Goal: Task Accomplishment & Management: Complete application form

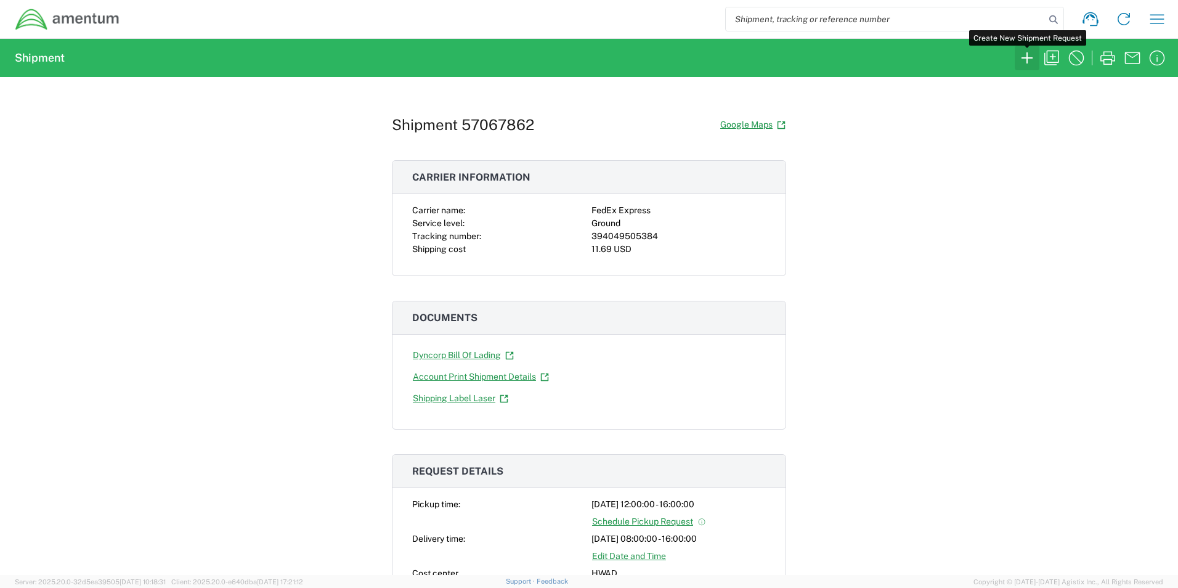
click at [1028, 57] on icon "button" at bounding box center [1028, 58] width 20 height 20
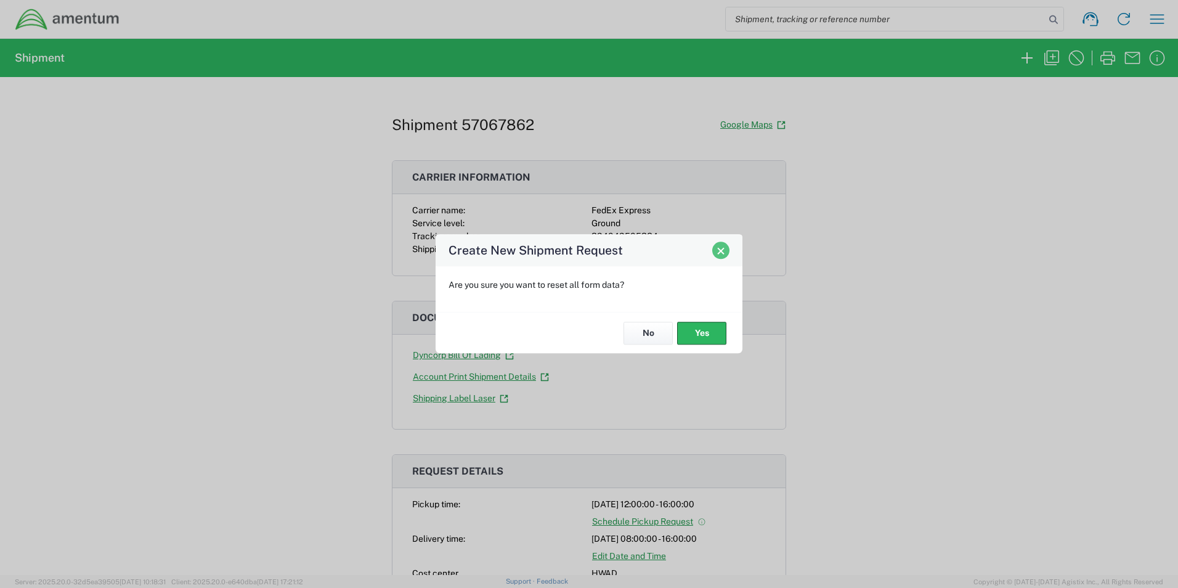
click at [720, 257] on button "Close" at bounding box center [720, 250] width 17 height 17
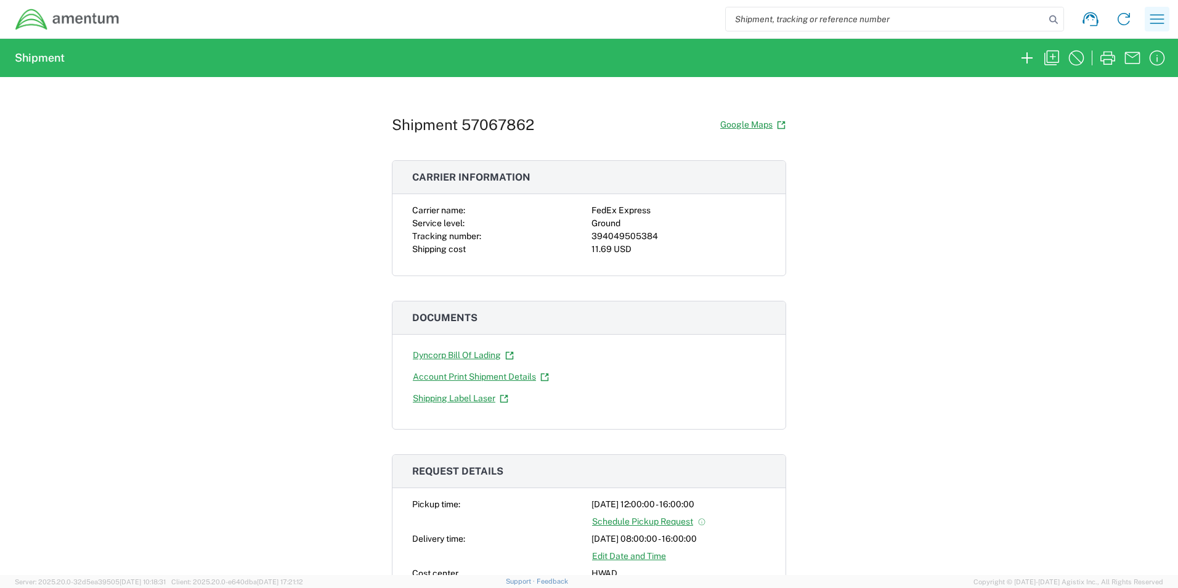
click at [1159, 19] on icon "button" at bounding box center [1158, 18] width 14 height 9
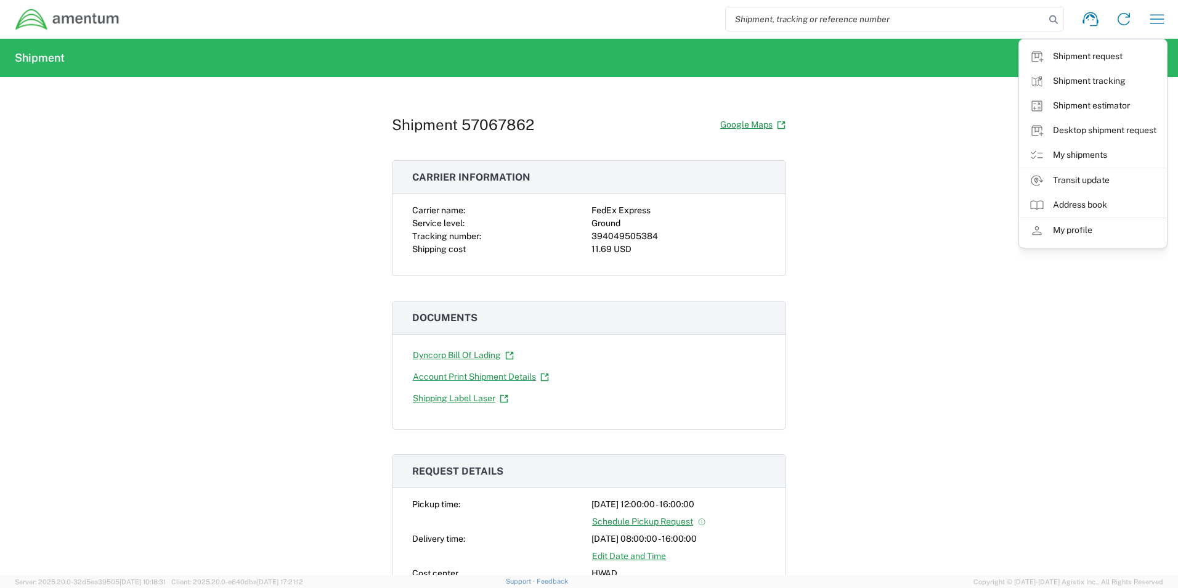
click at [935, 186] on div "Shipment 57067862 Google Maps Carrier information Carrier name: FedEx Express S…" at bounding box center [589, 326] width 1178 height 498
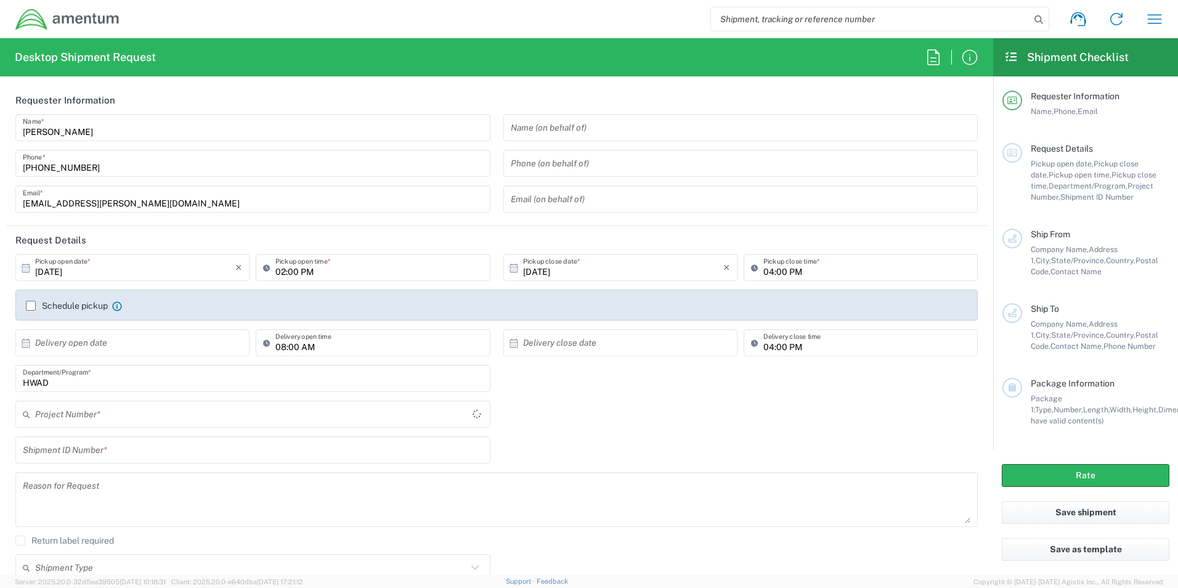
type input "[GEOGRAPHIC_DATA]"
type input "HWAD"
click at [631, 126] on input "text" at bounding box center [741, 128] width 460 height 22
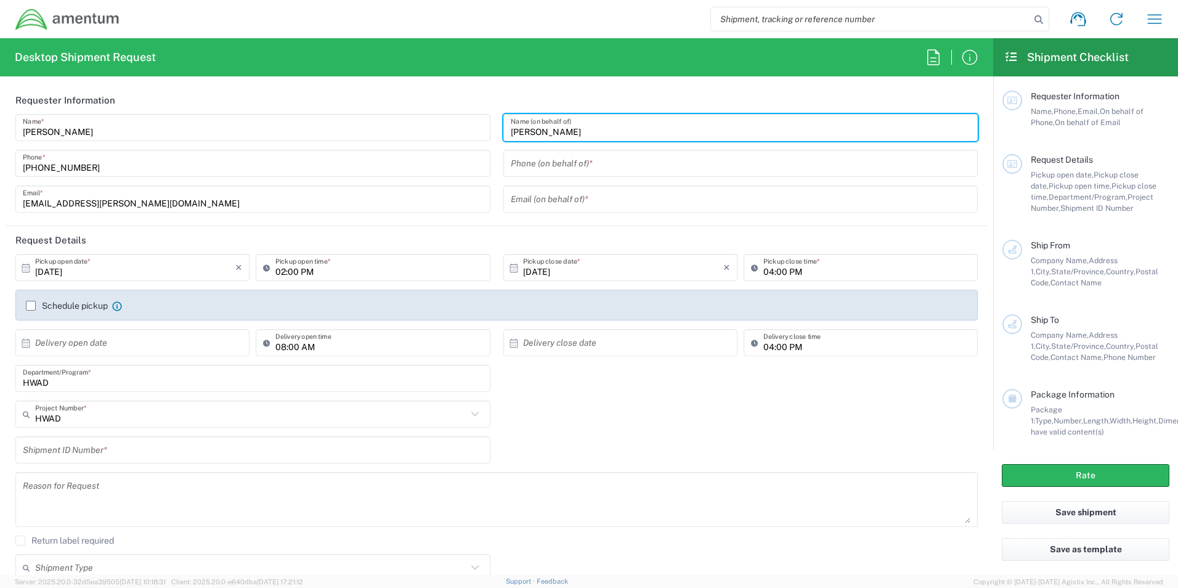
type input "[PERSON_NAME]"
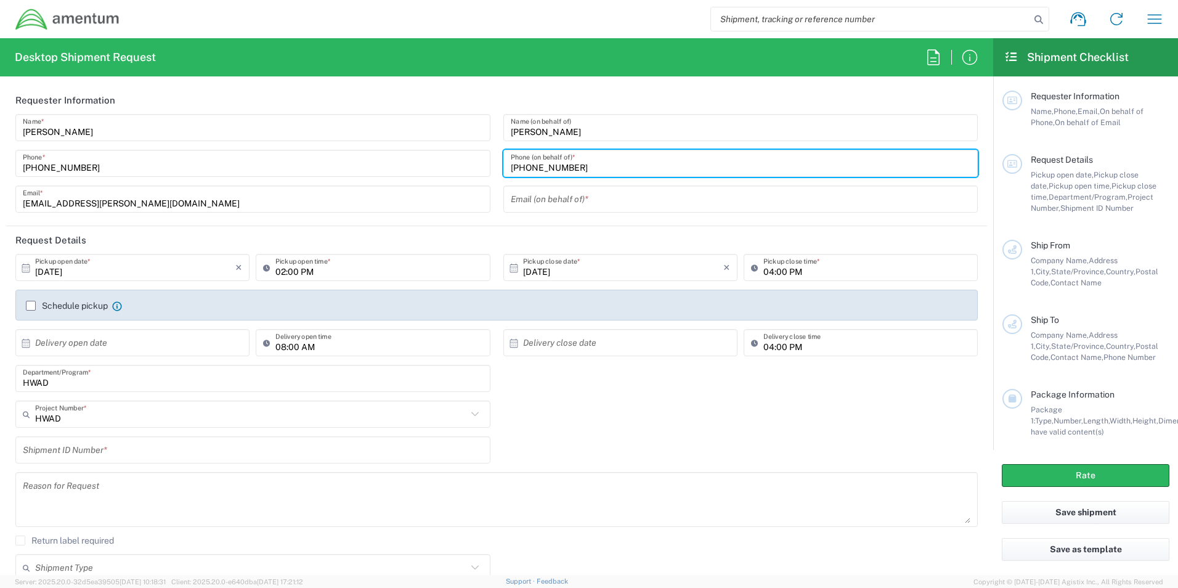
type input "[PHONE_NUMBER]"
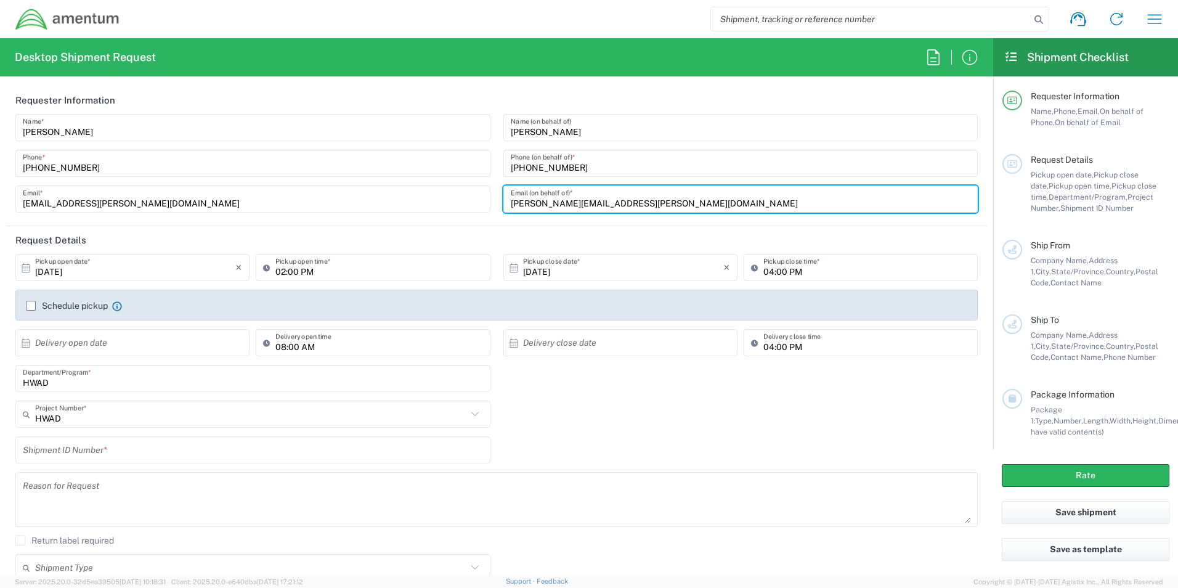
type input "[PERSON_NAME][EMAIL_ADDRESS][PERSON_NAME][DOMAIN_NAME]"
click at [154, 336] on input "text" at bounding box center [135, 343] width 200 height 22
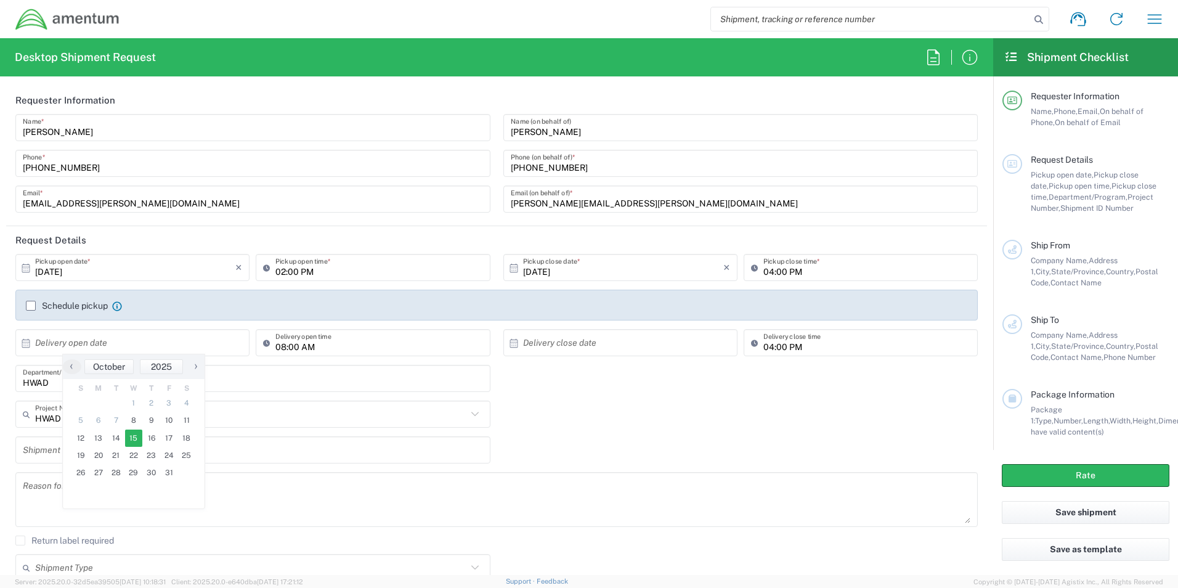
click at [130, 440] on span "15" at bounding box center [134, 438] width 18 height 17
type input "[DATE]"
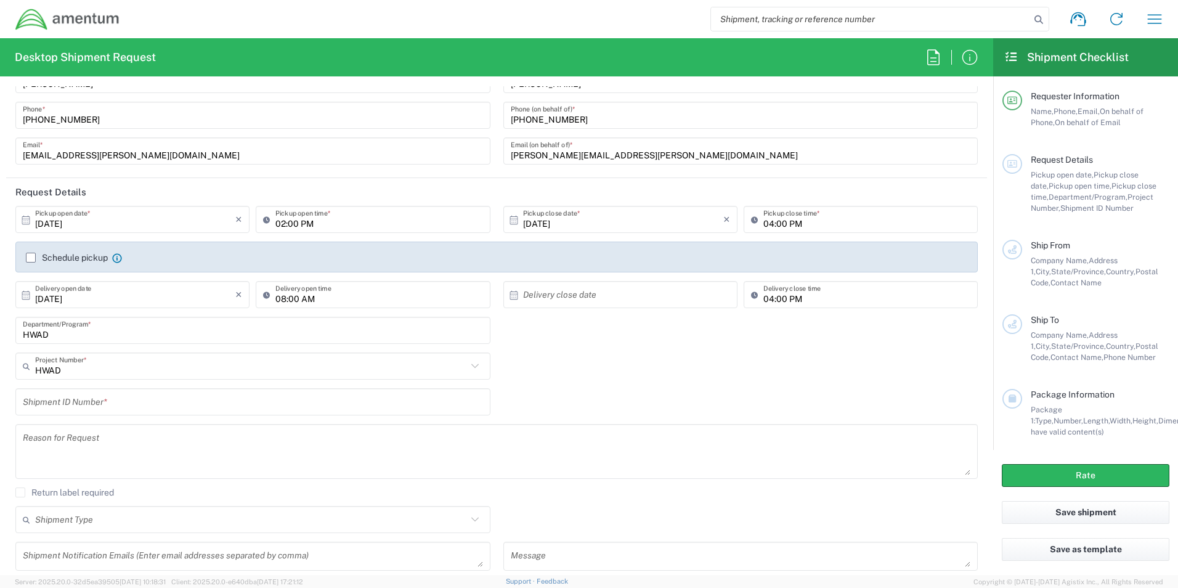
scroll to position [62, 0]
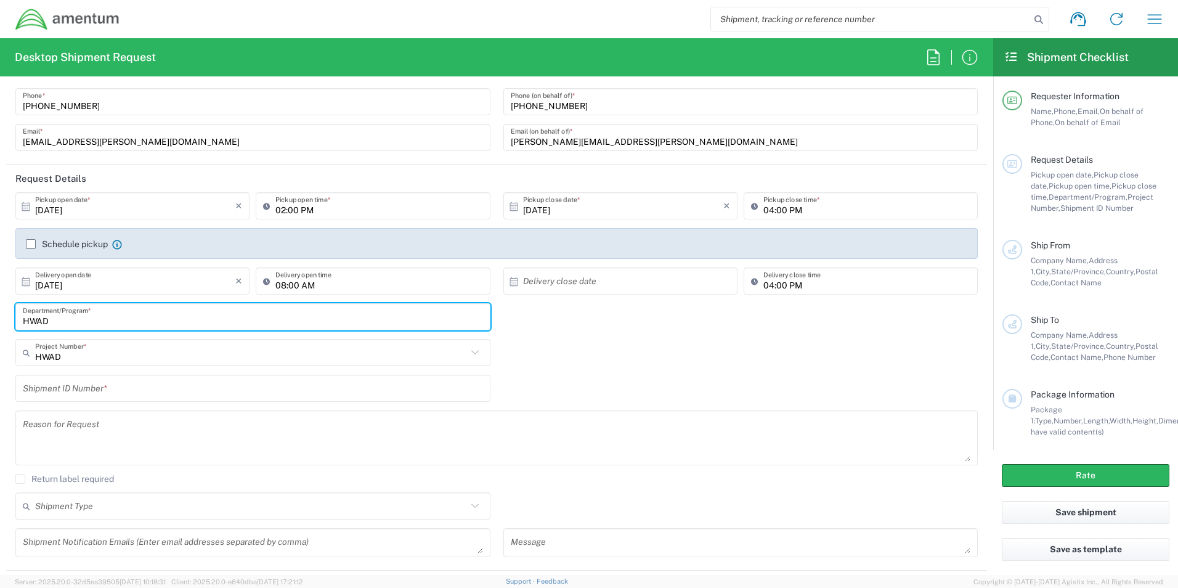
click at [103, 323] on input "HWAD" at bounding box center [253, 317] width 460 height 22
type input "H"
type input "GSG HAWTHORNE"
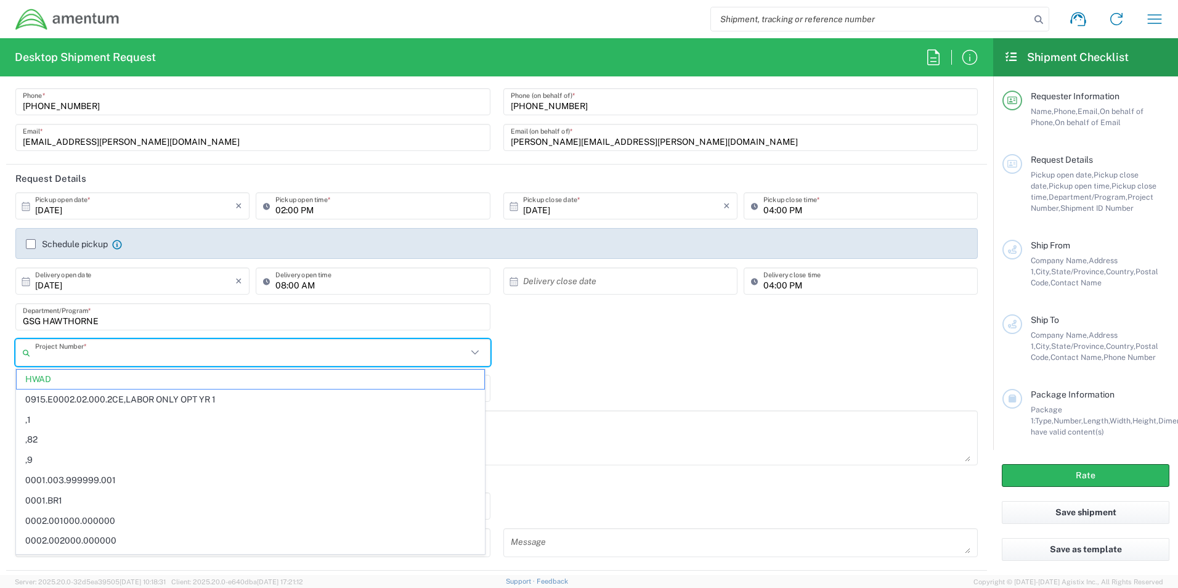
drag, startPoint x: 121, startPoint y: 361, endPoint x: 101, endPoint y: 361, distance: 19.7
click at [101, 361] on input "text" at bounding box center [251, 353] width 432 height 22
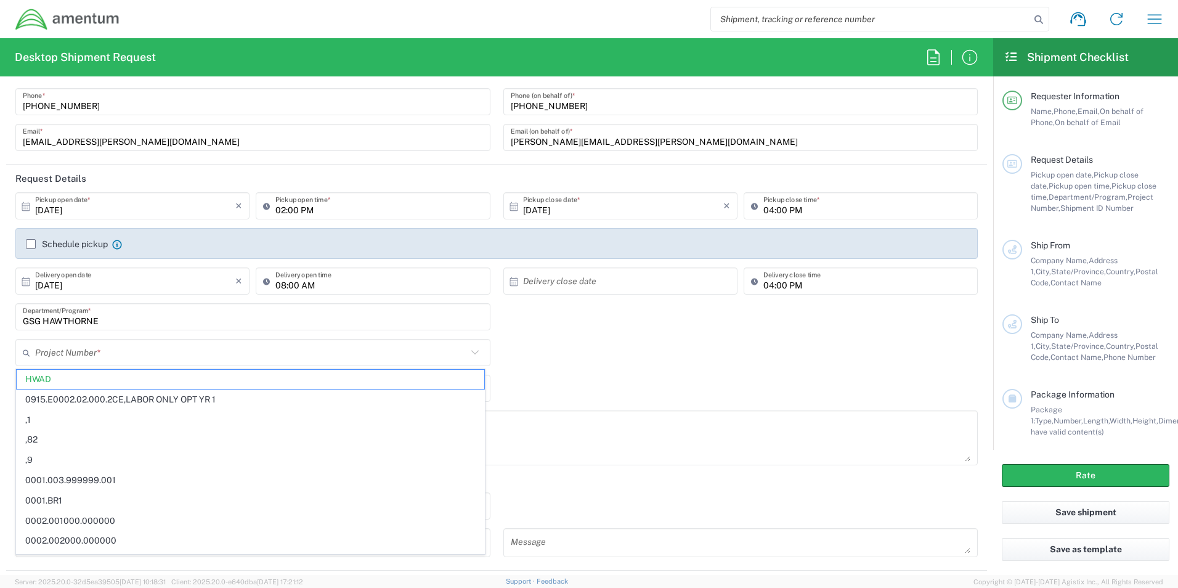
click at [189, 348] on input "text" at bounding box center [251, 353] width 432 height 22
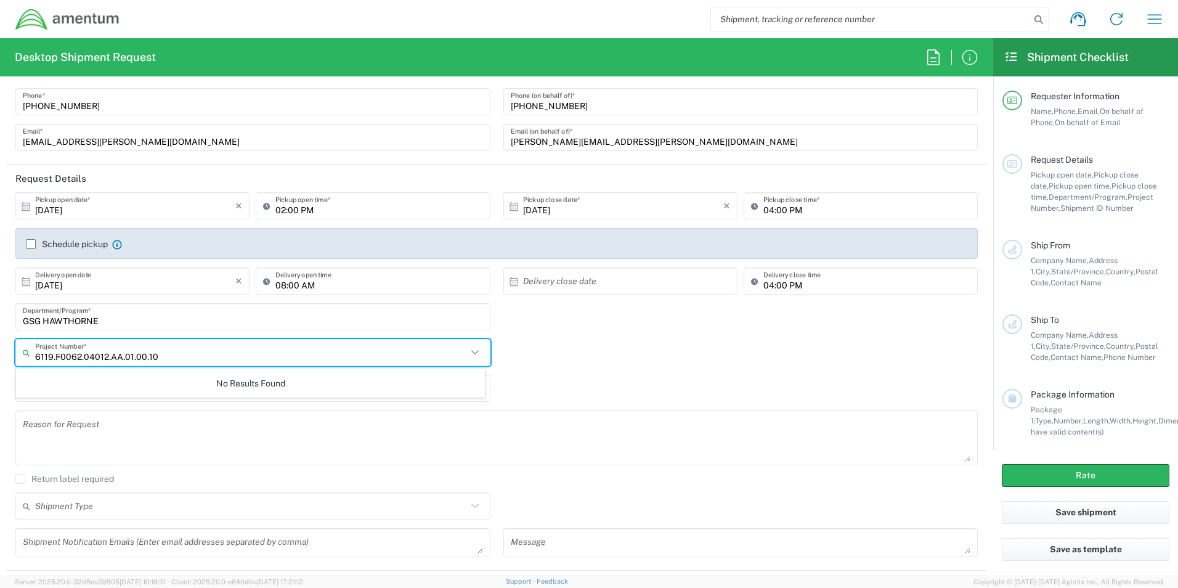
type input "6119.F0062.04012.AA.01.00.100"
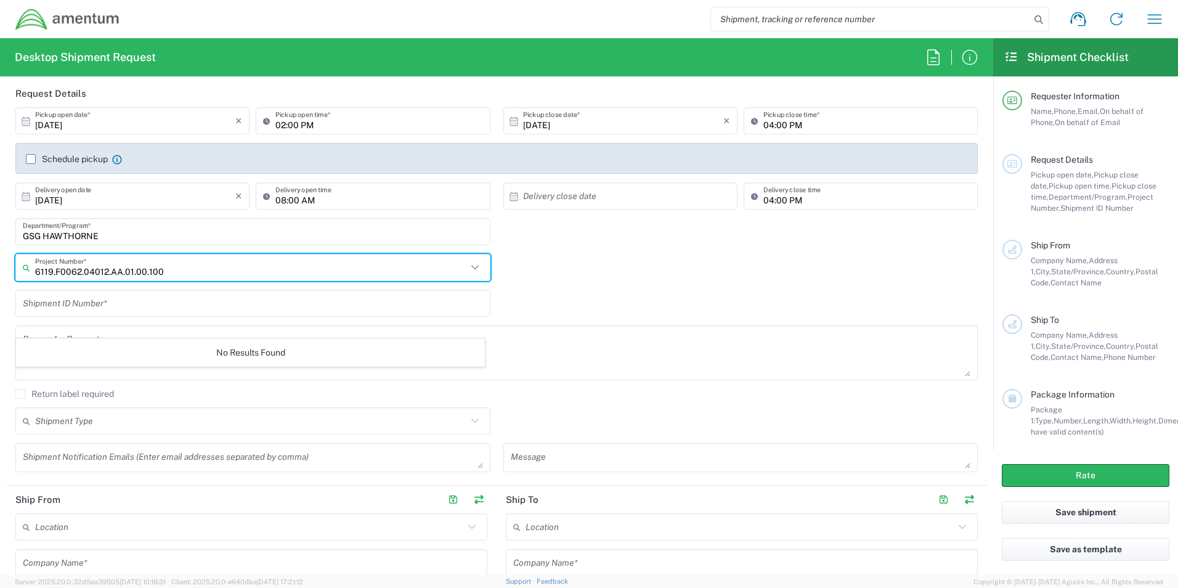
scroll to position [185, 0]
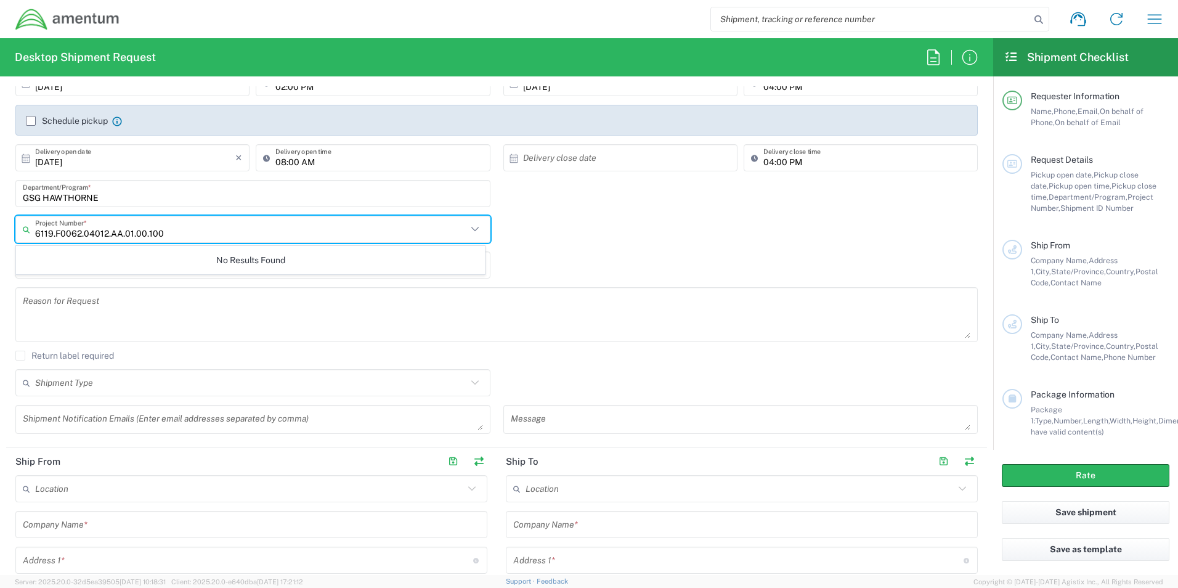
drag, startPoint x: 173, startPoint y: 227, endPoint x: -93, endPoint y: 247, distance: 267.0
click at [0, 247] on html "Shipment request Shipment tracking Shipment estimator Desktop shipment request …" at bounding box center [589, 294] width 1178 height 588
click at [515, 296] on textarea at bounding box center [497, 314] width 948 height 47
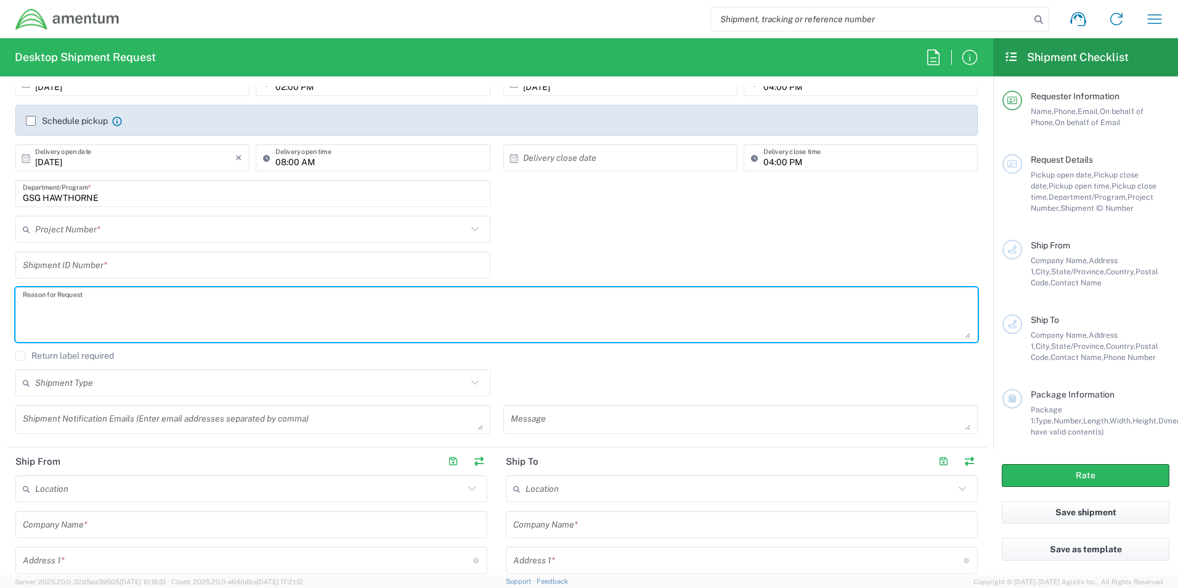
click at [95, 266] on input "text" at bounding box center [253, 266] width 460 height 22
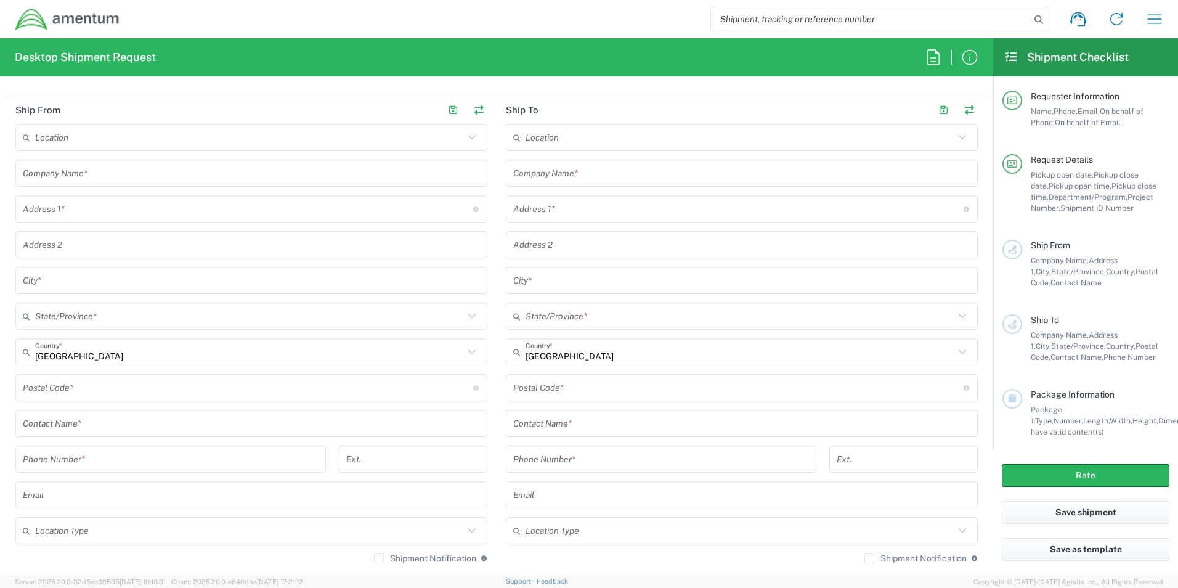
scroll to position [555, 0]
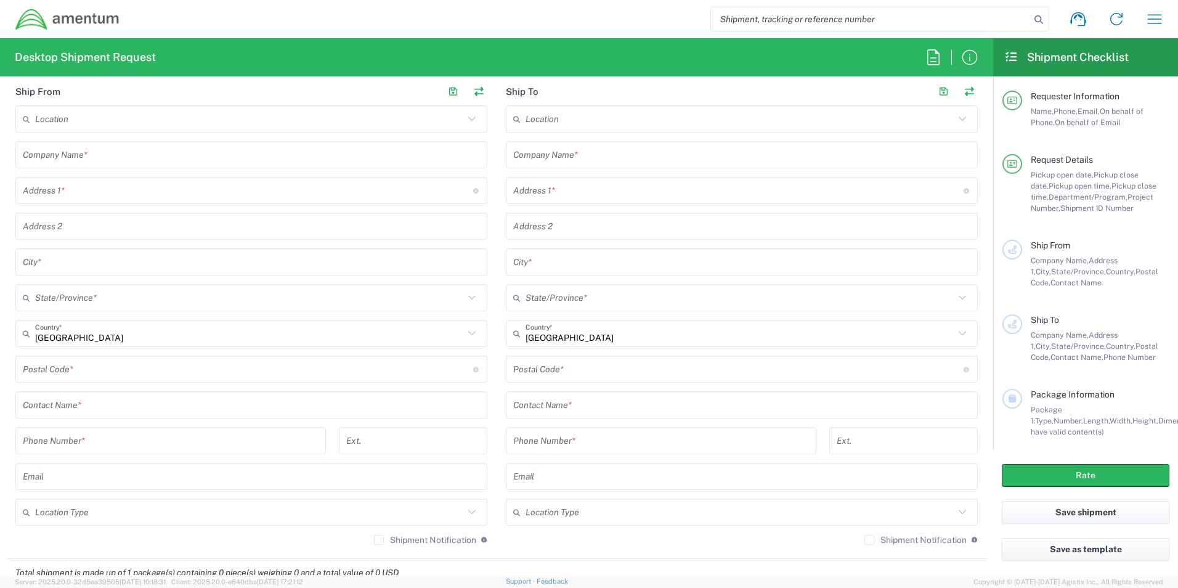
type input "123ABC"
click at [120, 157] on input "text" at bounding box center [251, 155] width 457 height 22
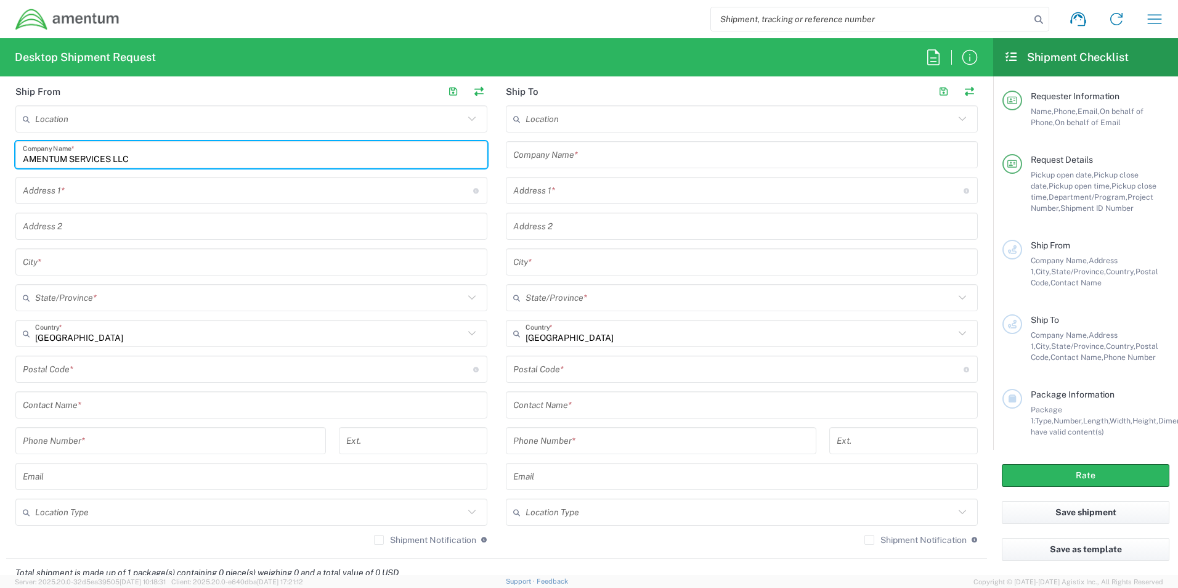
type input "AMENTUM SERVICES LLC"
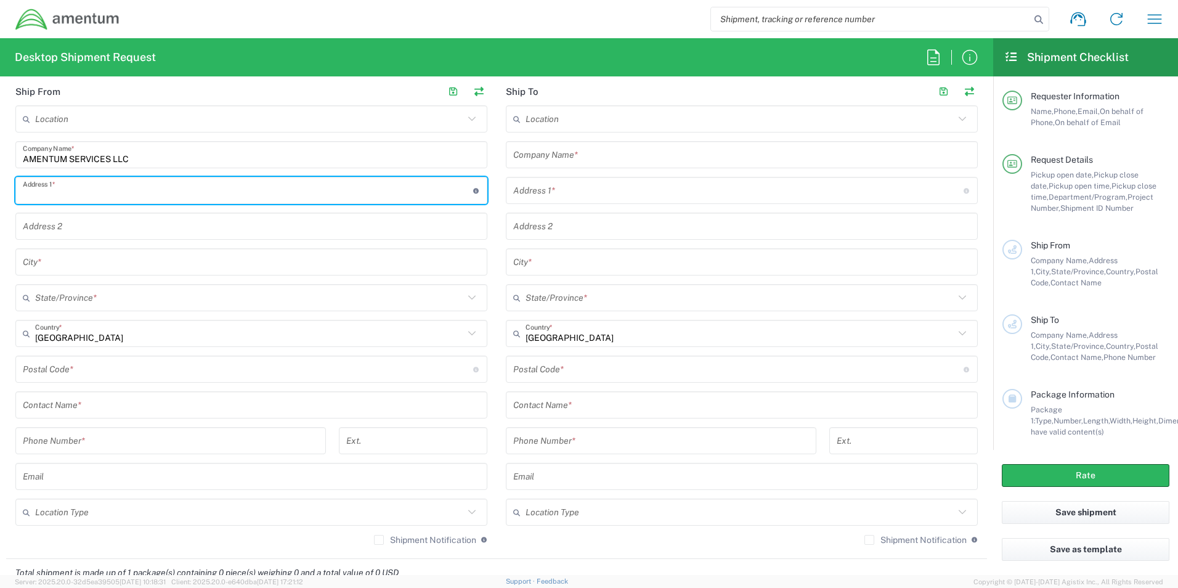
click at [136, 185] on input "text" at bounding box center [248, 191] width 451 height 22
type input "[STREET_ADDRESS][US_STATE]"
click at [141, 256] on input "text" at bounding box center [251, 262] width 457 height 22
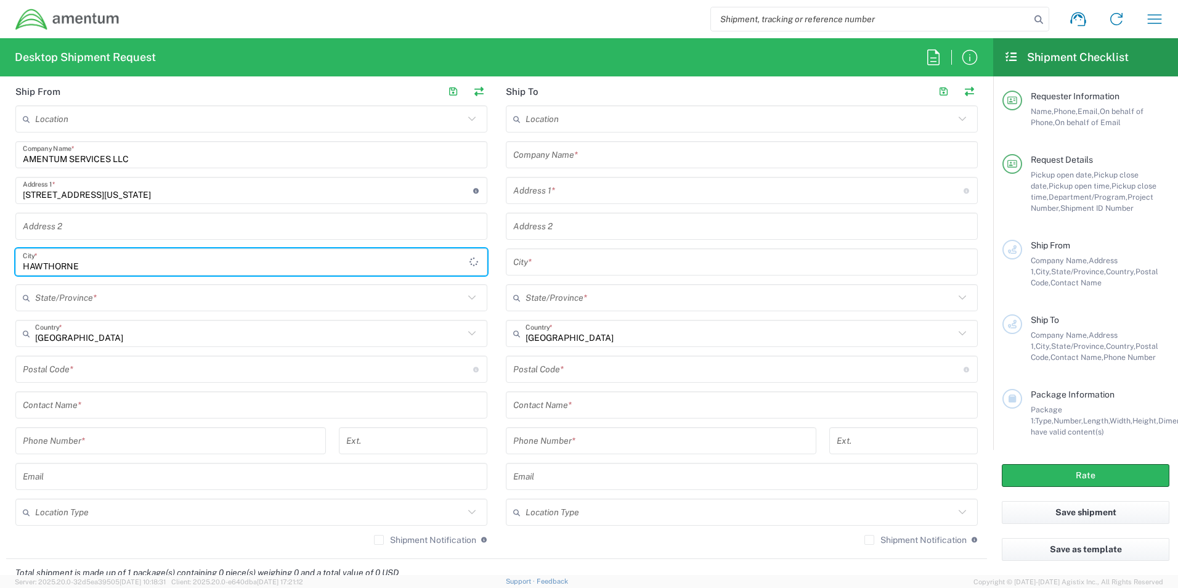
type input "HAWTHORNE"
click at [203, 303] on input "text" at bounding box center [249, 298] width 429 height 22
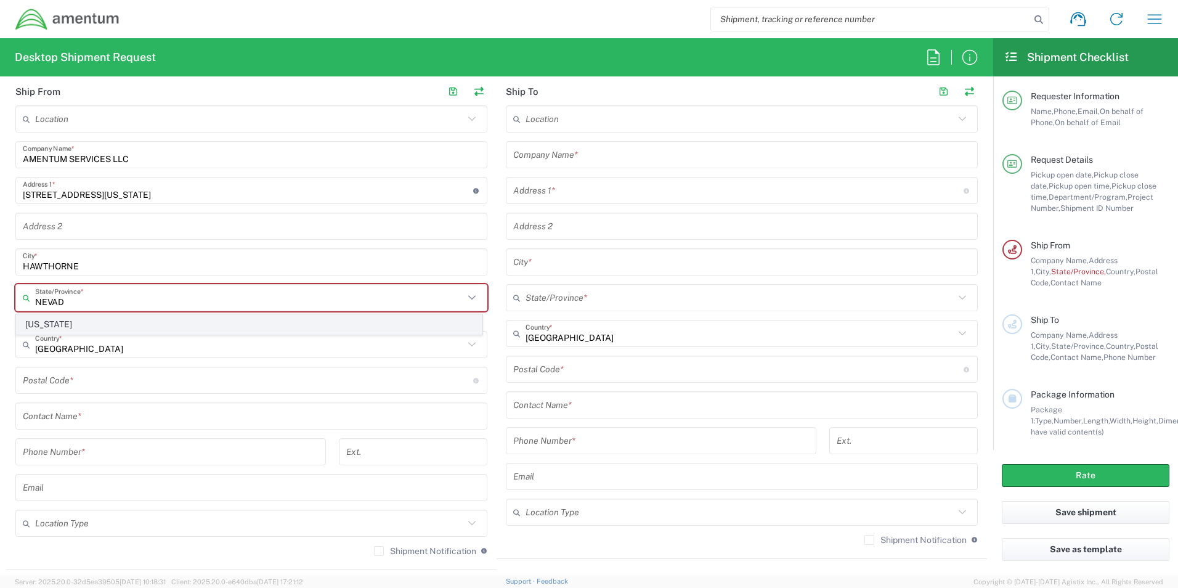
click at [43, 320] on span "[US_STATE]" at bounding box center [249, 324] width 465 height 19
type input "[US_STATE]"
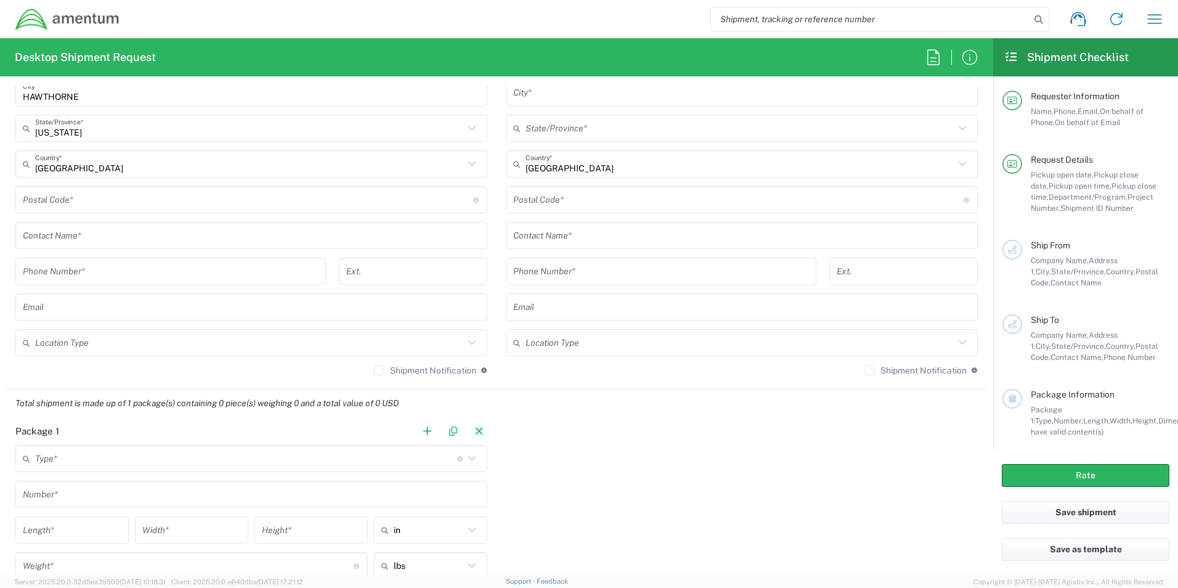
scroll to position [740, 0]
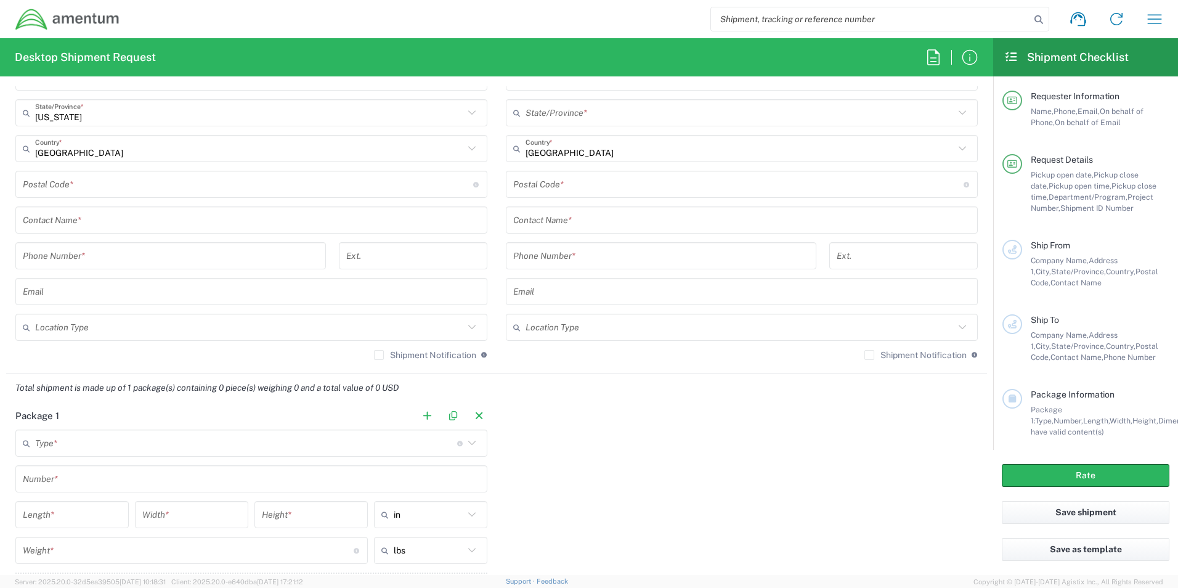
click at [73, 176] on input "undefined" at bounding box center [248, 185] width 451 height 22
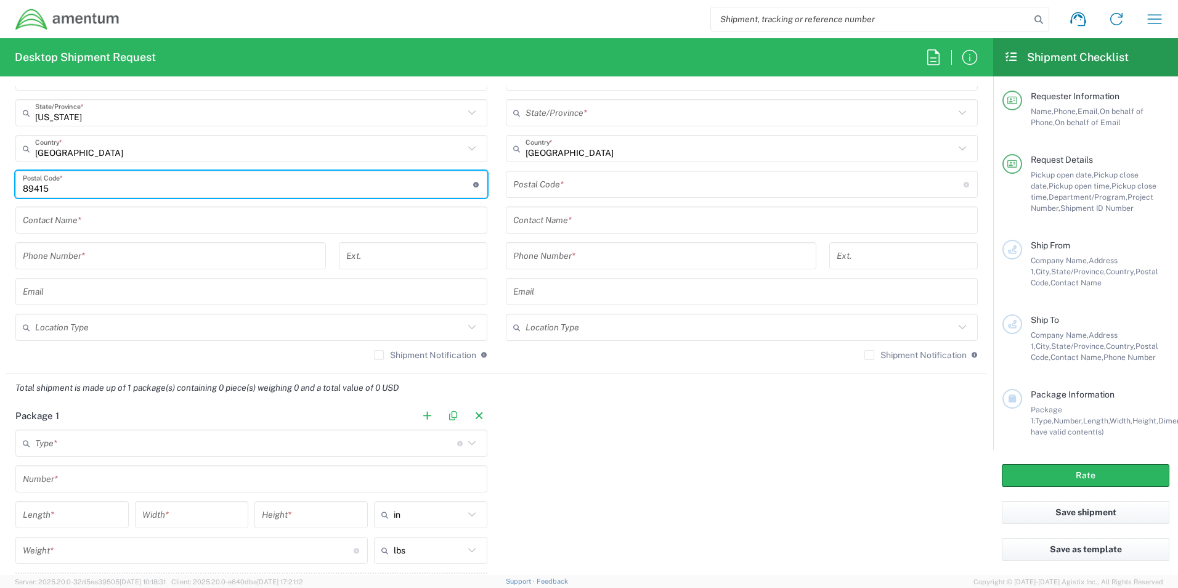
type input "89415"
click at [94, 226] on input "text" at bounding box center [251, 221] width 457 height 22
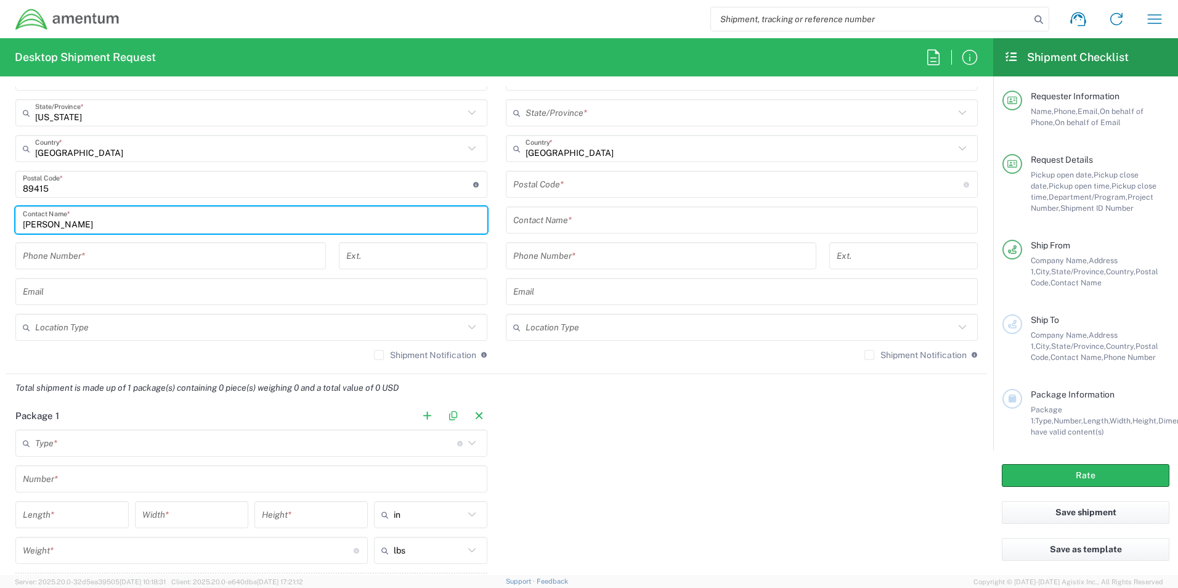
type input "[PERSON_NAME]"
click at [127, 250] on input "tel" at bounding box center [171, 256] width 296 height 22
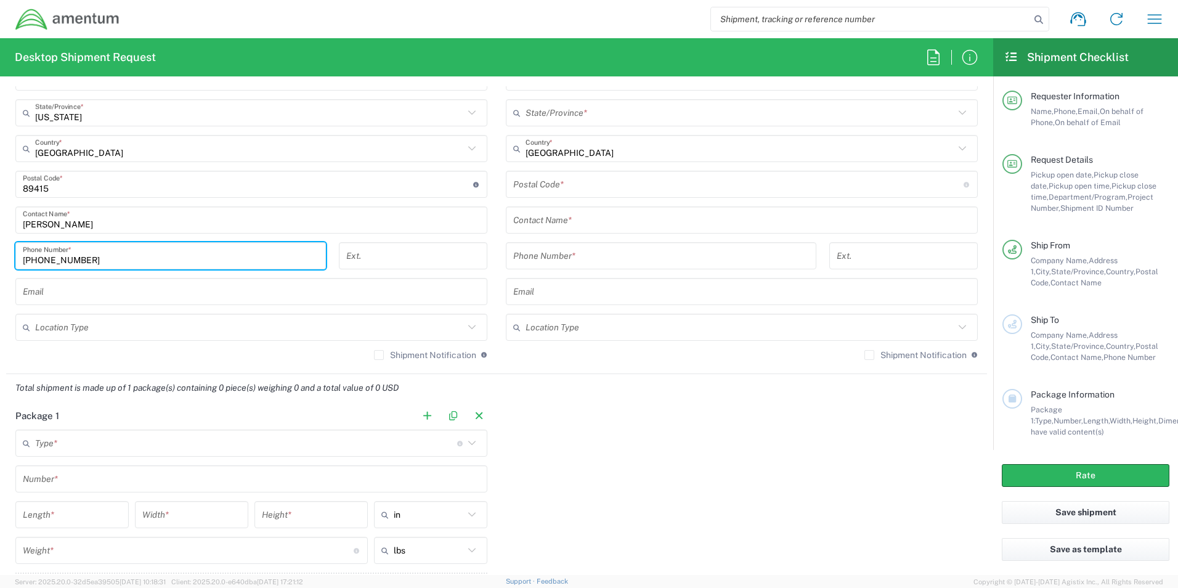
type input "[PHONE_NUMBER]"
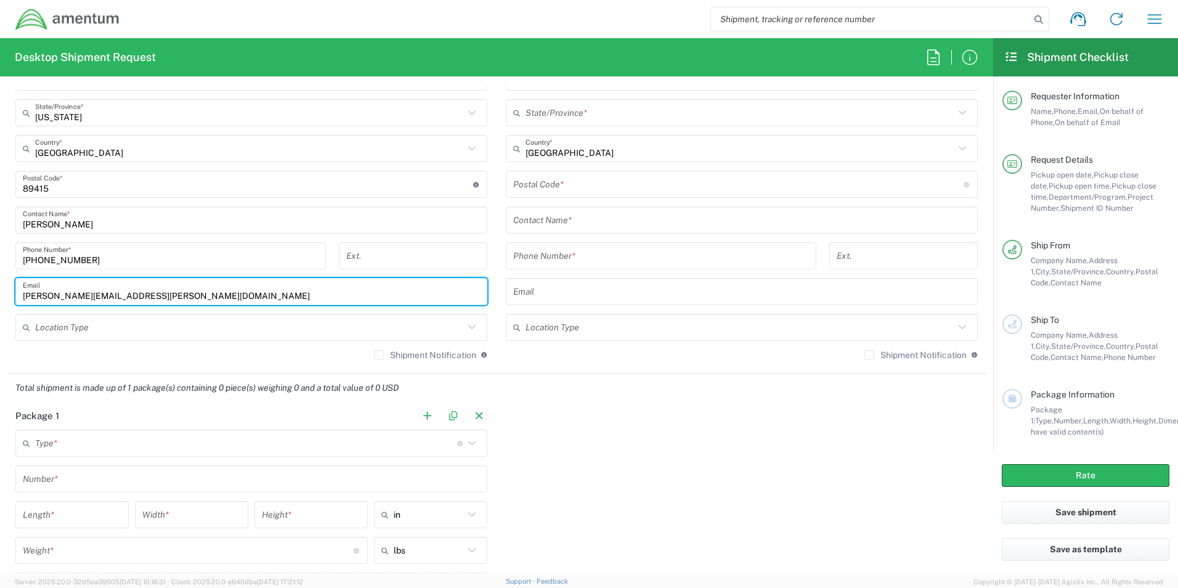
type input "[PERSON_NAME][EMAIL_ADDRESS][PERSON_NAME][DOMAIN_NAME]"
click at [224, 327] on input "text" at bounding box center [249, 328] width 429 height 22
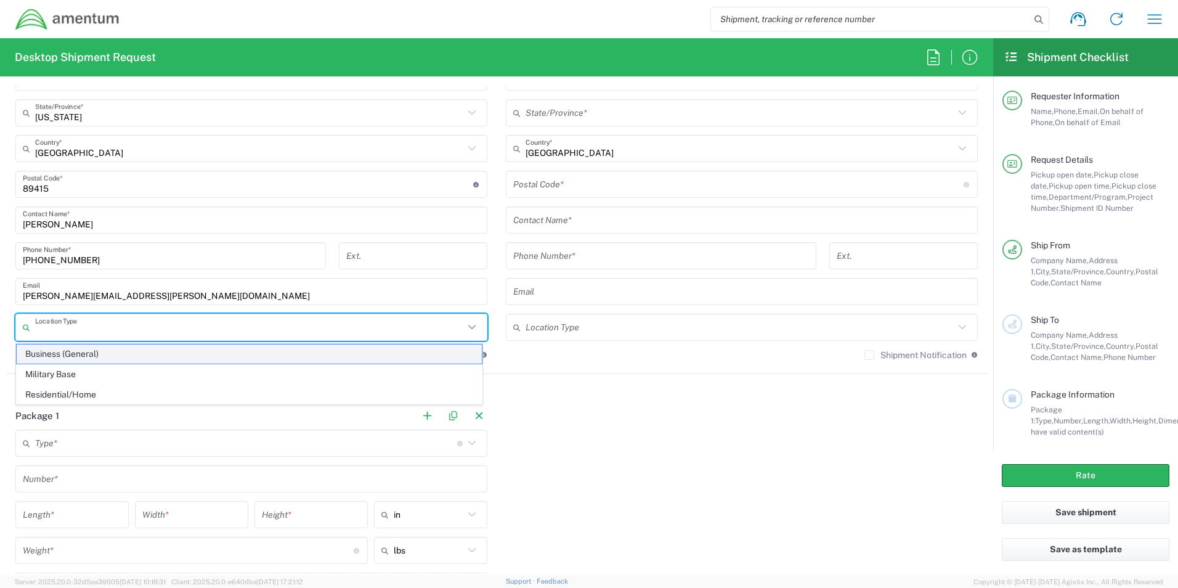
click at [102, 353] on span "Business (General)" at bounding box center [249, 354] width 465 height 19
type input "Business (General)"
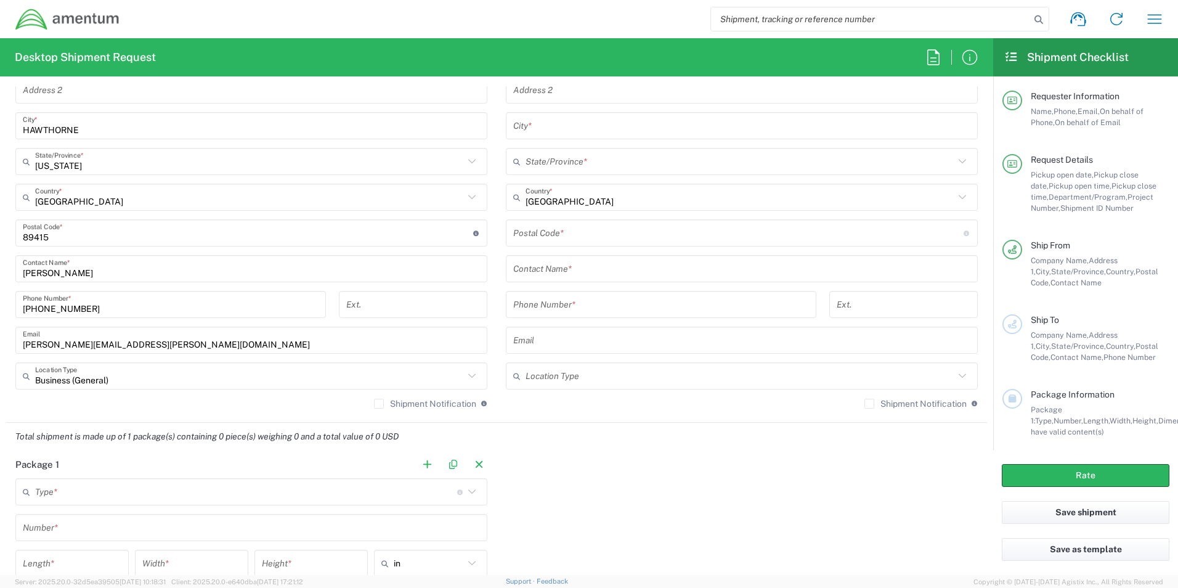
scroll to position [555, 0]
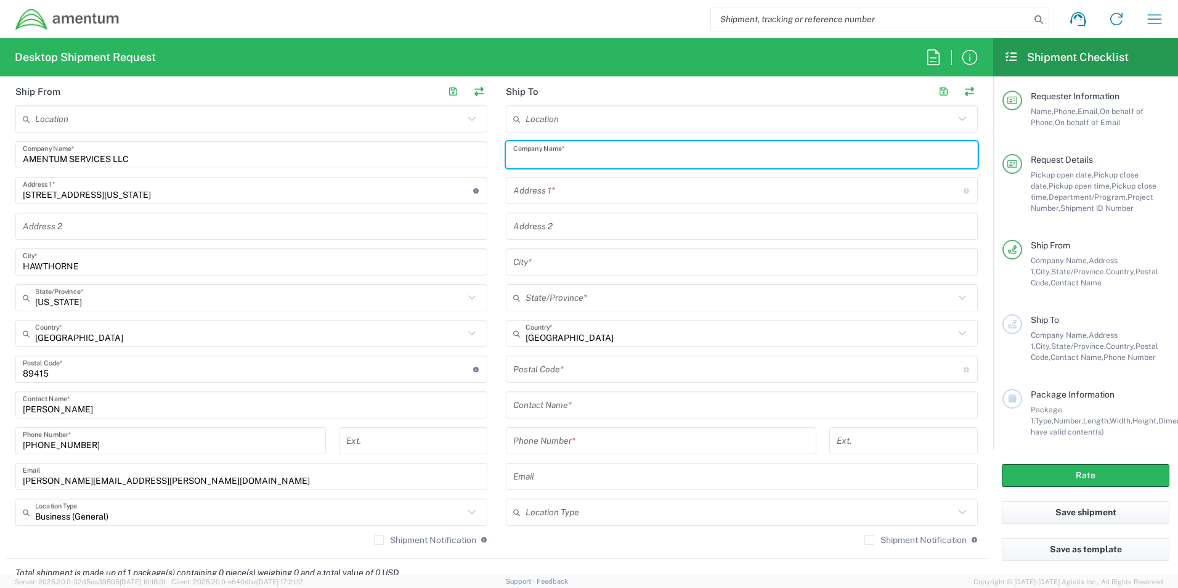
click at [592, 153] on input "text" at bounding box center [741, 155] width 457 height 22
type input "AMETEK BROOKFIELD"
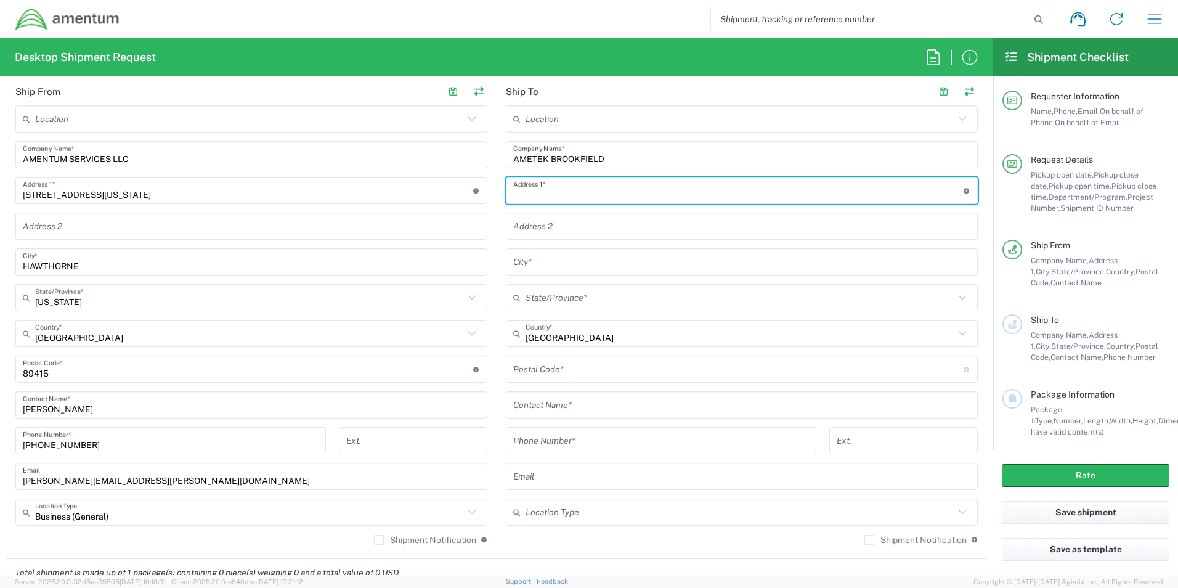
type input "7"
type input "[STREET_ADDRESS][US_STATE]"
click at [585, 261] on input "text" at bounding box center [741, 262] width 457 height 22
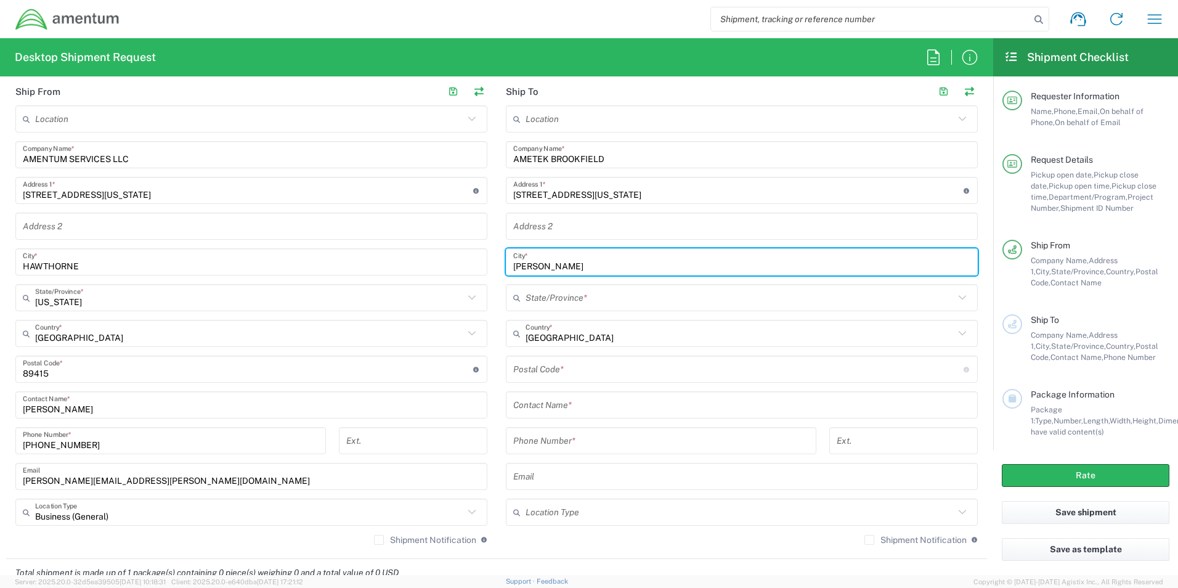
type input "[PERSON_NAME]"
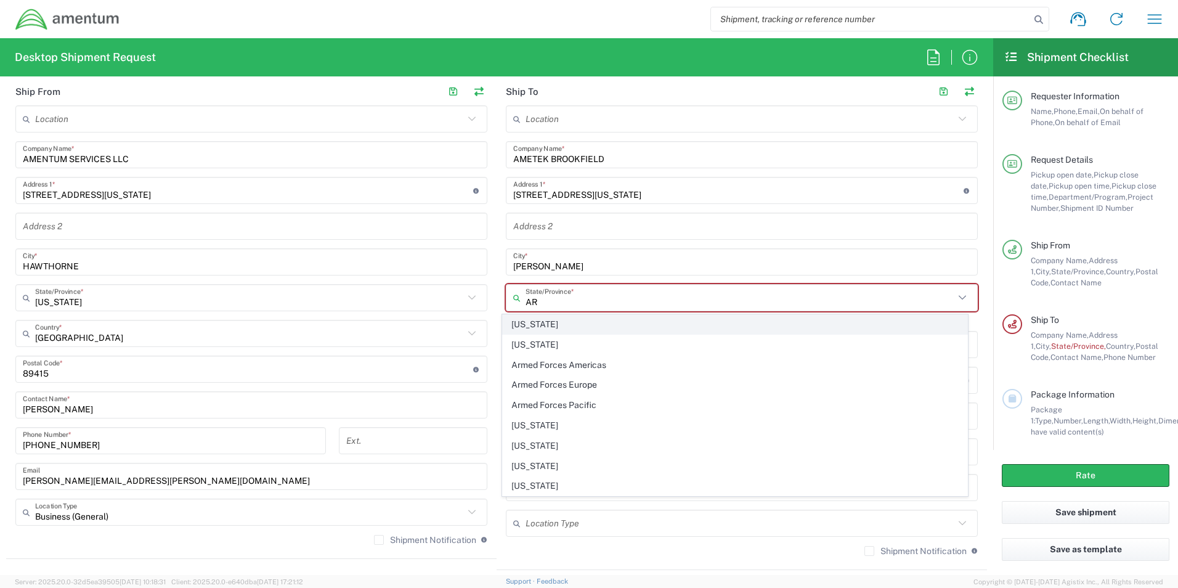
click at [539, 320] on span "[US_STATE]" at bounding box center [735, 324] width 465 height 19
type input "[US_STATE]"
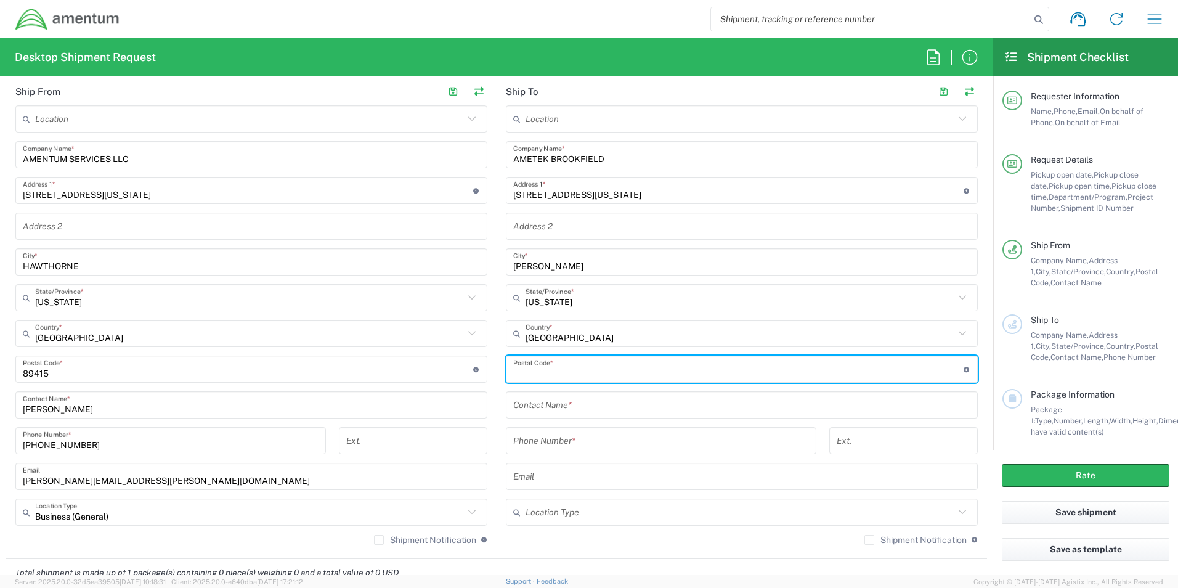
click at [574, 367] on input "undefined" at bounding box center [738, 370] width 451 height 22
type input "85201"
click at [590, 410] on input "text" at bounding box center [741, 405] width 457 height 22
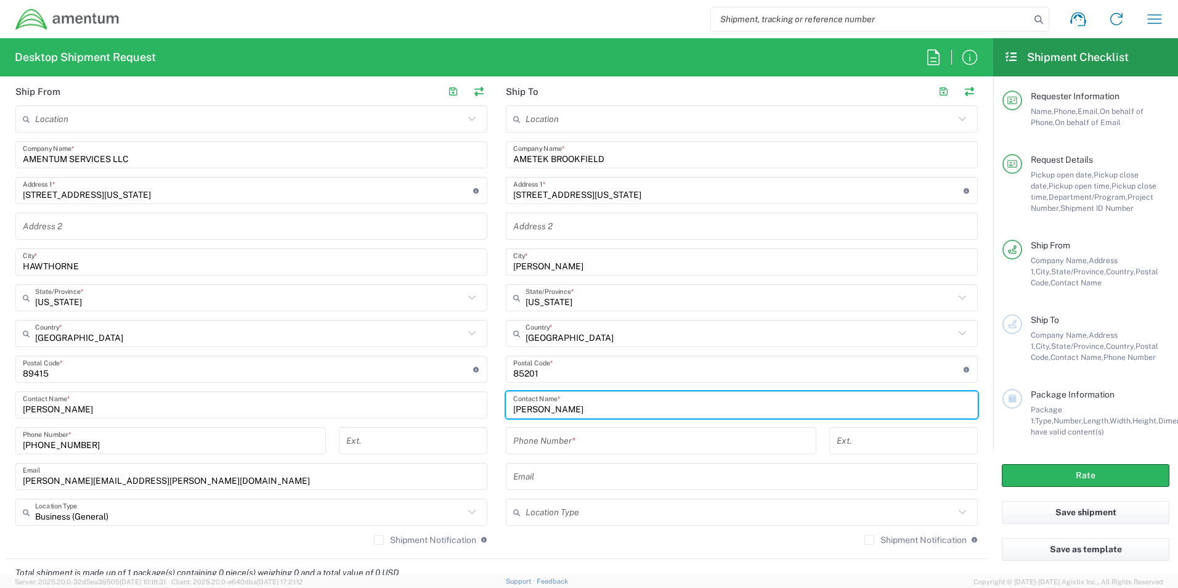
type input "[PERSON_NAME]"
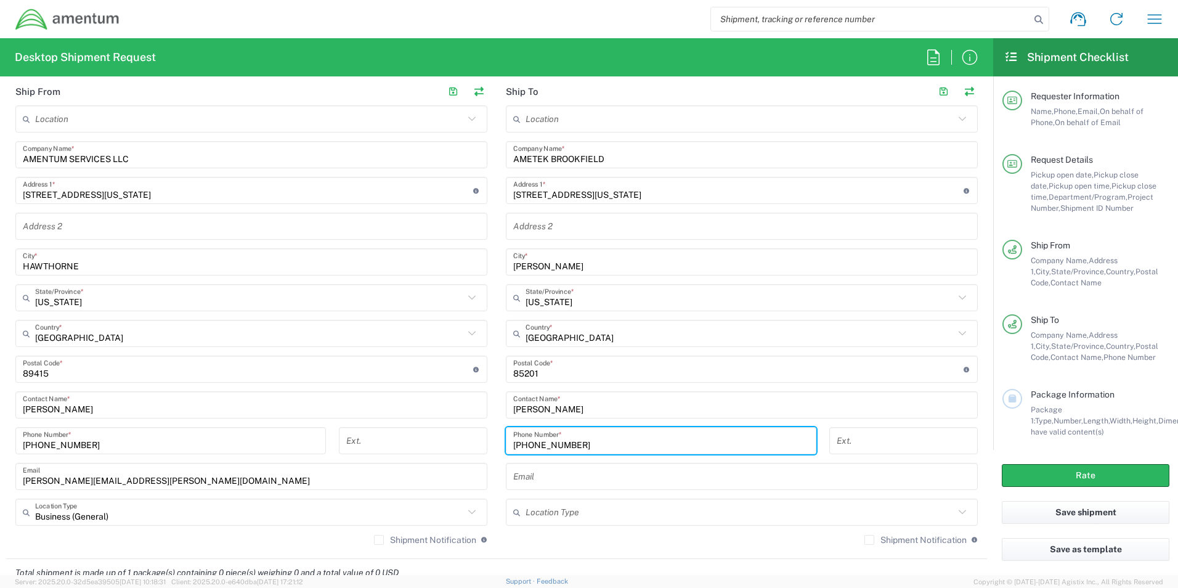
type input "[PHONE_NUMBER]"
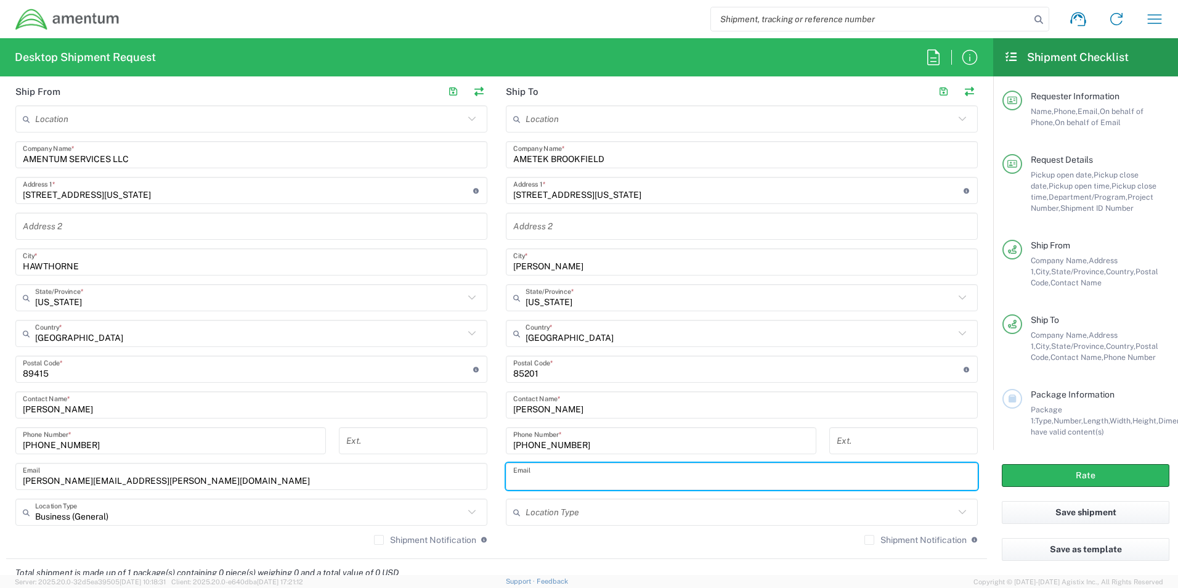
click at [674, 510] on input "text" at bounding box center [740, 513] width 429 height 22
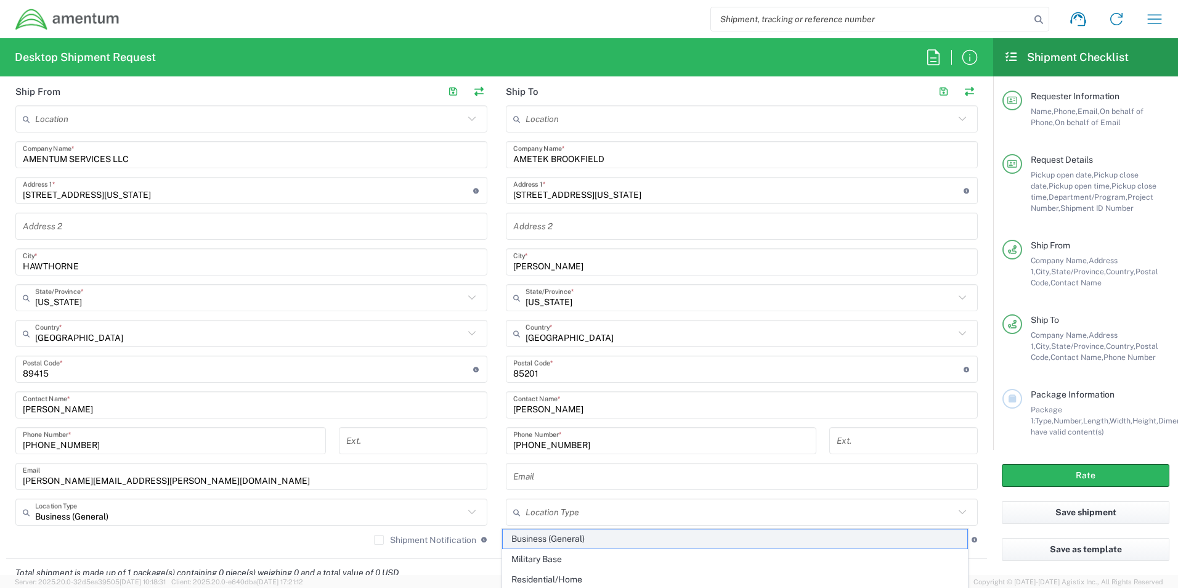
click at [533, 537] on span "Business (General)" at bounding box center [735, 538] width 465 height 19
type input "Business (General)"
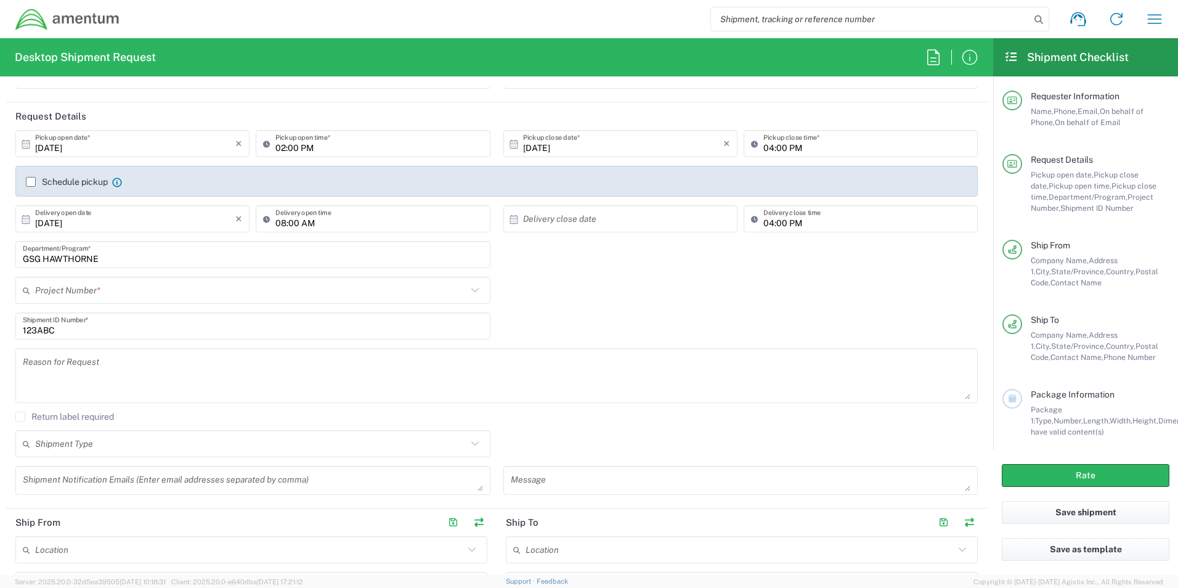
scroll to position [123, 0]
click at [153, 285] on input "text" at bounding box center [251, 291] width 432 height 22
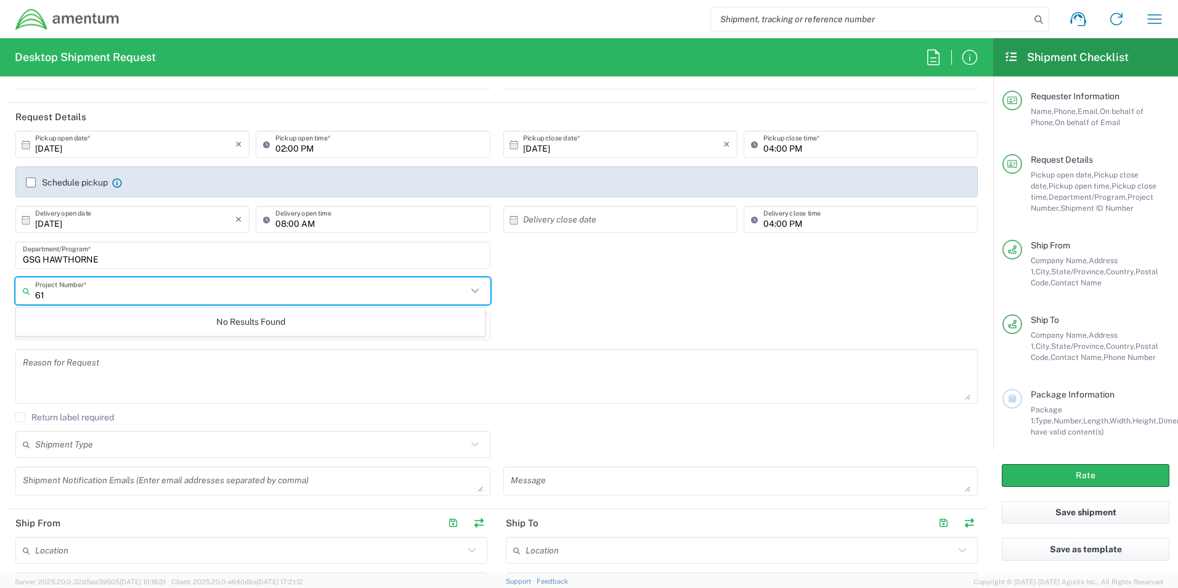
type input "6"
type input "6119.F0062.04012.AA.01.00.100"
click at [262, 320] on div "No Results Found" at bounding box center [250, 322] width 469 height 28
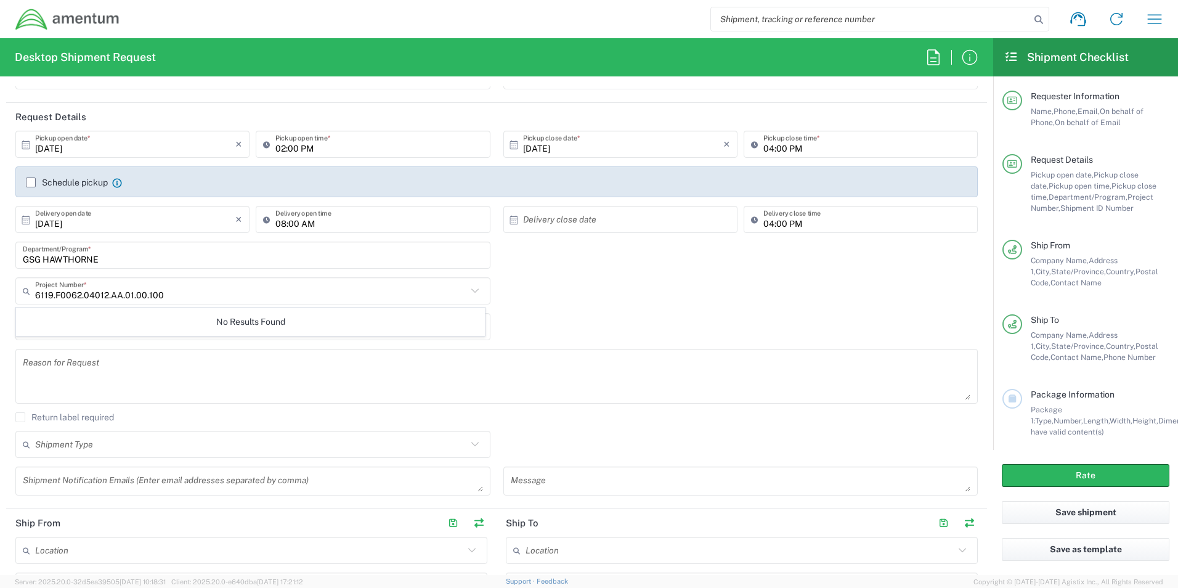
click at [471, 293] on icon at bounding box center [475, 291] width 16 height 16
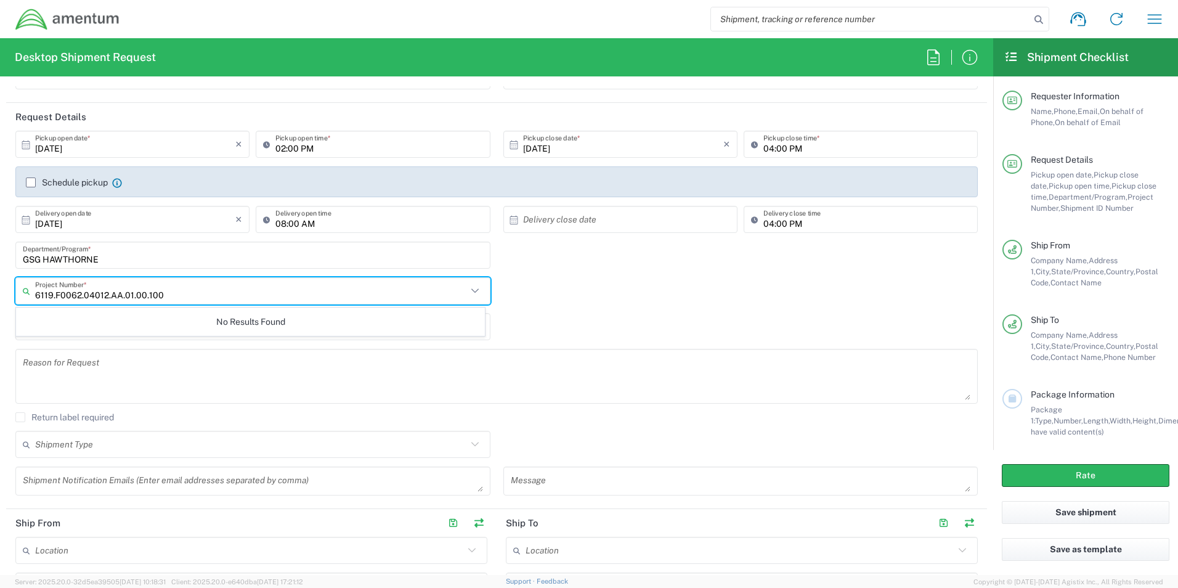
click at [471, 292] on icon at bounding box center [474, 290] width 7 height 4
click at [279, 292] on input "6119.F0062.04012.AA.01.00.100" at bounding box center [251, 291] width 432 height 22
drag, startPoint x: 279, startPoint y: 292, endPoint x: 267, endPoint y: 293, distance: 12.4
click at [267, 293] on input "6119.F0062.04012.AA.01.00.100" at bounding box center [251, 291] width 432 height 22
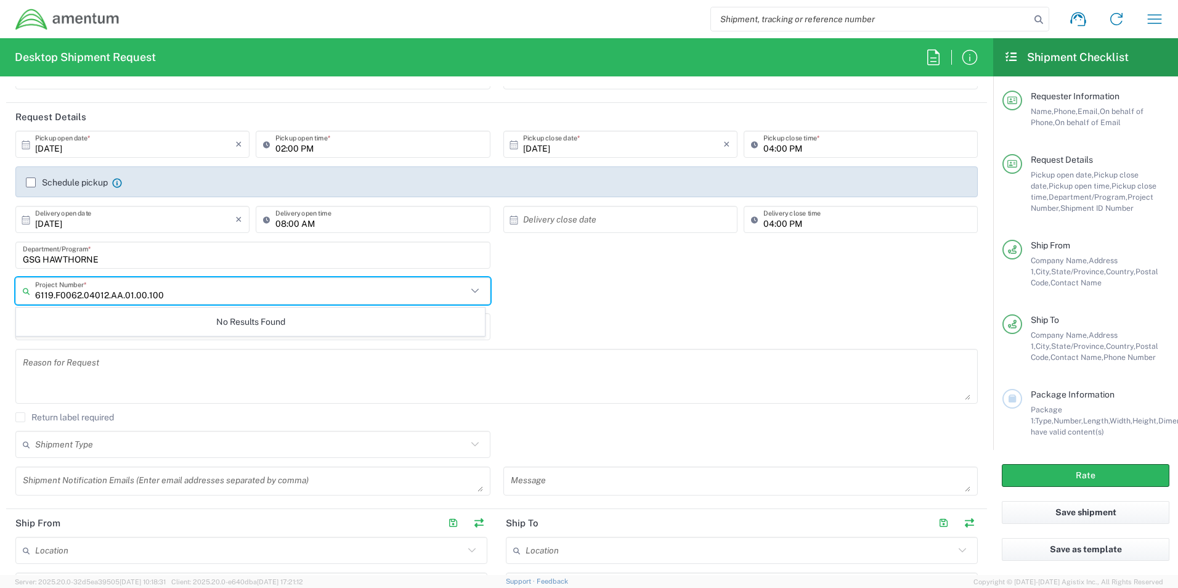
click at [166, 288] on input "6119.F0062.04012.AA.01.00.100" at bounding box center [251, 291] width 432 height 22
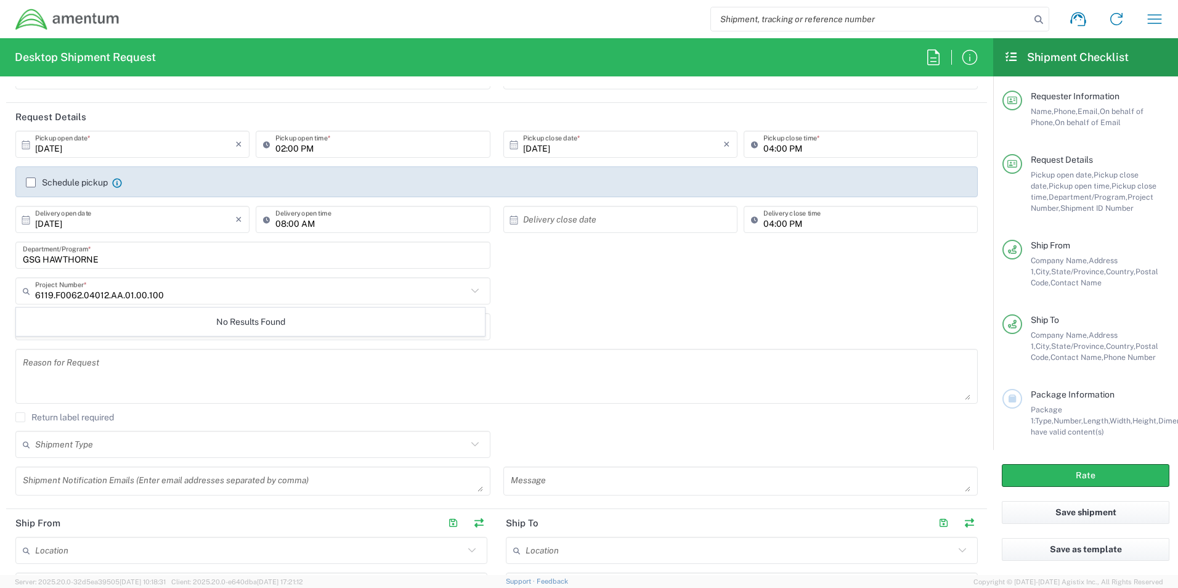
click at [637, 327] on div "123ABC Shipment ID Number *" at bounding box center [497, 331] width 976 height 36
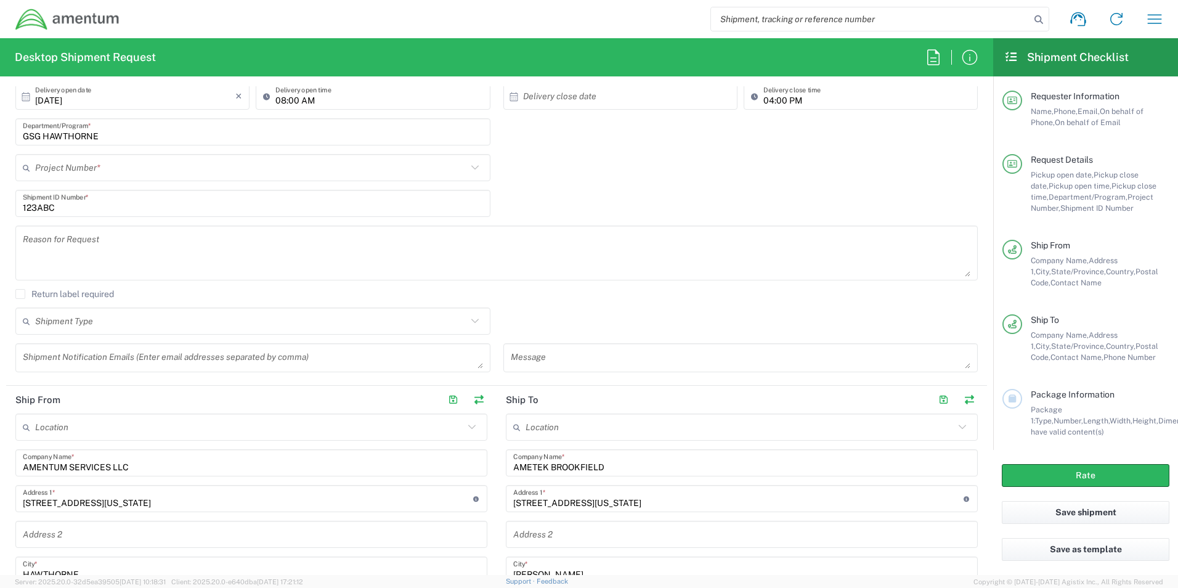
scroll to position [185, 0]
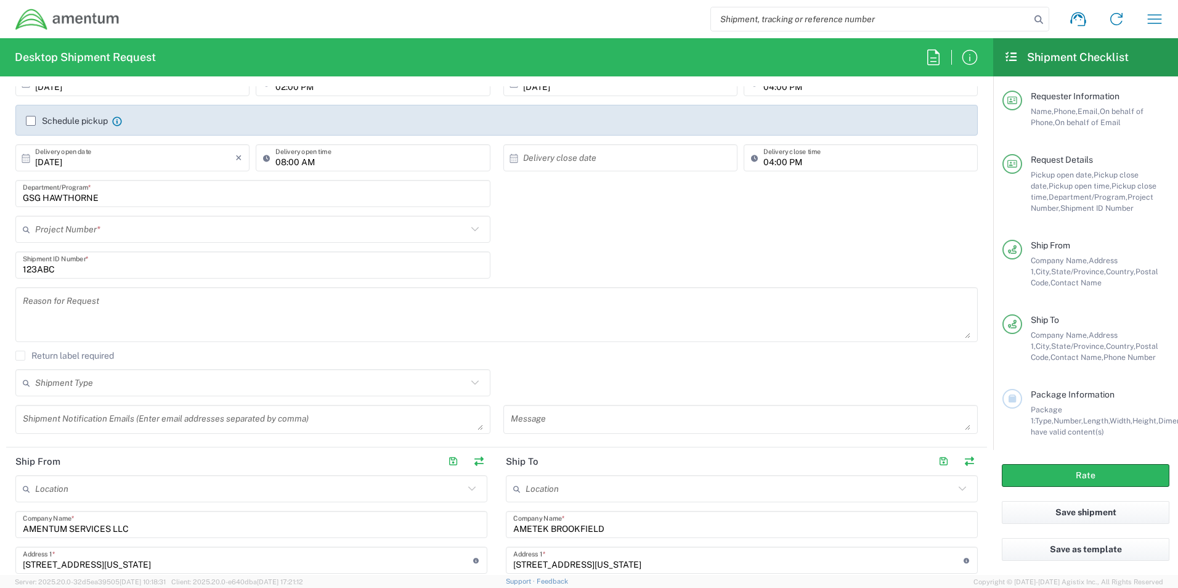
click at [78, 229] on input "text" at bounding box center [251, 230] width 432 height 22
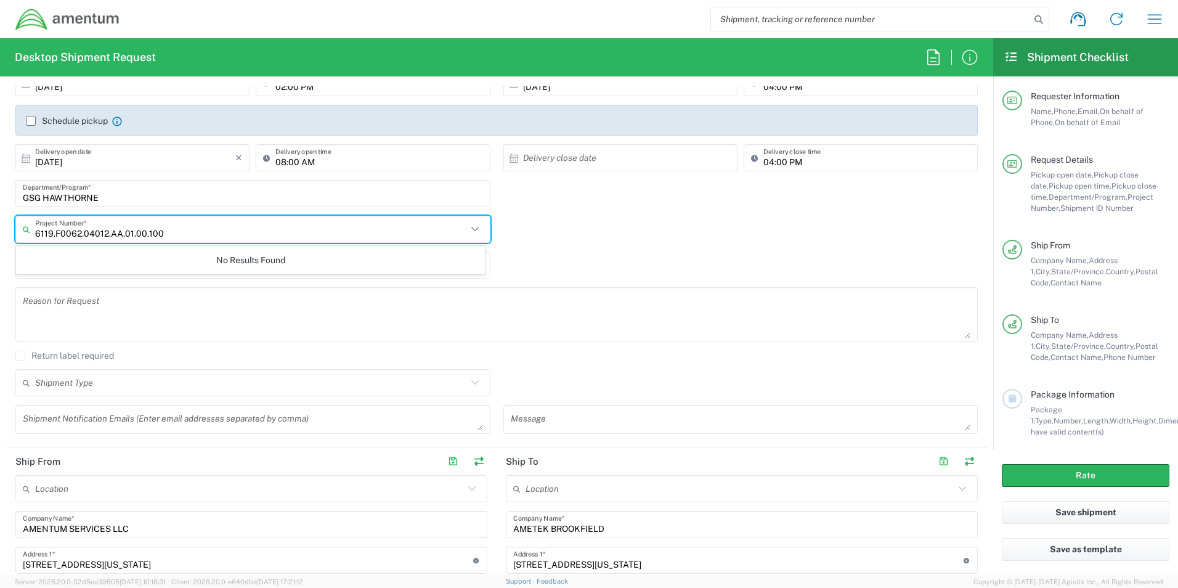
type input "6119.F0062.04012.AA.01.00.100"
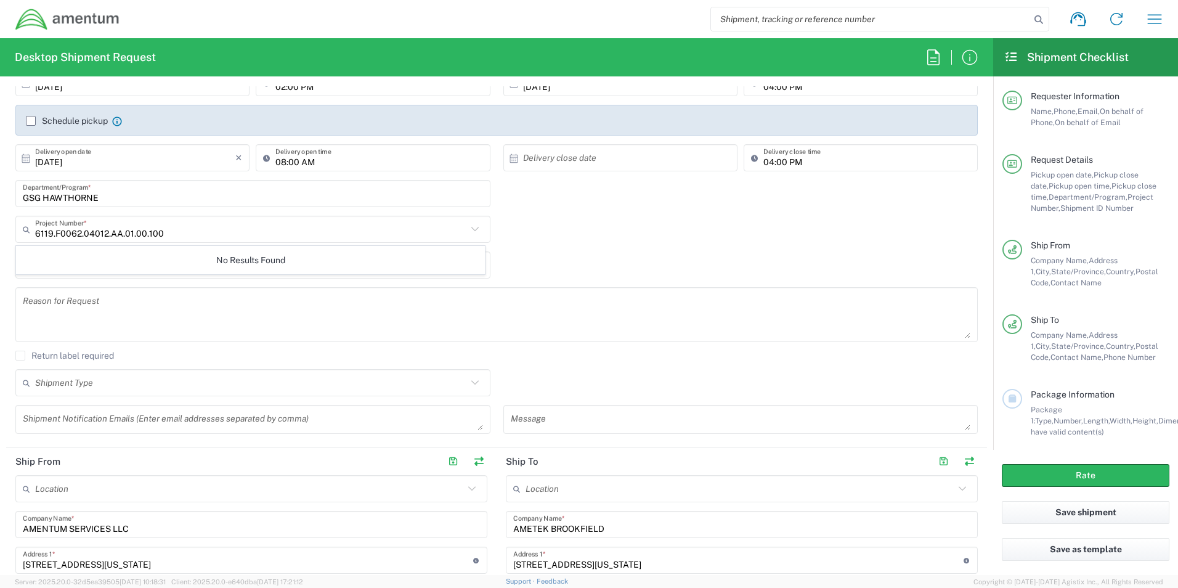
click at [537, 237] on div "6119.F0062.04012.AA.01.00.100 Project Number * No Results Found" at bounding box center [497, 234] width 976 height 36
click at [162, 229] on input "text" at bounding box center [251, 230] width 432 height 22
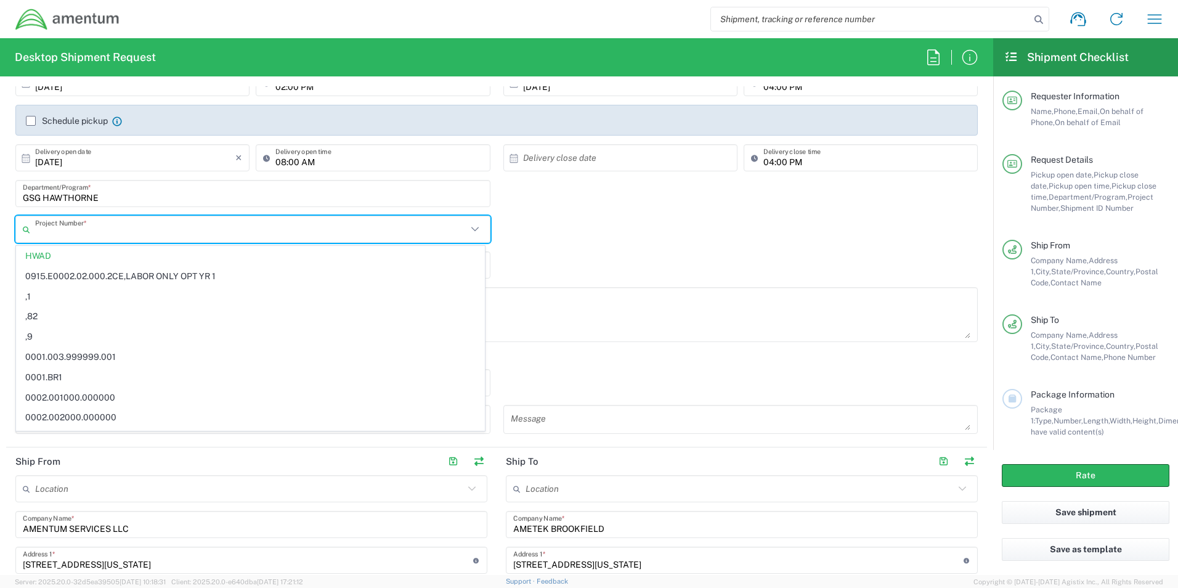
click at [728, 252] on div "123ABC Shipment ID Number *" at bounding box center [497, 269] width 976 height 36
type input "HWAD"
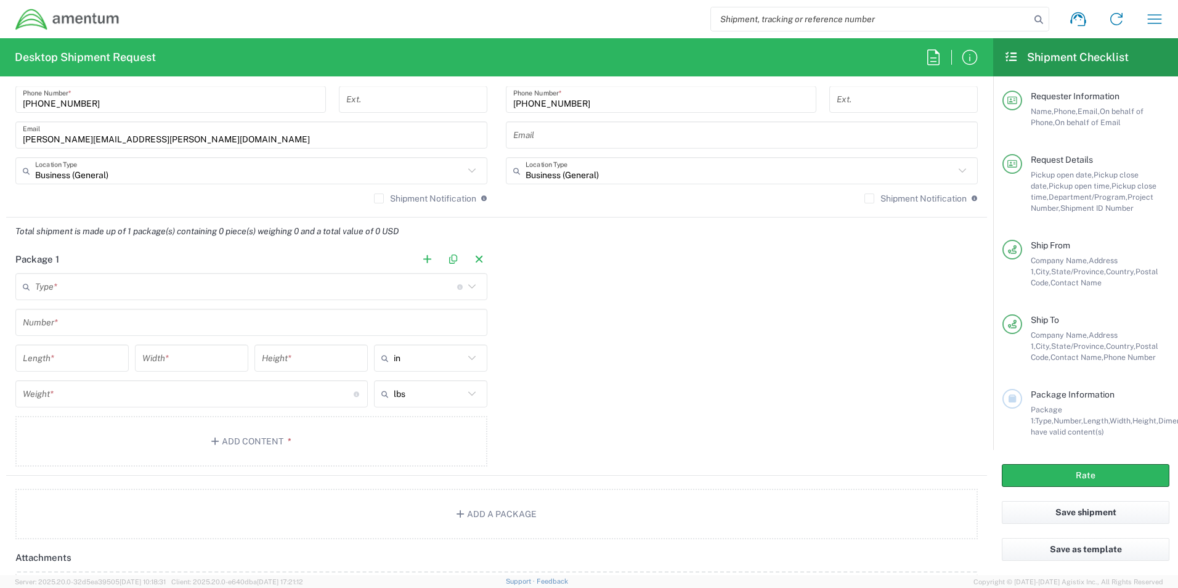
scroll to position [1048, 0]
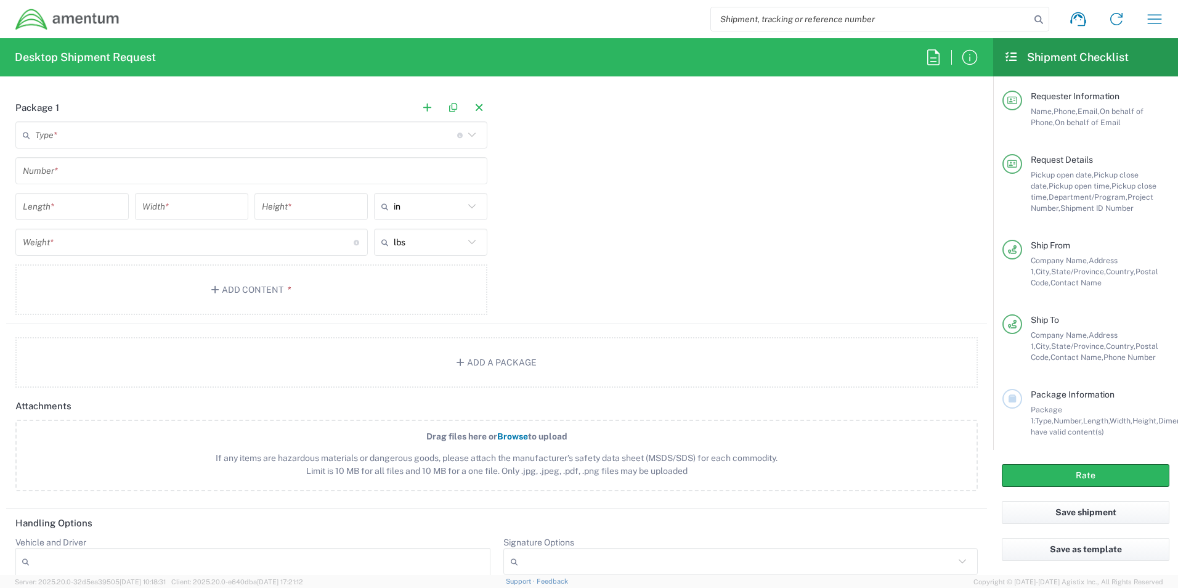
click at [186, 141] on input "text" at bounding box center [246, 135] width 422 height 22
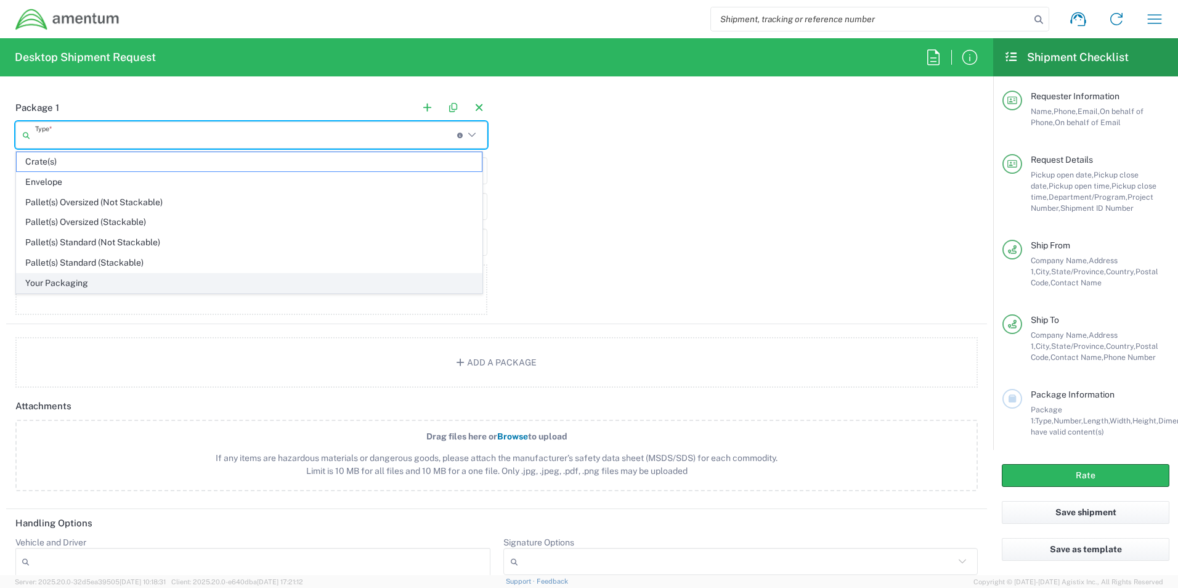
click at [98, 286] on span "Your Packaging" at bounding box center [249, 283] width 465 height 19
type input "Your Packaging"
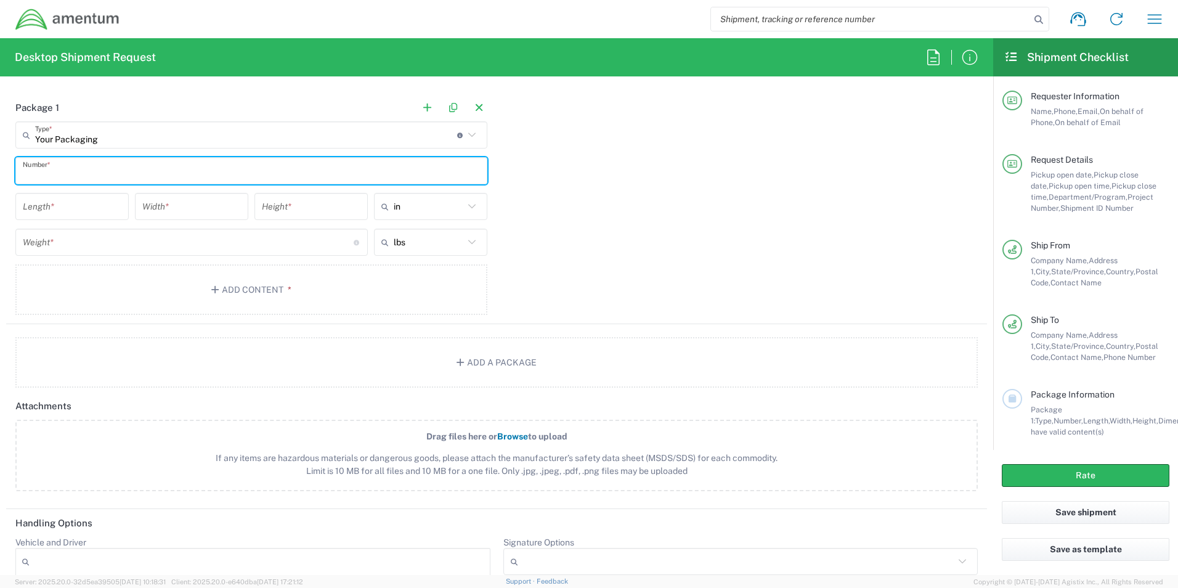
click at [92, 168] on input "text" at bounding box center [251, 171] width 457 height 22
type input "1"
click at [75, 209] on input "number" at bounding box center [72, 207] width 99 height 22
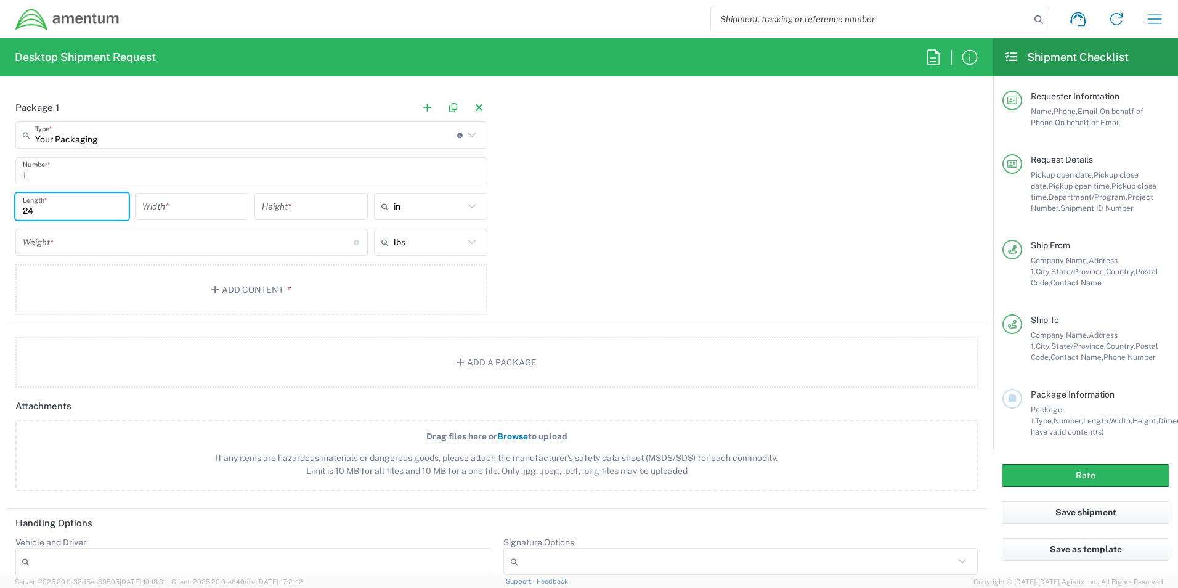
type input "24"
click at [185, 204] on input "number" at bounding box center [191, 207] width 99 height 22
type input "18.5"
click at [317, 200] on input "number" at bounding box center [311, 207] width 99 height 22
type input "11"
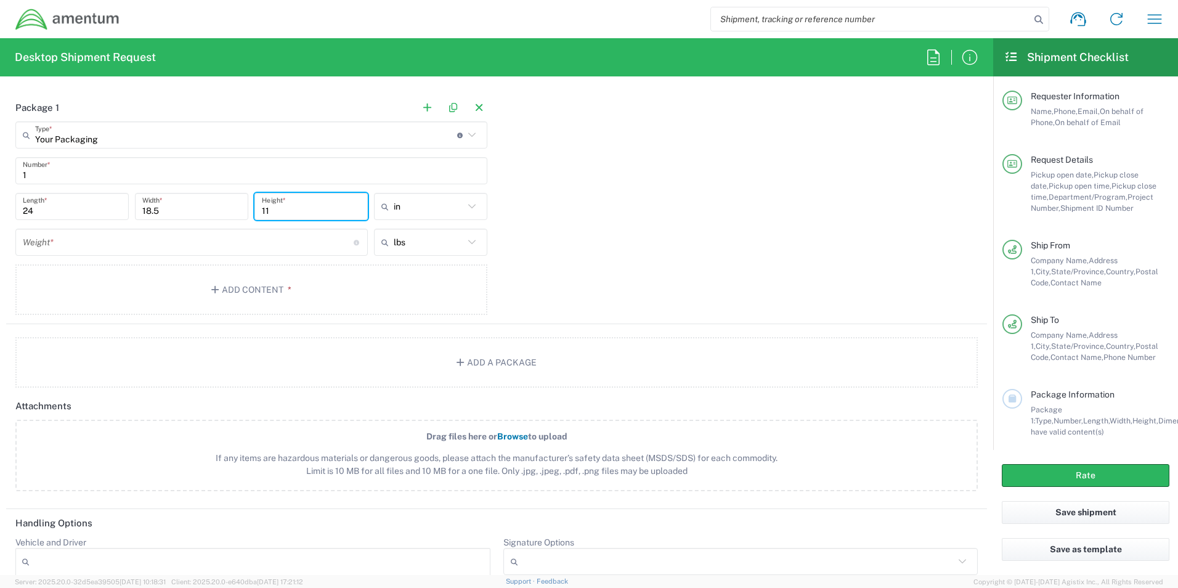
click at [293, 234] on input "number" at bounding box center [188, 243] width 331 height 22
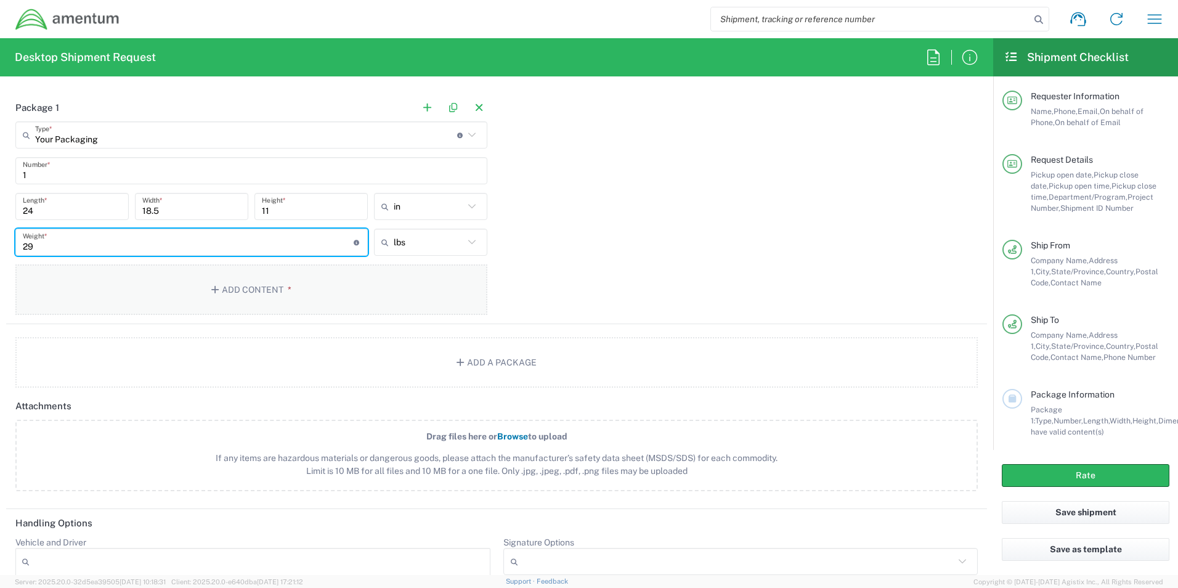
type input "29"
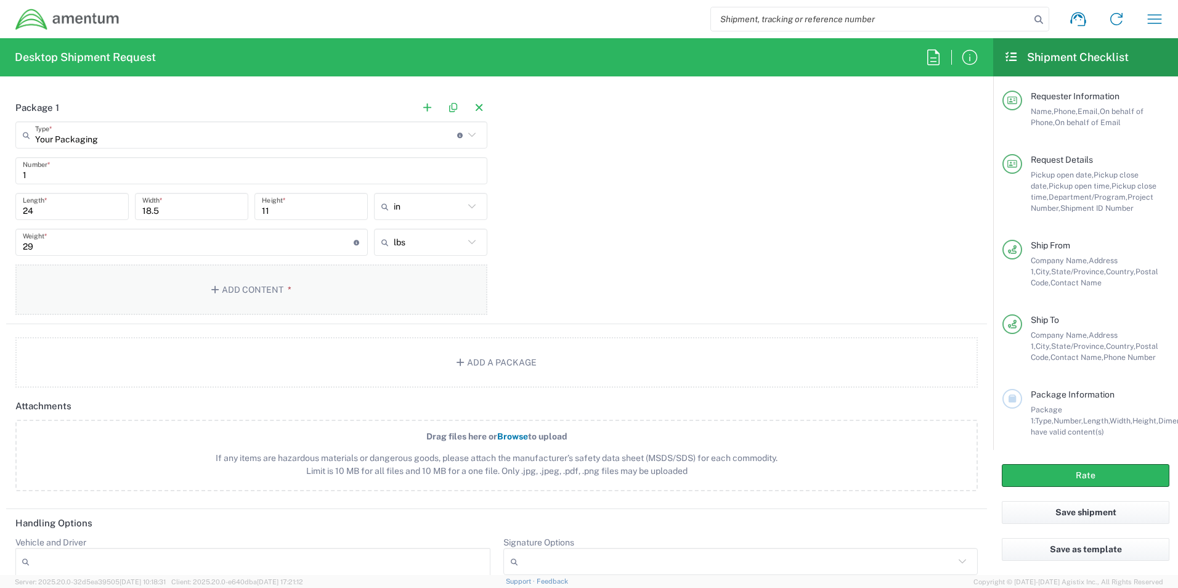
click at [309, 277] on button "Add Content *" at bounding box center [251, 289] width 472 height 51
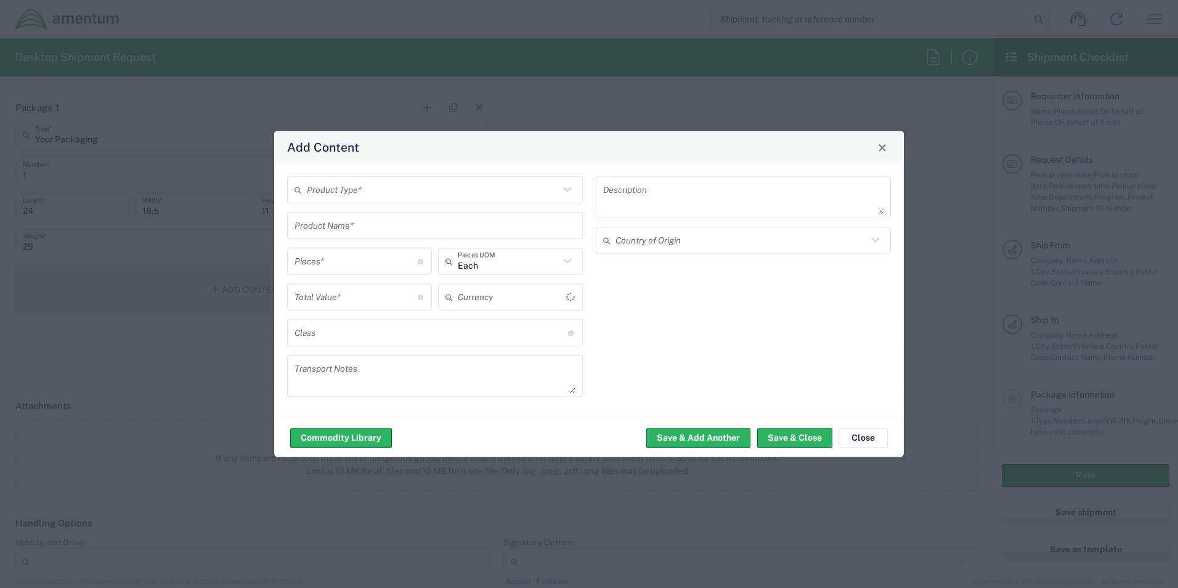
type input "US Dollar"
click at [380, 192] on input "text" at bounding box center [433, 190] width 253 height 22
click at [378, 239] on span "General Commodity" at bounding box center [434, 236] width 293 height 19
type input "General Commodity"
click at [372, 232] on input "text" at bounding box center [435, 225] width 281 height 22
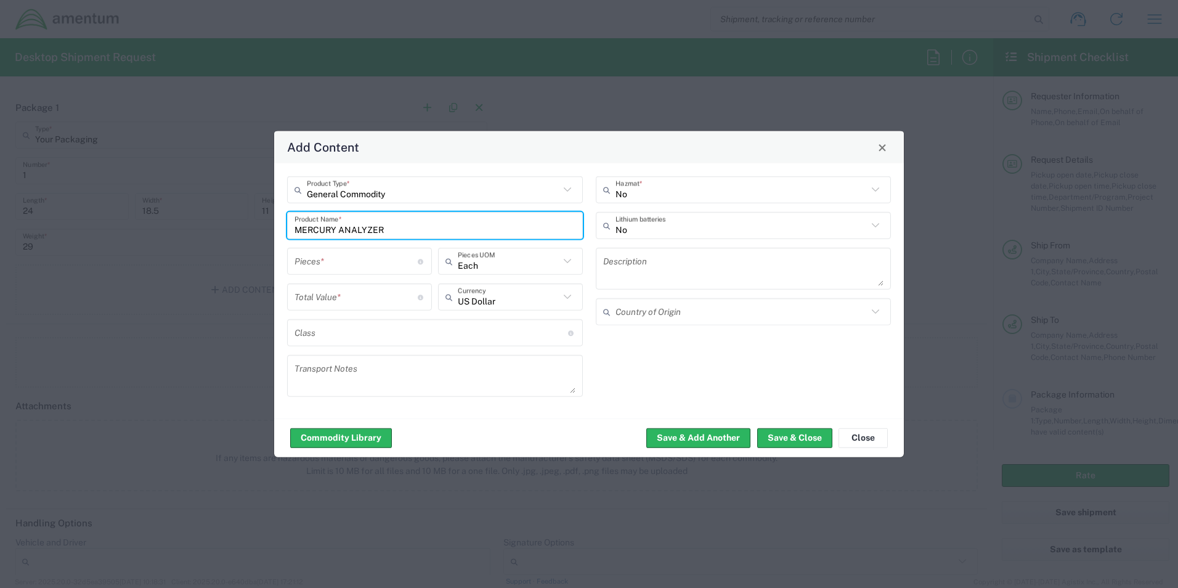
type input "MERCURY ANALYZER"
click at [396, 258] on input "number" at bounding box center [356, 261] width 123 height 22
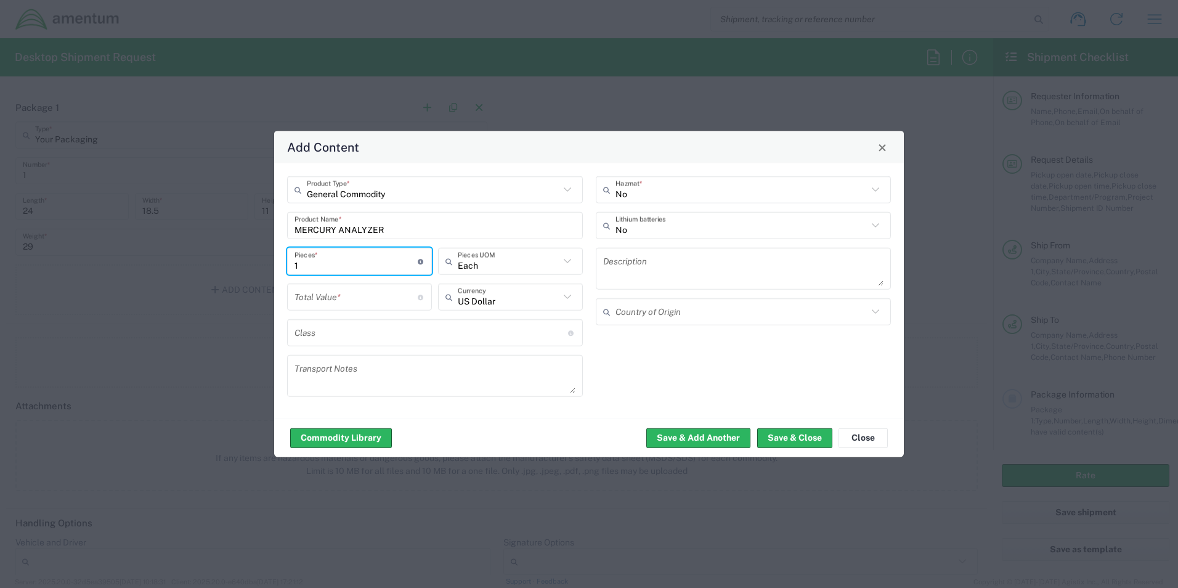
type input "1"
click at [383, 299] on input "number" at bounding box center [356, 297] width 123 height 22
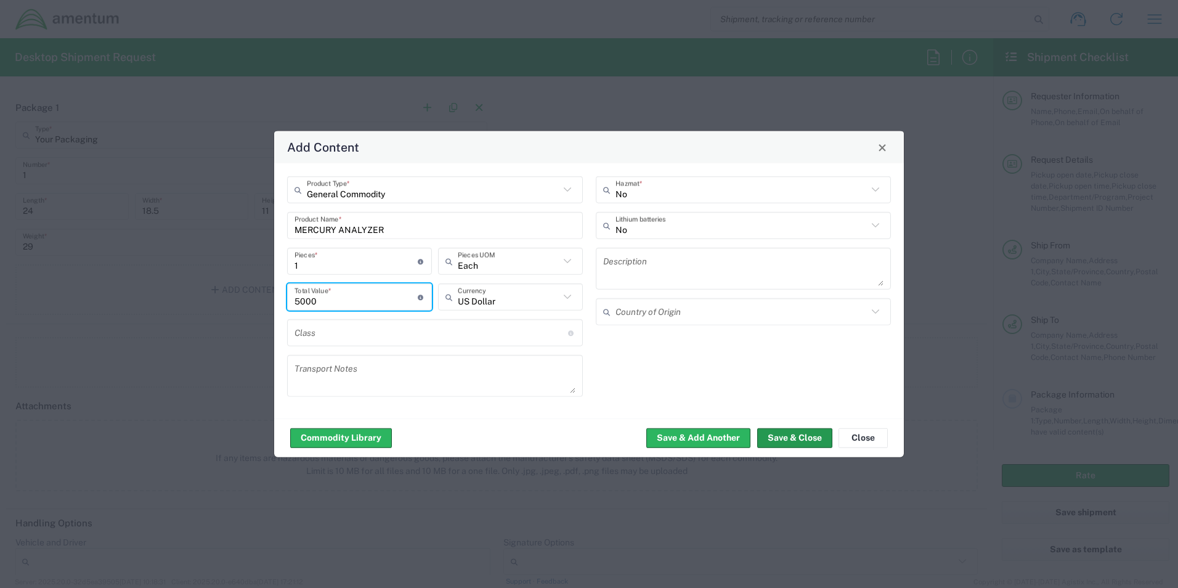
type input "5000"
click at [815, 439] on button "Save & Close" at bounding box center [794, 438] width 75 height 20
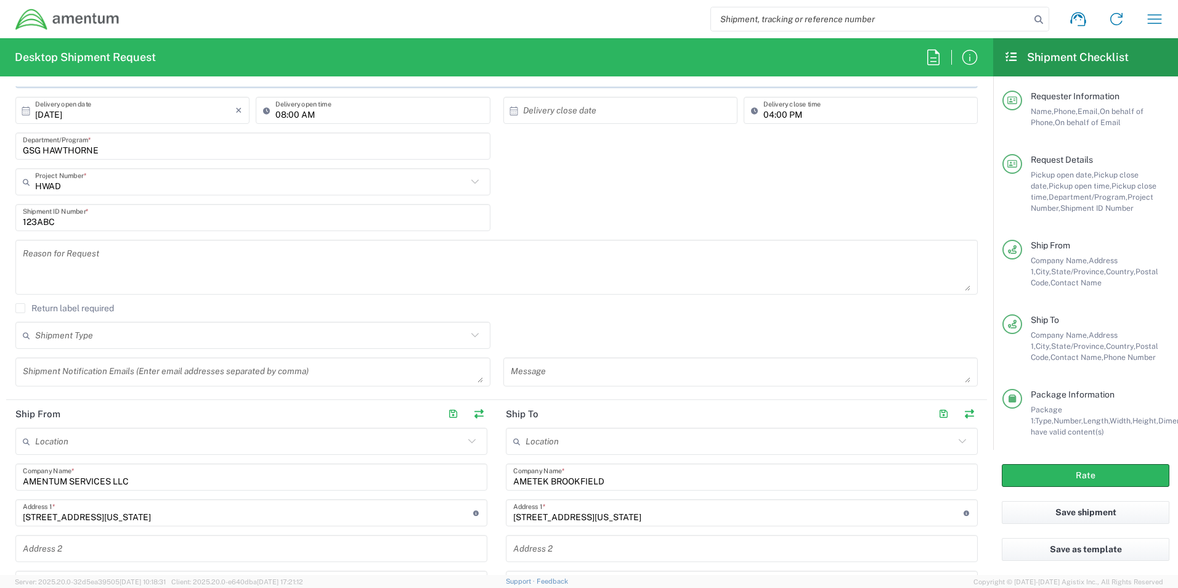
scroll to position [185, 0]
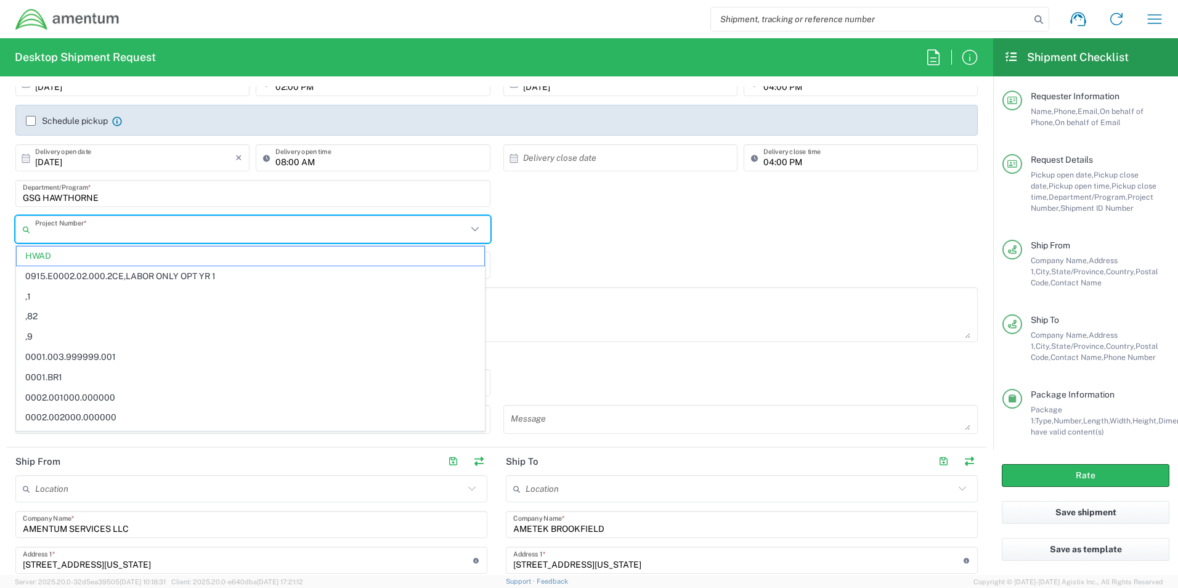
click at [129, 229] on input "text" at bounding box center [251, 230] width 432 height 22
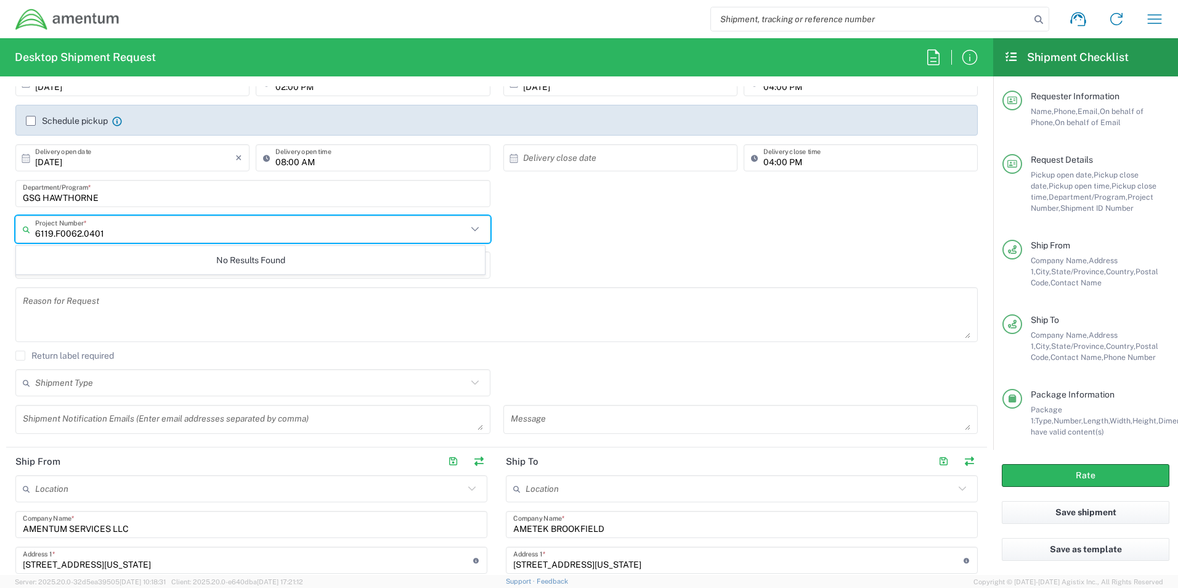
click at [129, 229] on input "6119.F0062.0401" at bounding box center [251, 230] width 432 height 22
type input "6119.F0062.04012"
drag, startPoint x: 338, startPoint y: 242, endPoint x: -38, endPoint y: 272, distance: 377.2
click at [0, 272] on html "Shipment request Shipment tracking Shipment estimator Desktop shipment request …" at bounding box center [589, 294] width 1178 height 588
type input "6119.F0062."
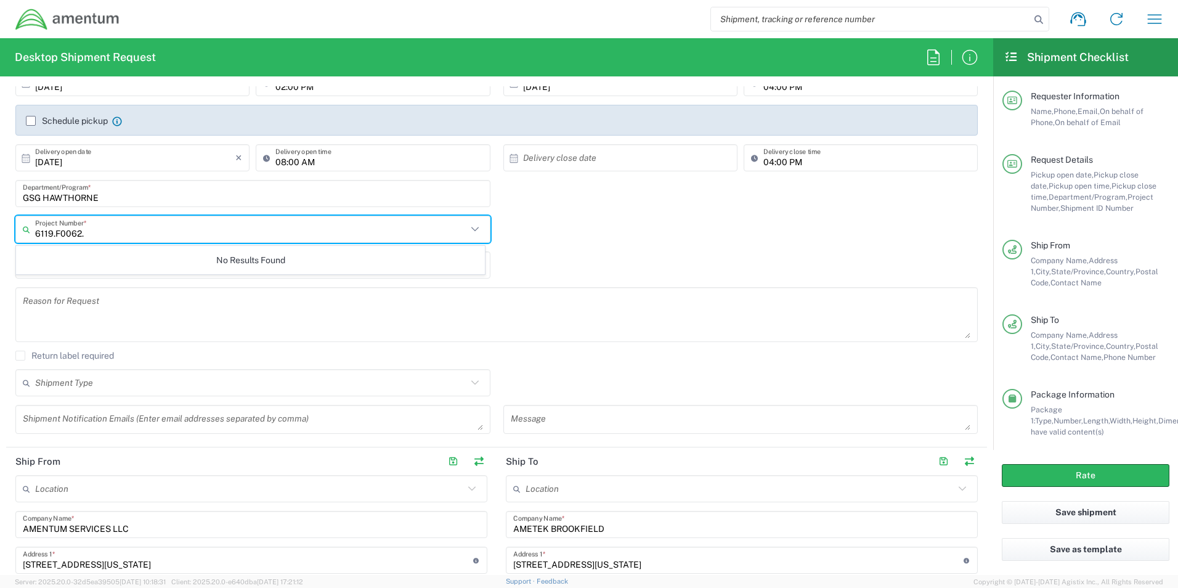
drag, startPoint x: 133, startPoint y: 226, endPoint x: -53, endPoint y: 227, distance: 186.1
click at [0, 227] on html "Shipment request Shipment tracking Shipment estimator Desktop shipment request …" at bounding box center [589, 294] width 1178 height 588
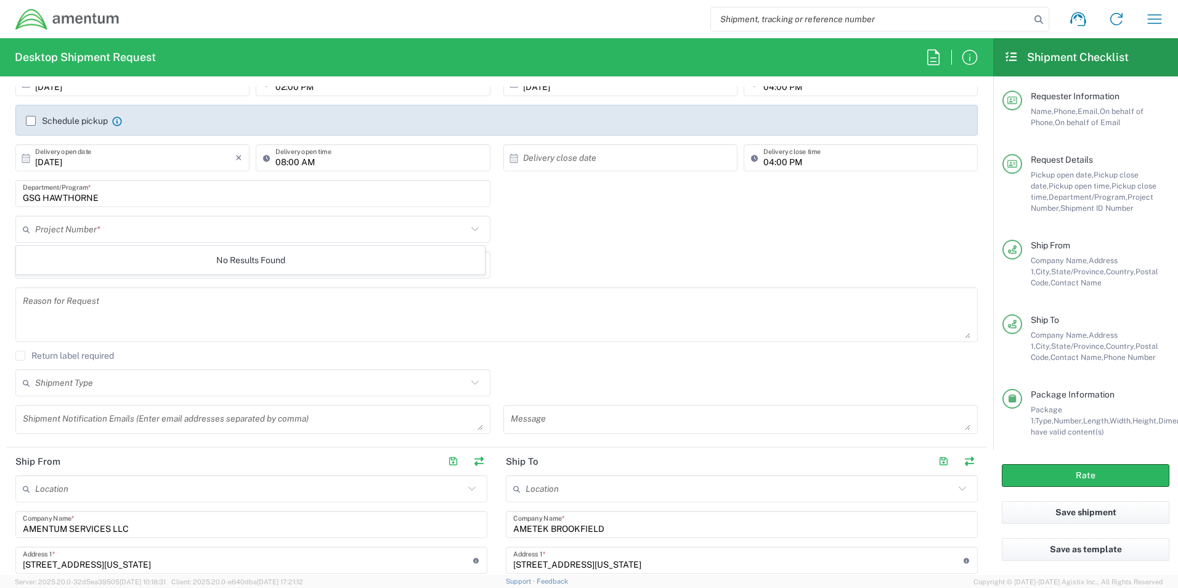
click at [700, 258] on div "123ABC Shipment ID Number *" at bounding box center [497, 269] width 976 height 36
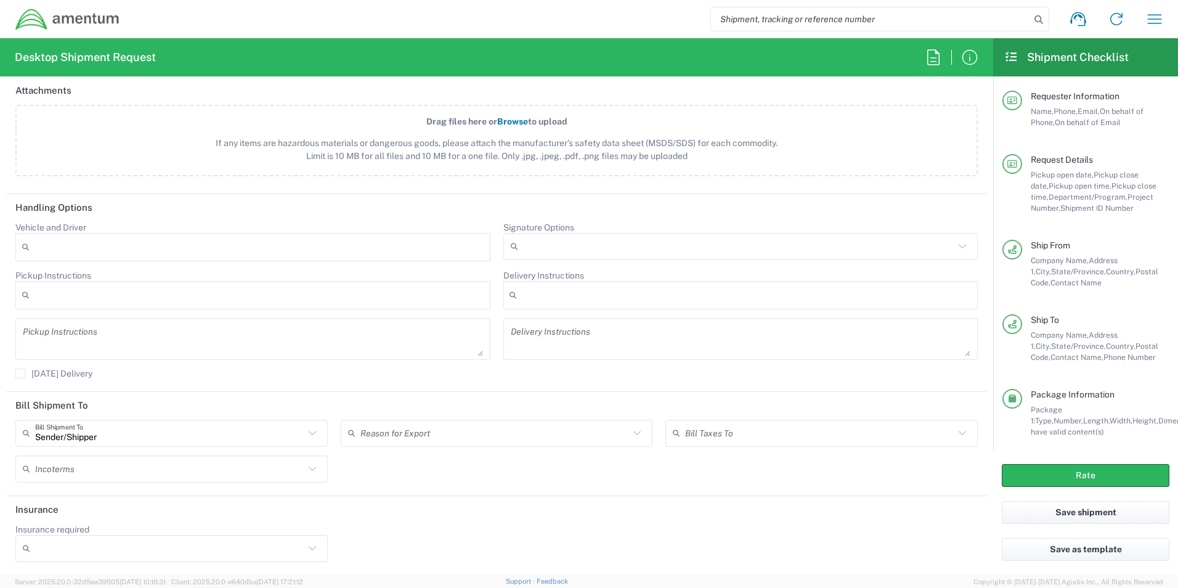
scroll to position [1436, 0]
click at [202, 542] on input "Insurance required" at bounding box center [169, 548] width 269 height 20
drag, startPoint x: 127, startPoint y: 524, endPoint x: 133, endPoint y: 521, distance: 6.6
click at [127, 523] on span "Yes" at bounding box center [170, 523] width 307 height 19
type input "Yes"
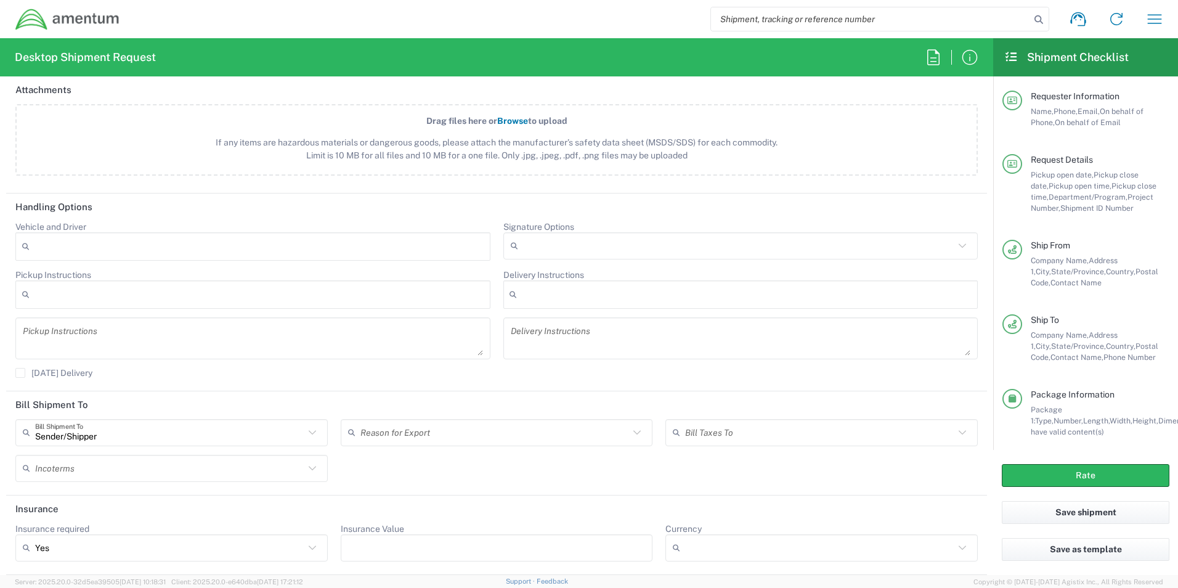
click at [482, 550] on input "Insurance Value" at bounding box center [497, 548] width 298 height 20
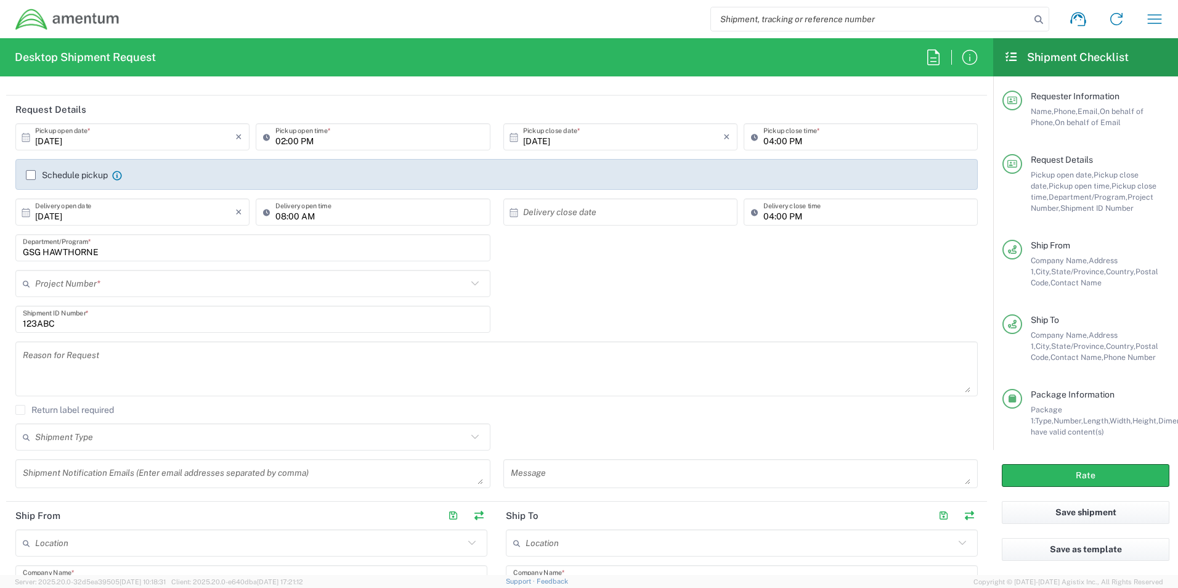
scroll to position [123, 0]
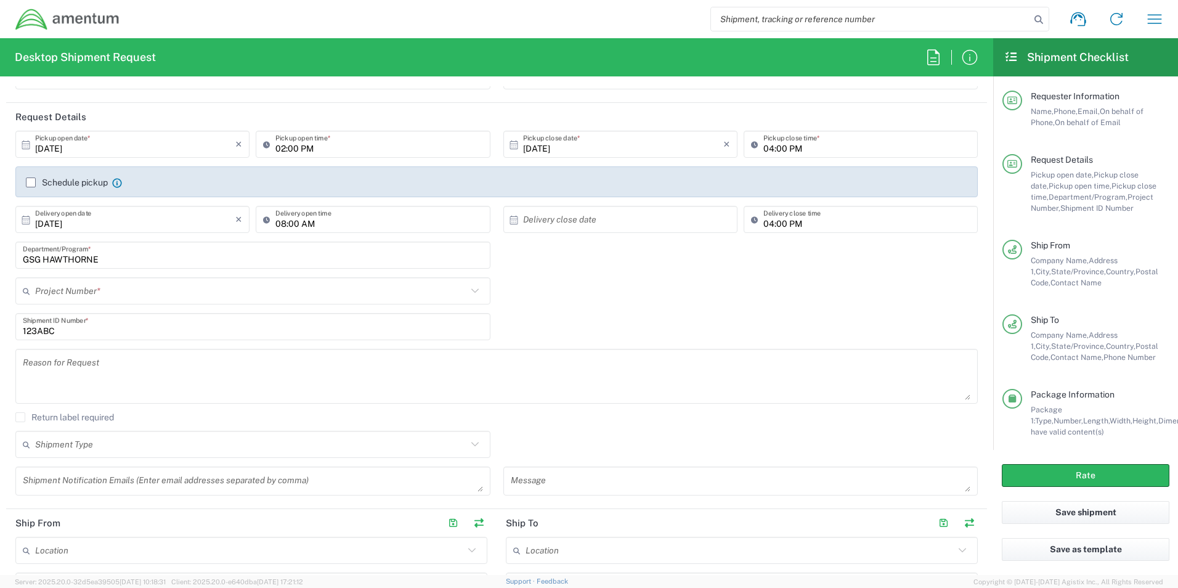
type input "5000"
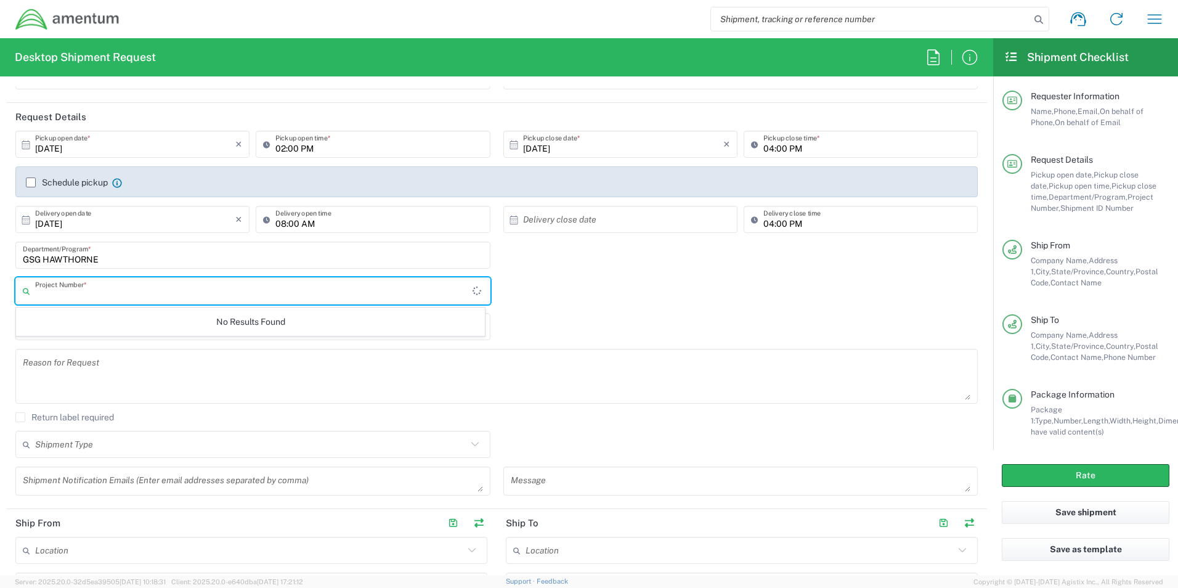
click at [144, 288] on input "text" at bounding box center [254, 291] width 438 height 22
click at [196, 292] on input "6119.F0062.04012.AA.01.00.100" at bounding box center [251, 291] width 432 height 22
type input "6119.F0062.04012.AA.01.00.100"
click at [276, 319] on div "No Results Found" at bounding box center [250, 322] width 469 height 28
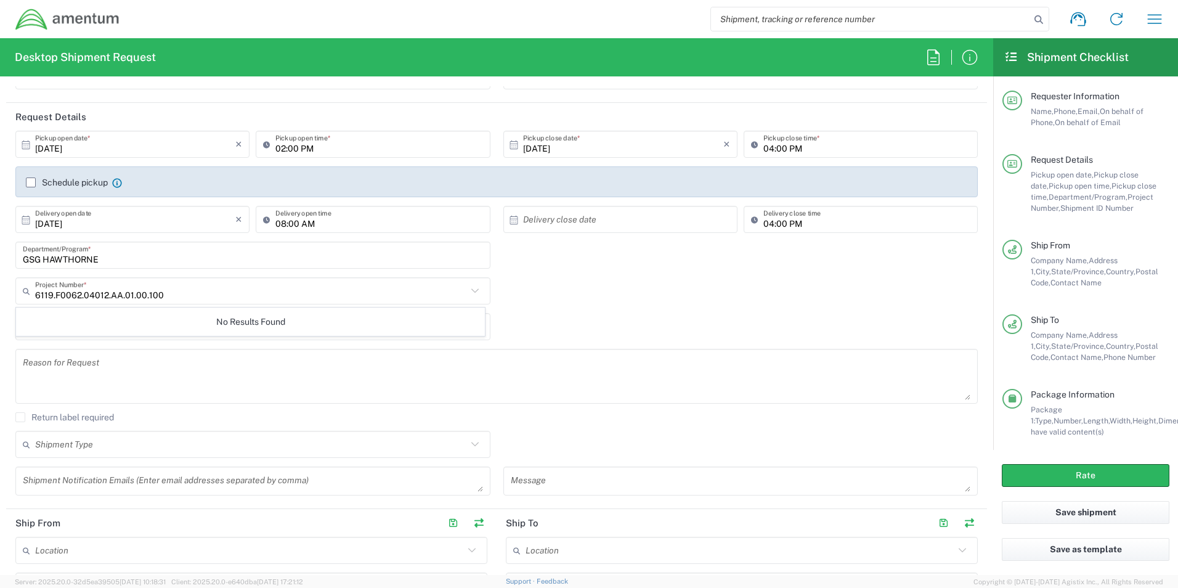
click at [770, 355] on textarea at bounding box center [497, 376] width 948 height 47
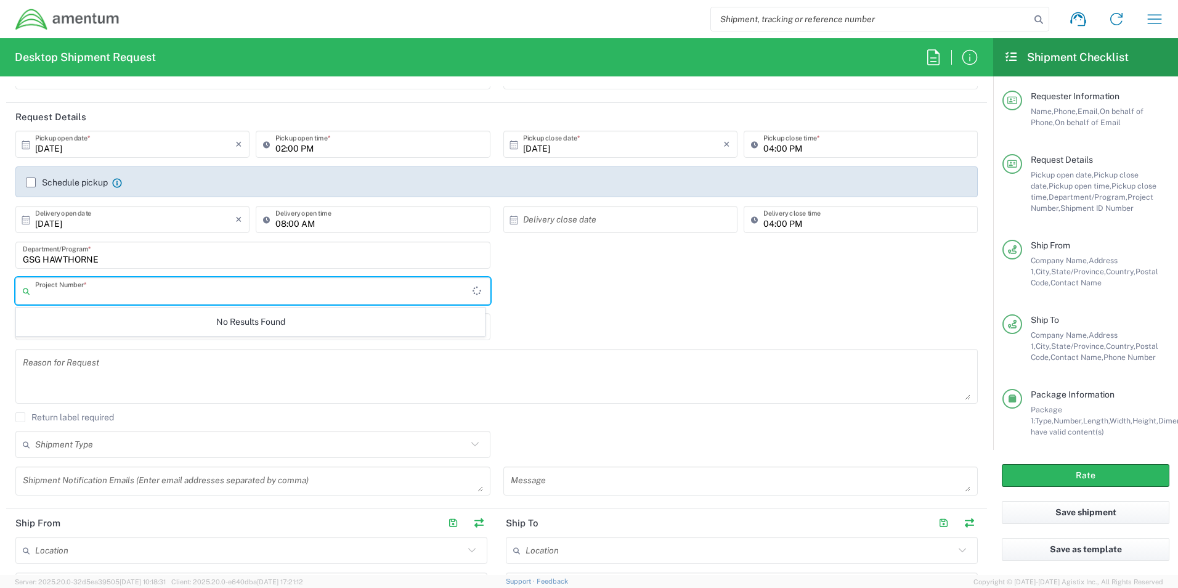
click at [229, 284] on input "text" at bounding box center [254, 291] width 438 height 22
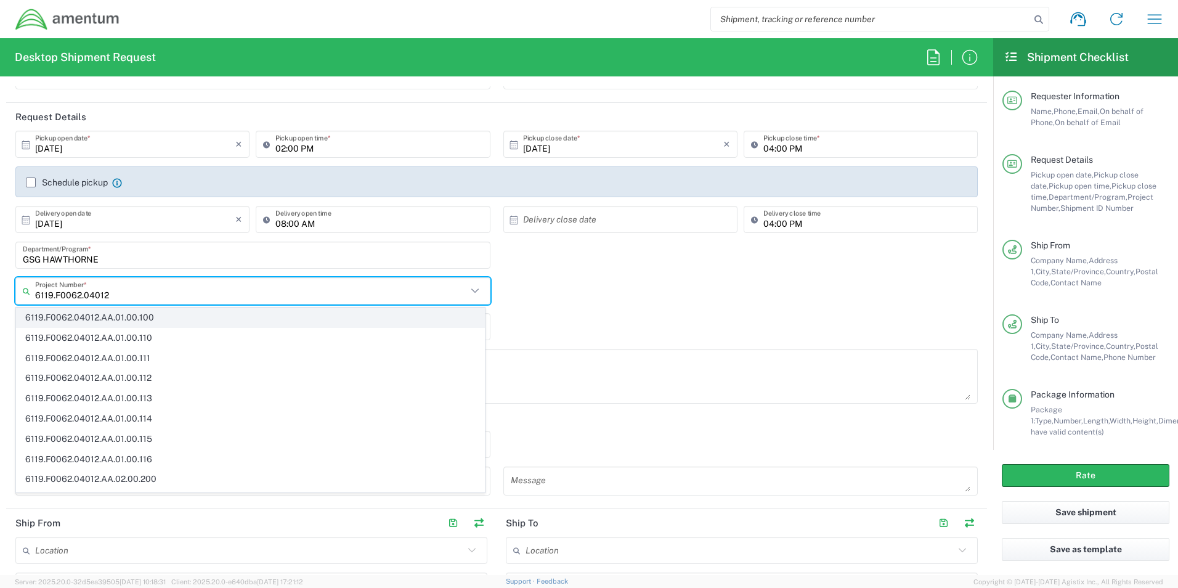
click at [169, 314] on span "6119.F0062.04012.AA.01.00.100" at bounding box center [251, 317] width 468 height 19
type input "6119.F0062.04012.AA.01.00.100"
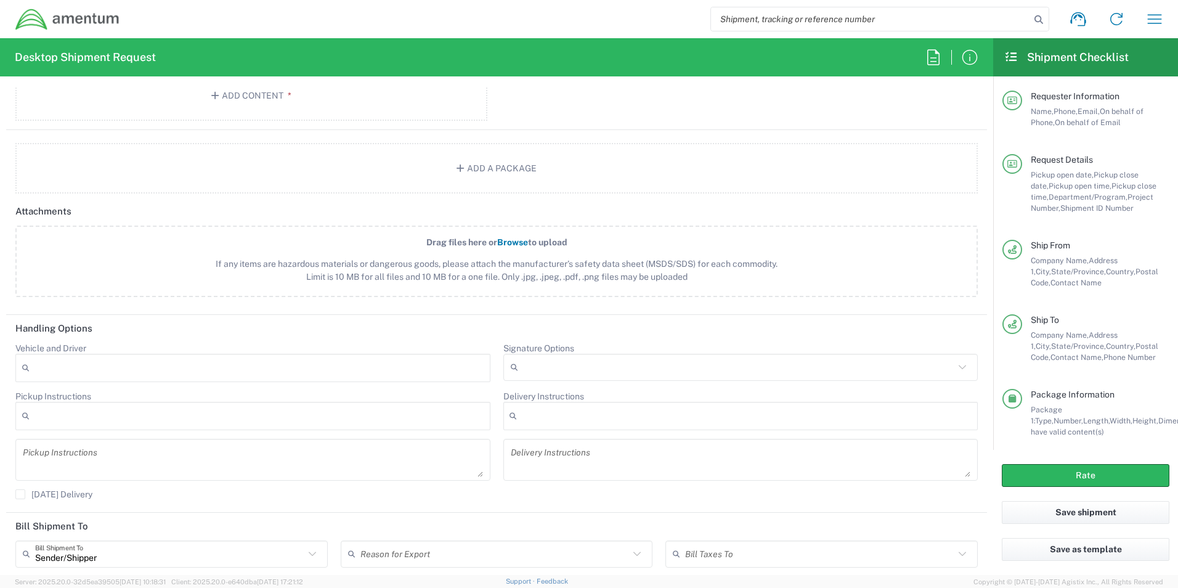
scroll to position [1436, 0]
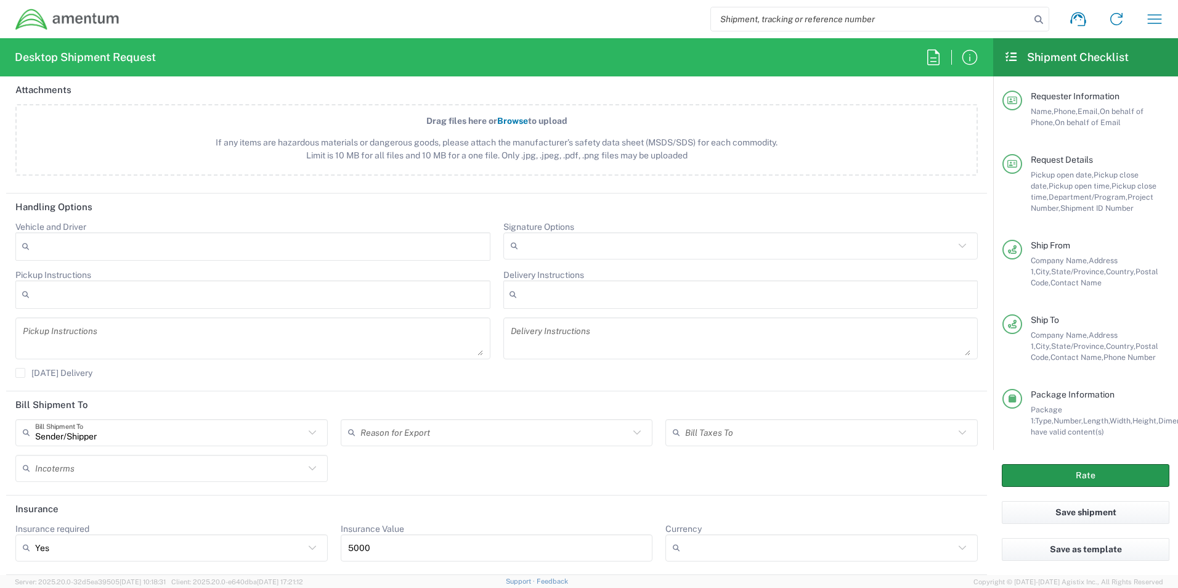
click at [1090, 478] on button "Rate" at bounding box center [1086, 475] width 168 height 23
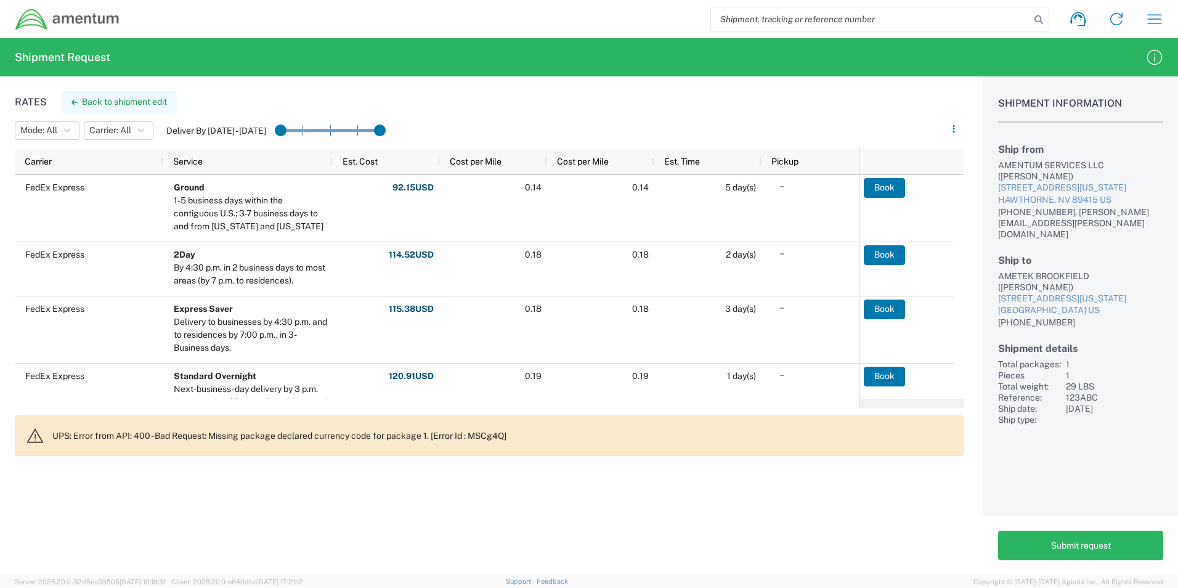
click at [122, 102] on button "Back to shipment edit" at bounding box center [119, 102] width 115 height 22
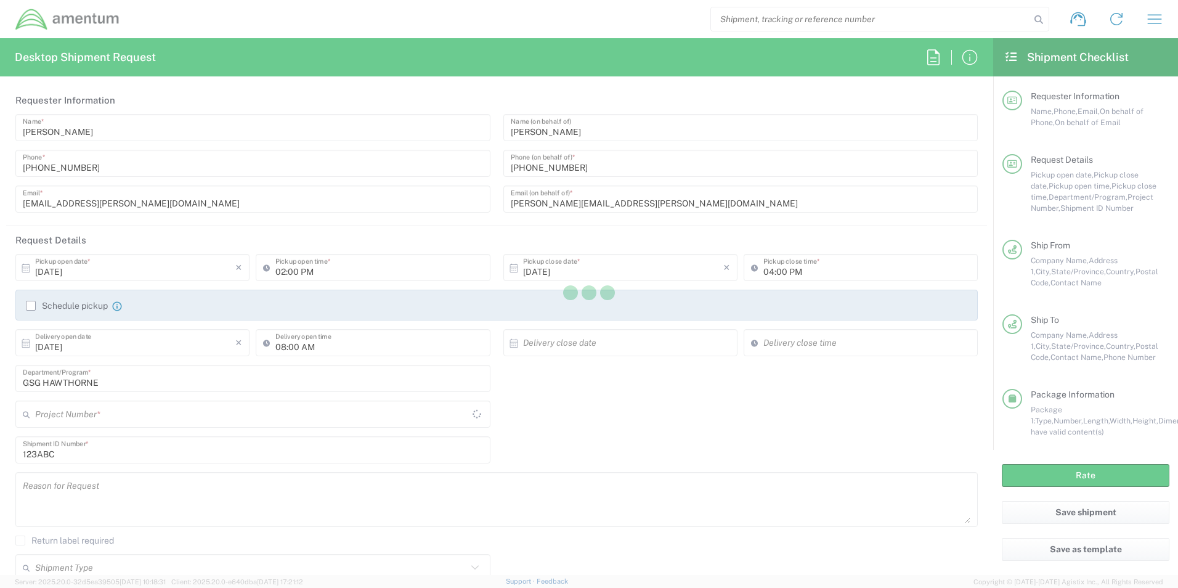
type input "[US_STATE]"
type input "Your Packaging"
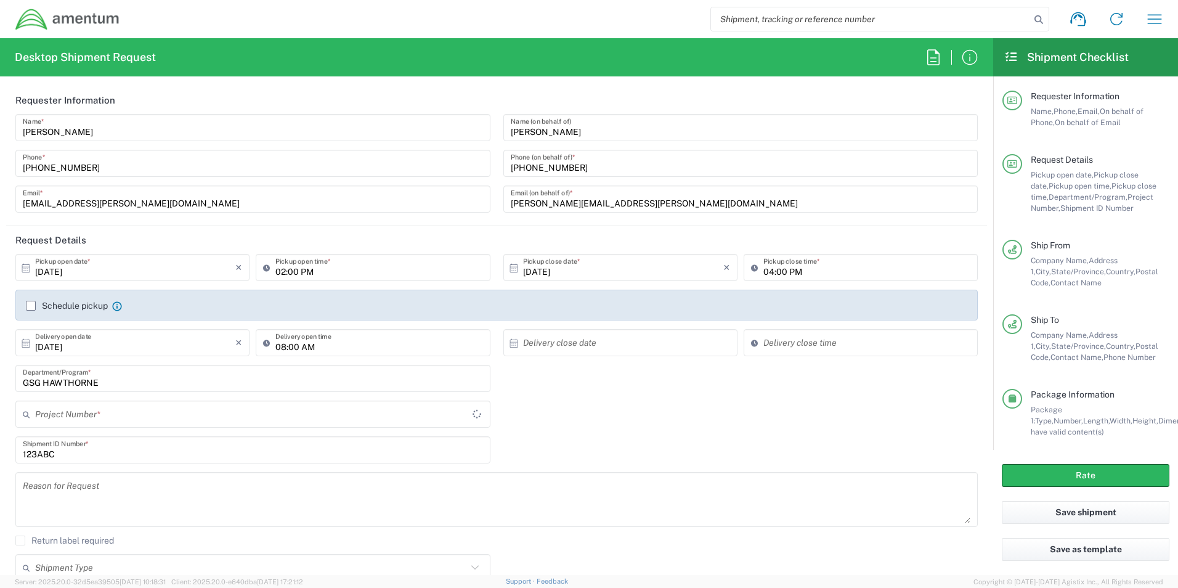
type input "6119.F0062.04012.AA.01.00.100"
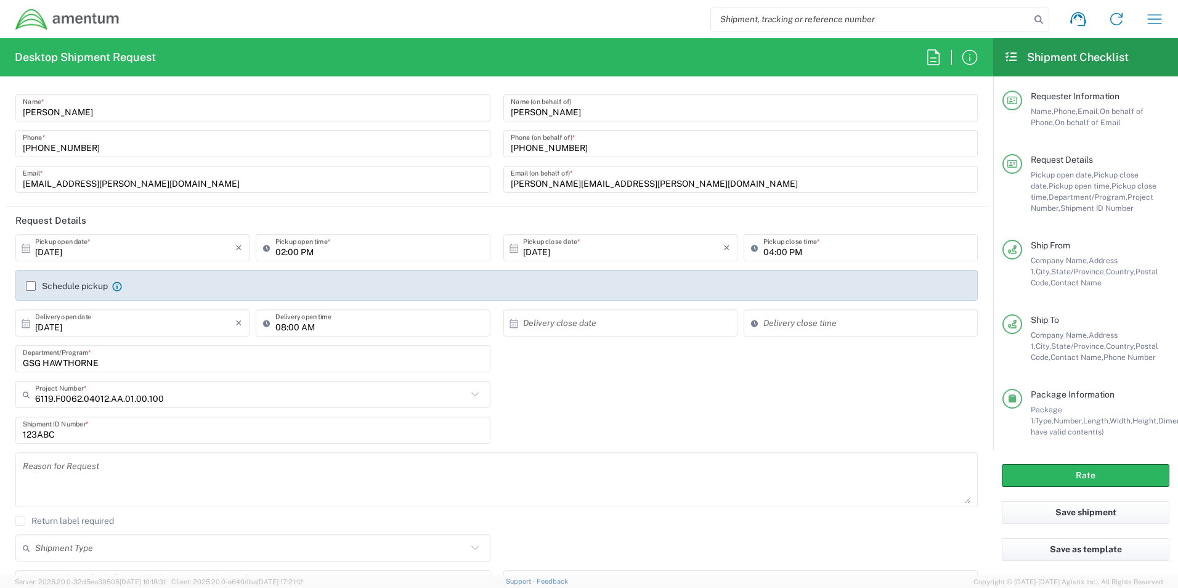
scroll to position [18, 0]
click at [1105, 470] on button "Rate" at bounding box center [1086, 475] width 168 height 23
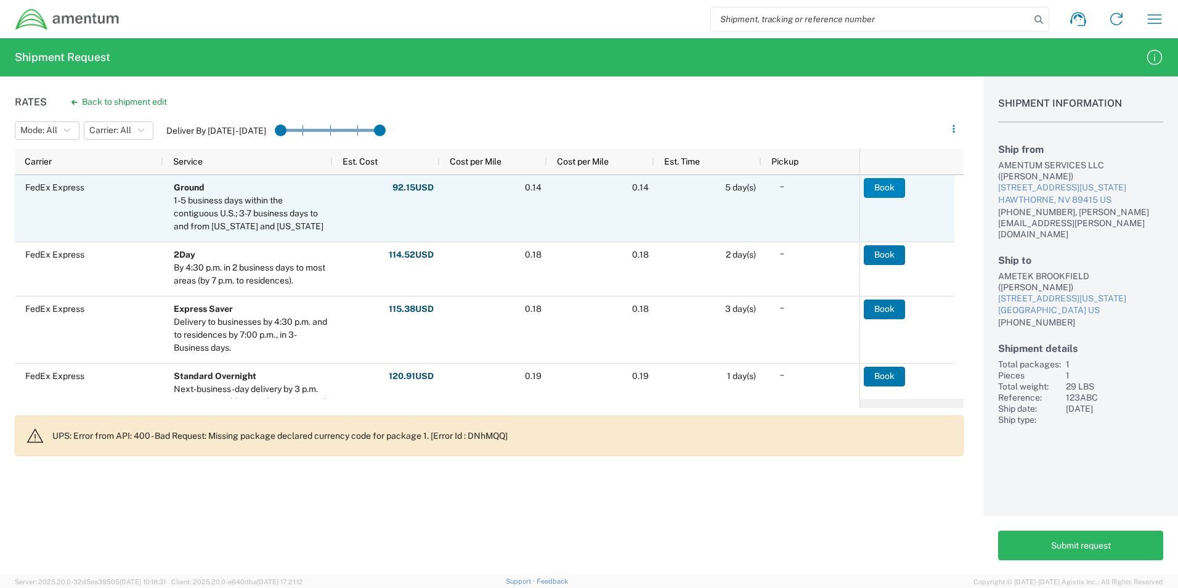
click at [881, 190] on button "Book" at bounding box center [884, 188] width 41 height 20
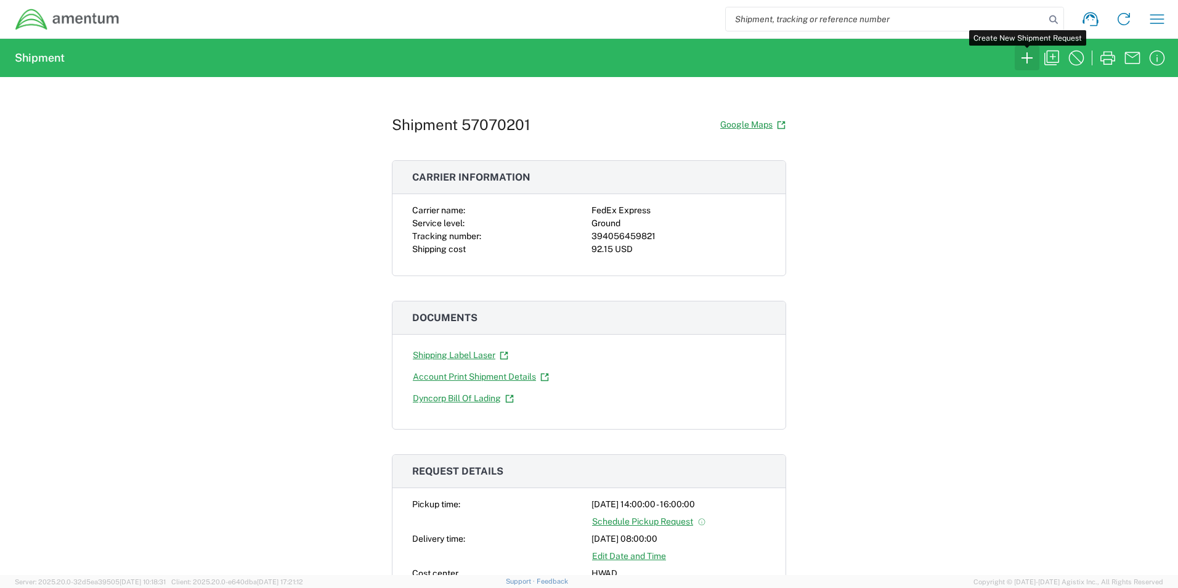
click at [1024, 58] on icon "button" at bounding box center [1027, 57] width 11 height 11
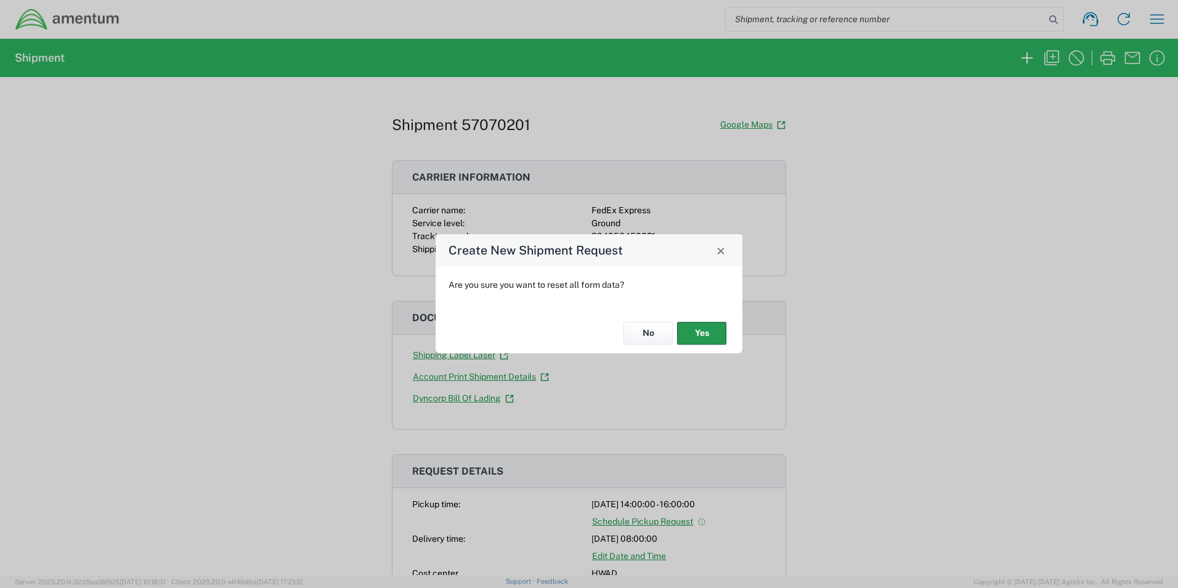
click at [703, 329] on button "Yes" at bounding box center [701, 333] width 49 height 23
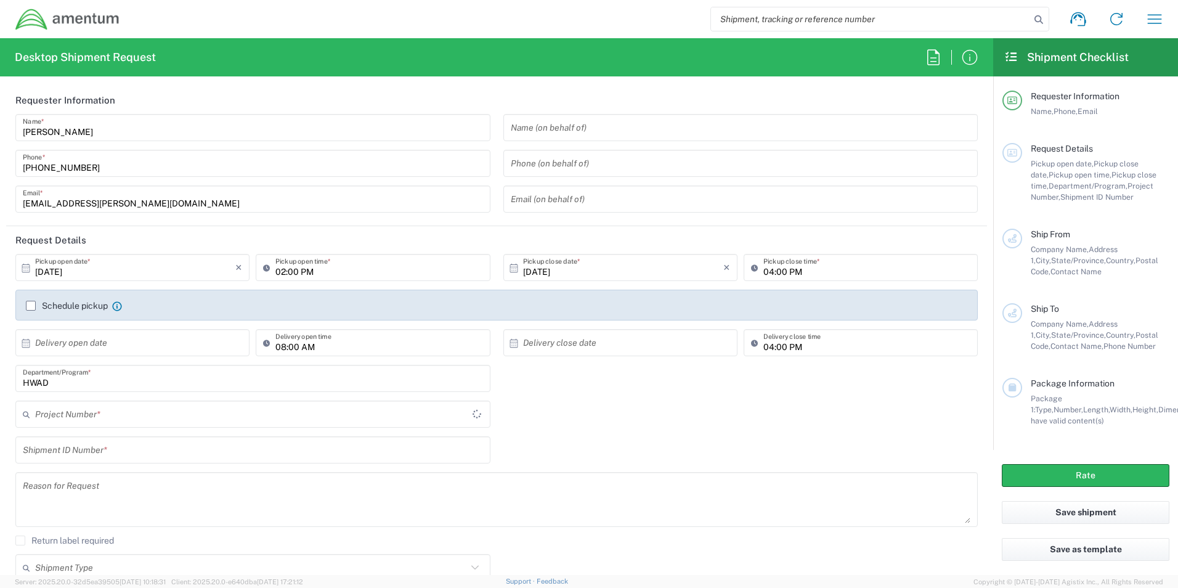
type input "HWAD"
click at [555, 132] on input "text" at bounding box center [741, 128] width 460 height 22
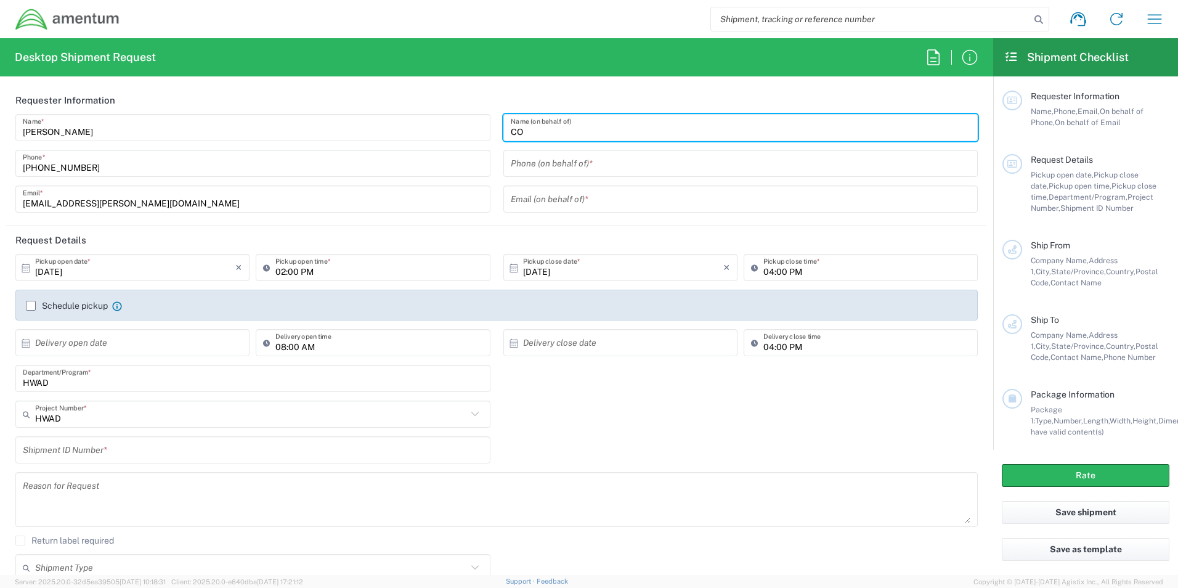
type input "C"
type input "[PERSON_NAME]"
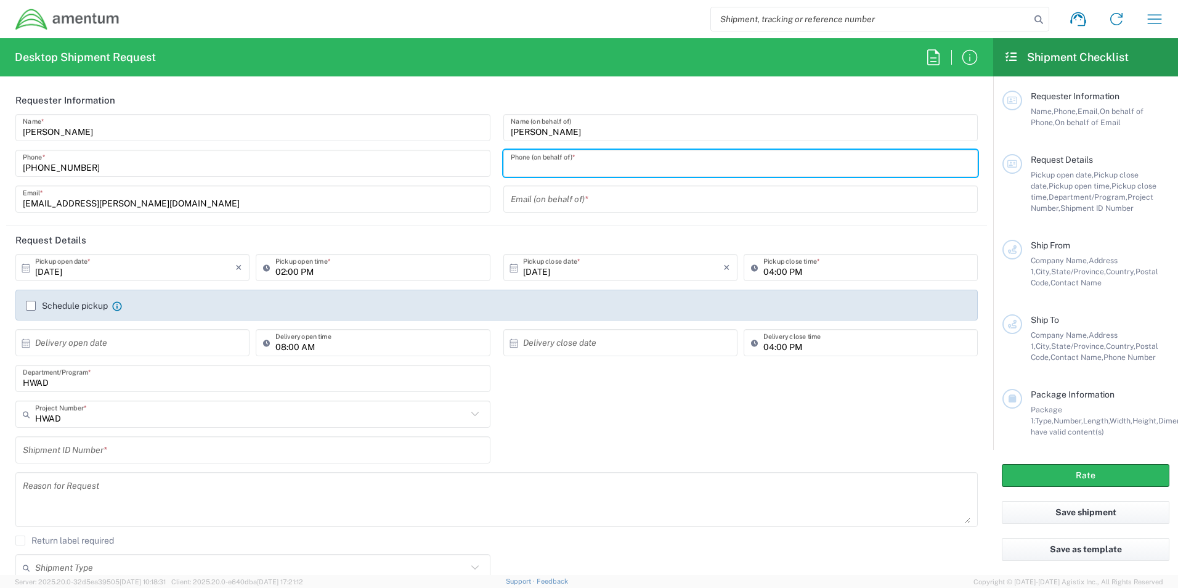
click at [616, 160] on input "tel" at bounding box center [741, 164] width 460 height 22
type input "[PHONE_NUMBER]"
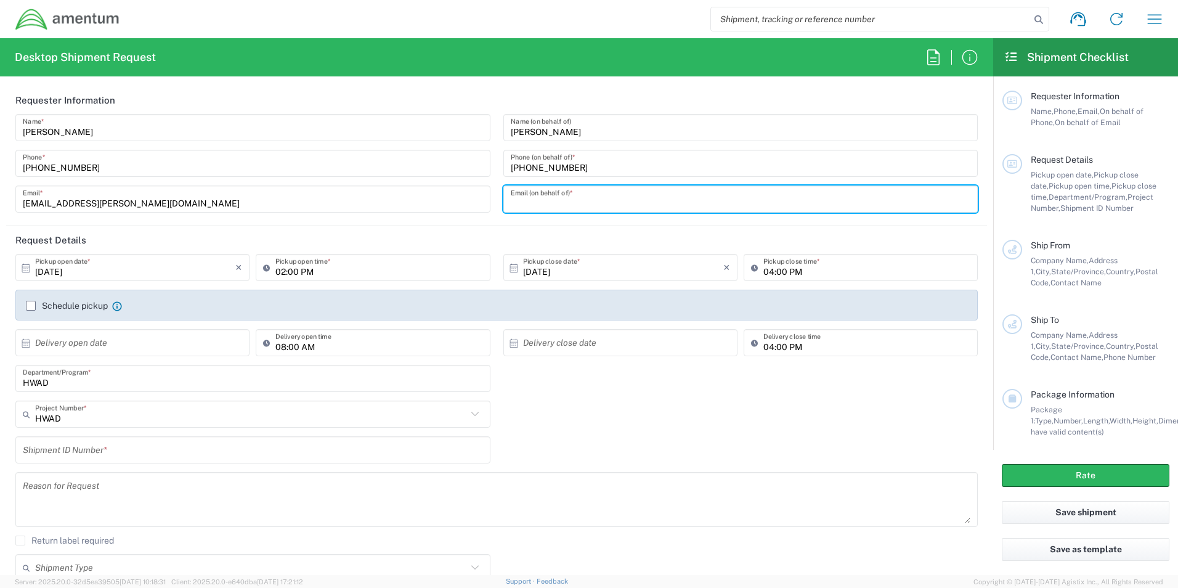
click at [626, 197] on input "text" at bounding box center [741, 200] width 460 height 22
type input "[PERSON_NAME][EMAIL_ADDRESS][PERSON_NAME][DOMAIN_NAME]"
click at [98, 342] on input "text" at bounding box center [135, 343] width 200 height 22
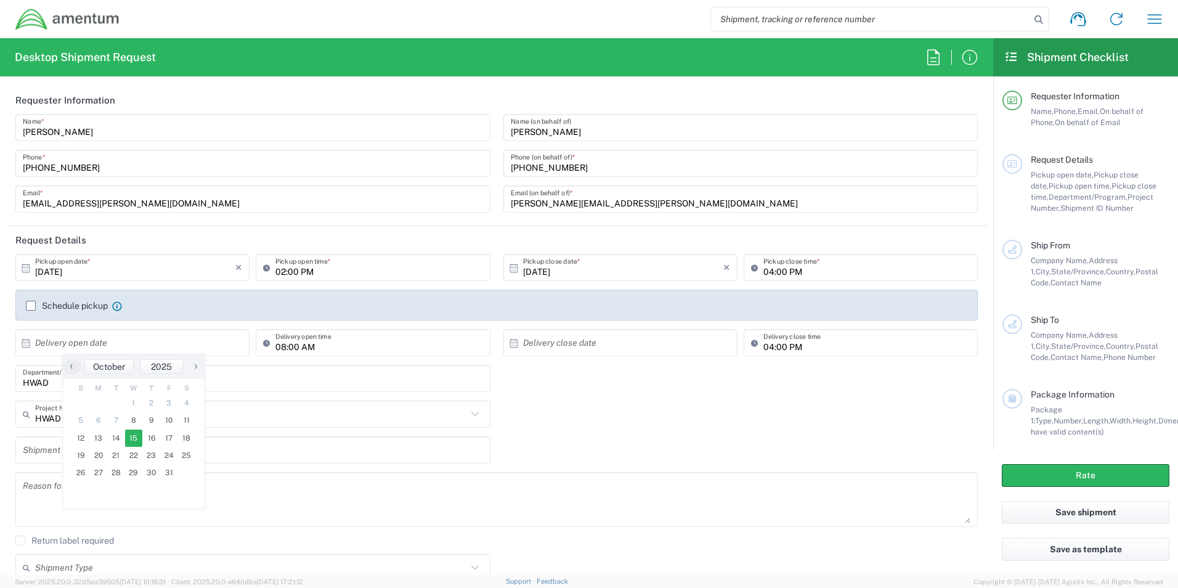
click at [132, 435] on span "15" at bounding box center [134, 438] width 18 height 17
type input "[DATE]"
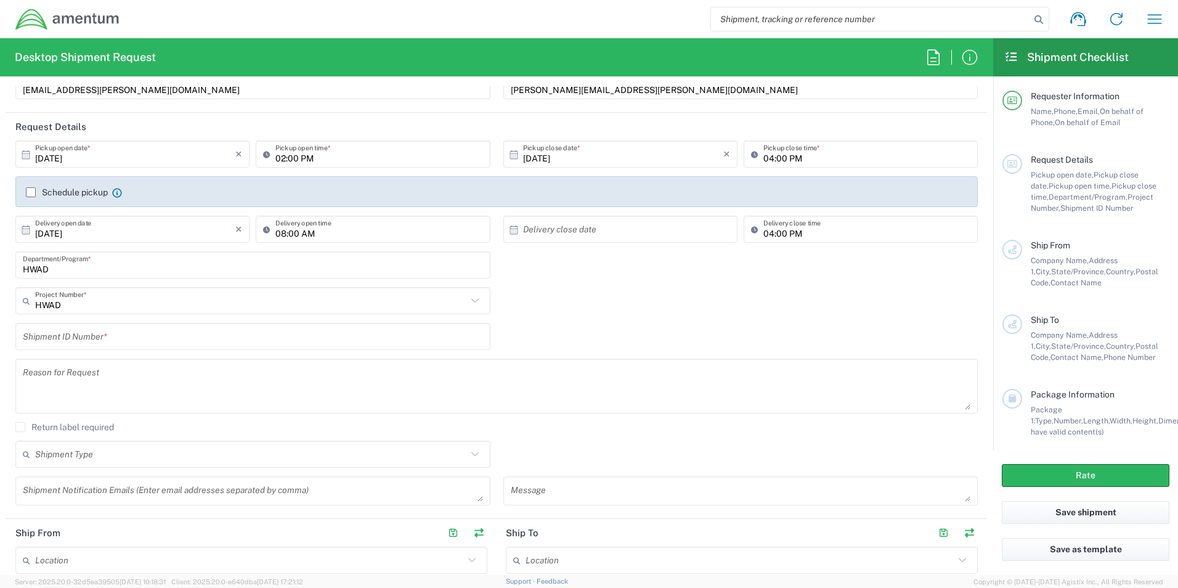
scroll to position [123, 0]
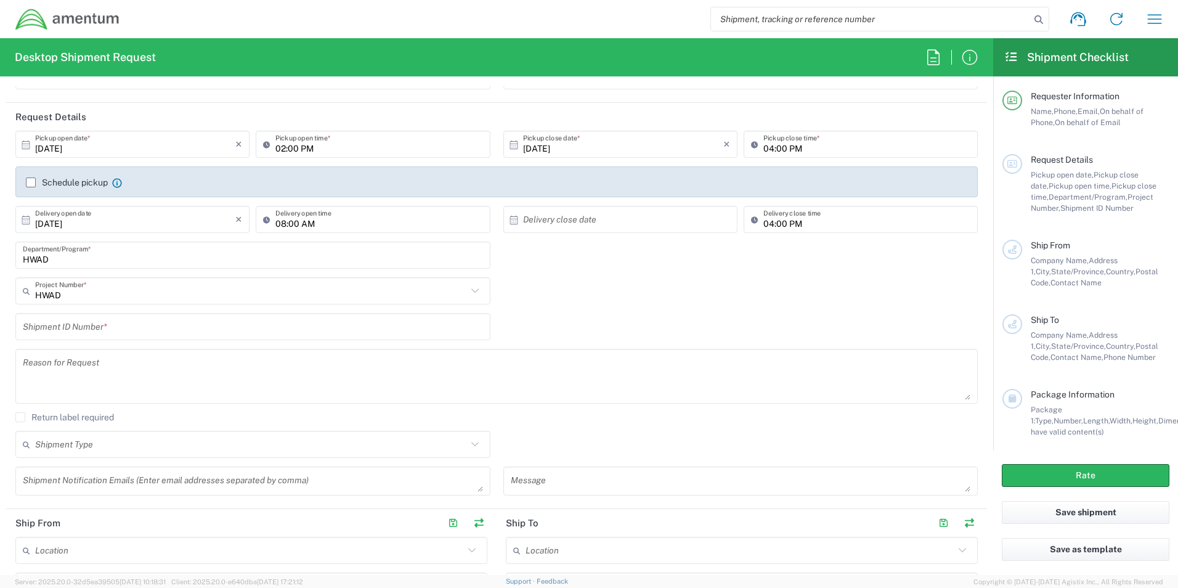
click at [163, 261] on input "HWAD" at bounding box center [253, 256] width 460 height 22
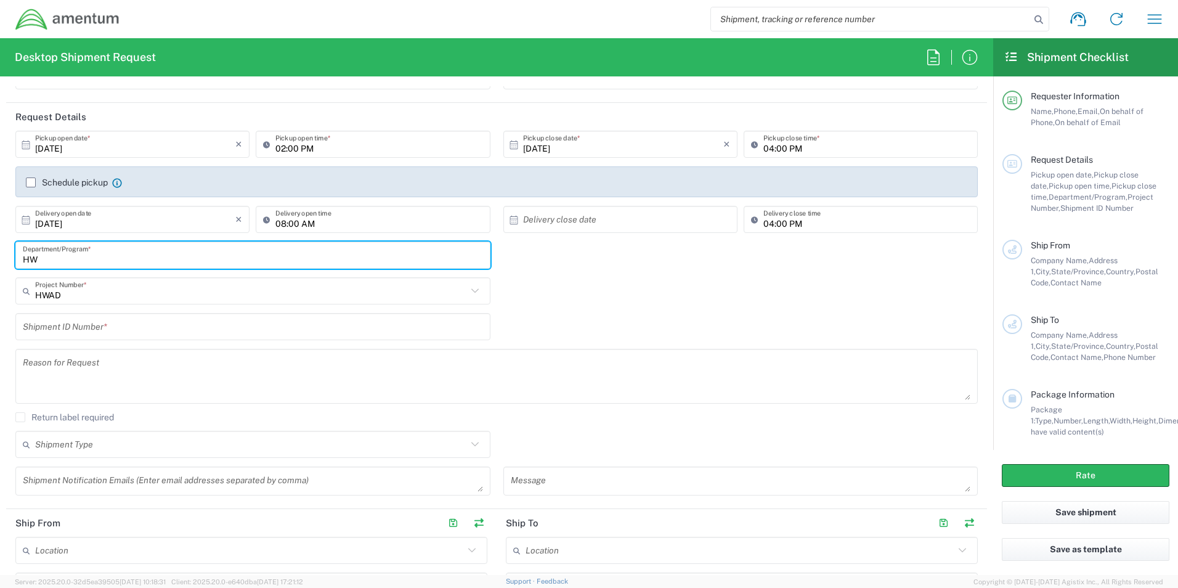
type input "H"
type input "GSG HAWTHORNE"
click at [170, 287] on input "text" at bounding box center [251, 291] width 432 height 22
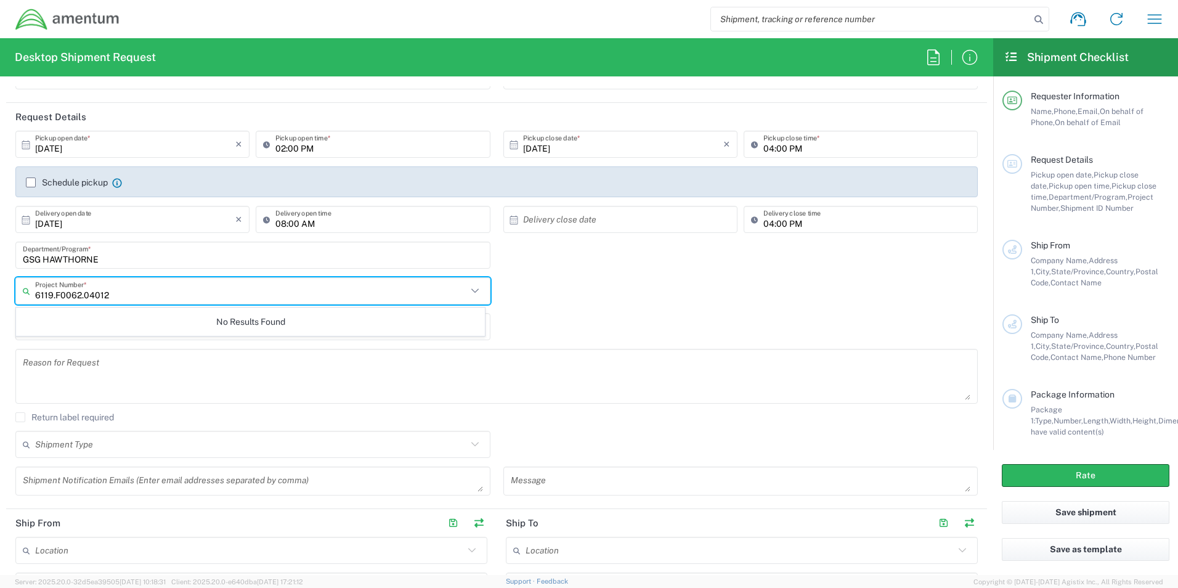
type input "6119.F0062.04012"
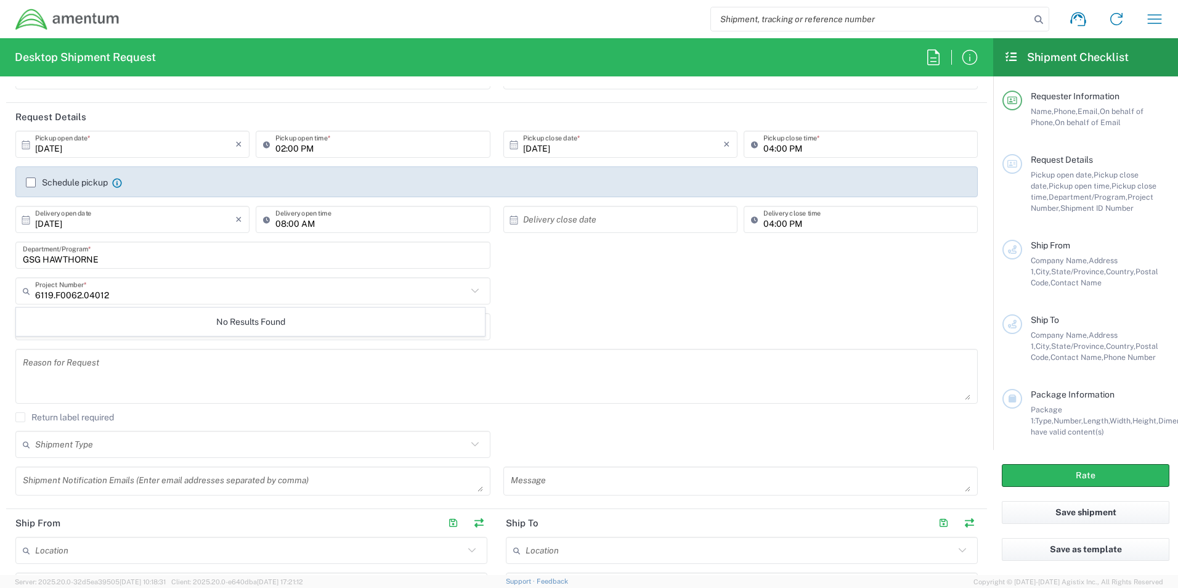
click at [126, 302] on div "6119.F0062.04012 Project Number *" at bounding box center [252, 290] width 475 height 27
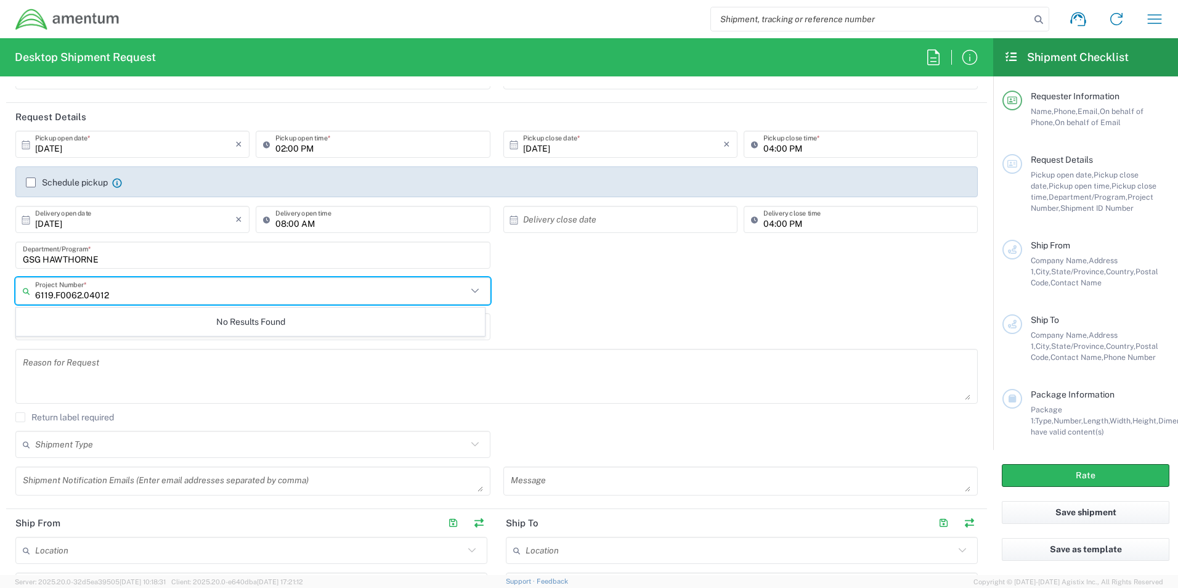
click at [130, 293] on input "6119.F0062.04012" at bounding box center [251, 291] width 432 height 22
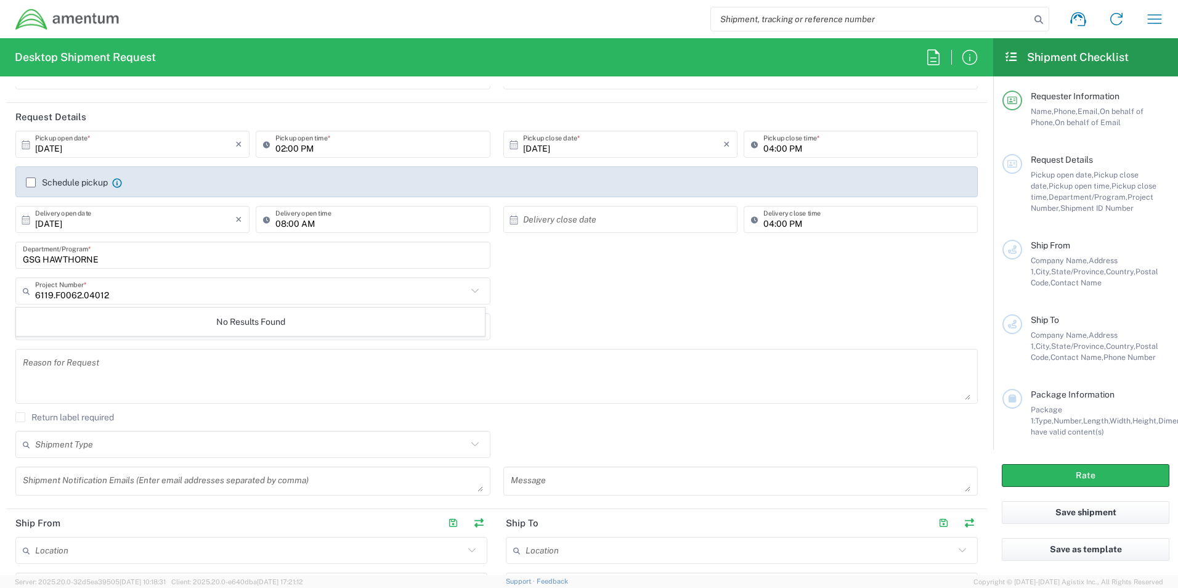
click at [575, 319] on div "Shipment ID Number *" at bounding box center [497, 331] width 976 height 36
click at [310, 320] on input "text" at bounding box center [253, 327] width 460 height 22
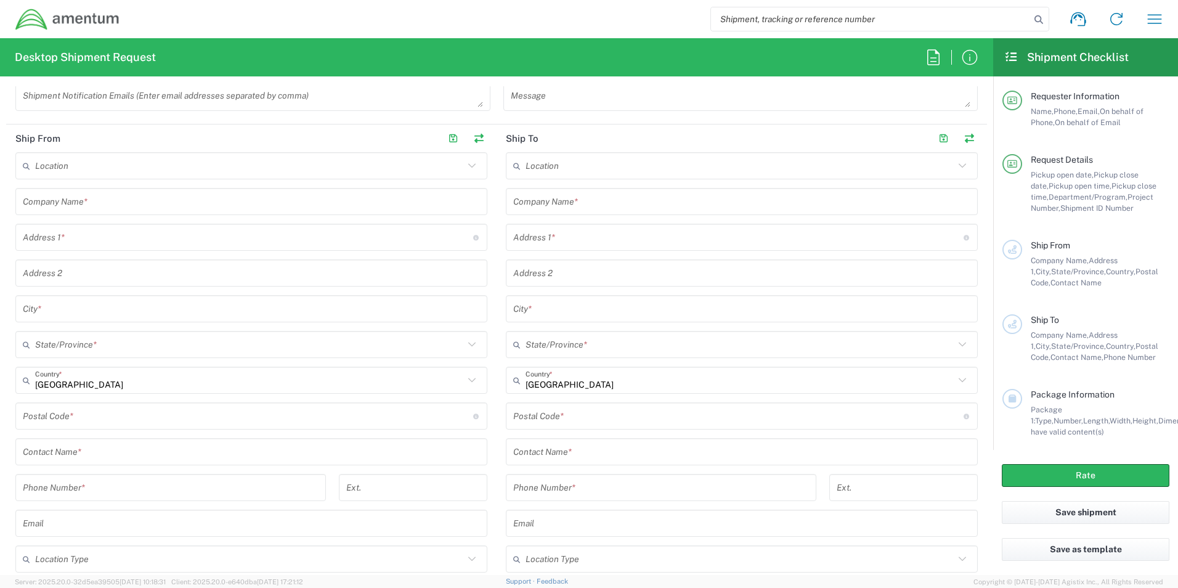
scroll to position [555, 0]
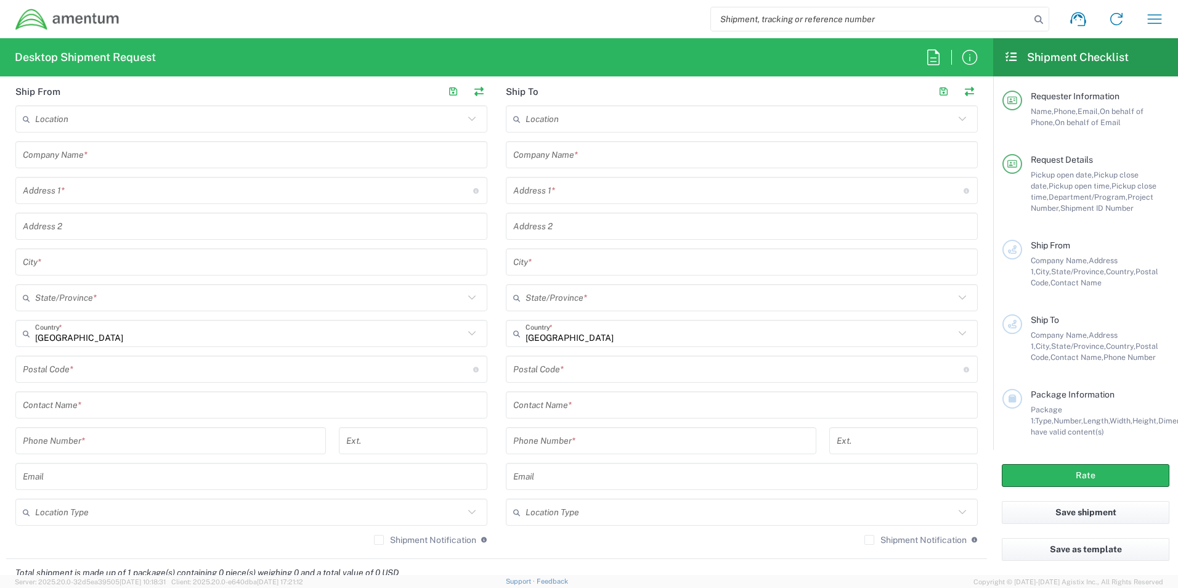
type input "123ABC"
click at [142, 160] on input "text" at bounding box center [251, 155] width 457 height 22
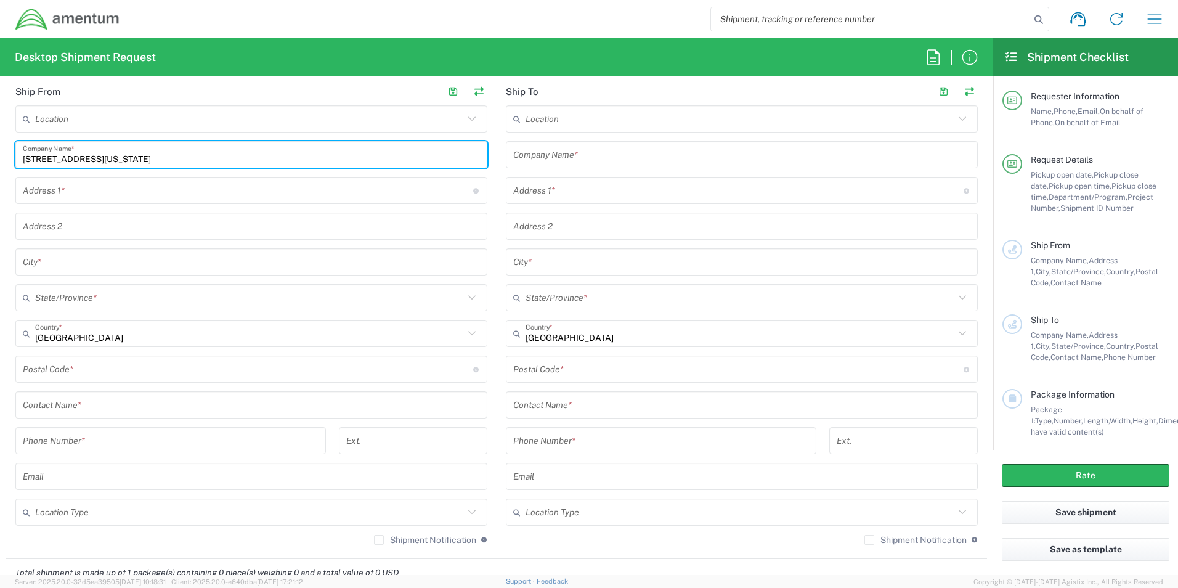
type input "[STREET_ADDRESS][US_STATE]"
click at [152, 186] on input "text" at bounding box center [248, 191] width 451 height 22
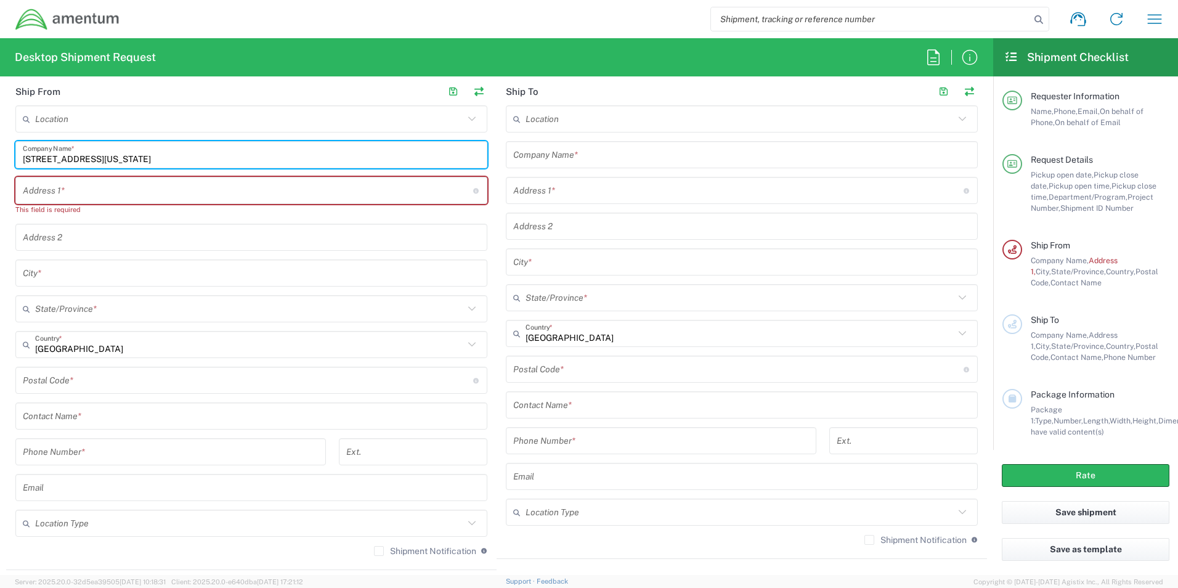
drag, startPoint x: 139, startPoint y: 154, endPoint x: 127, endPoint y: 160, distance: 13.0
click at [127, 160] on input "[STREET_ADDRESS][US_STATE]" at bounding box center [251, 155] width 457 height 22
drag, startPoint x: 127, startPoint y: 160, endPoint x: 0, endPoint y: 149, distance: 127.4
click at [0, 149] on form "Requester Information [PERSON_NAME] Name * [PHONE_NUMBER] Phone * [EMAIL_ADDRES…" at bounding box center [497, 330] width 994 height 489
type input "AMENTUM SERVICES LLC"
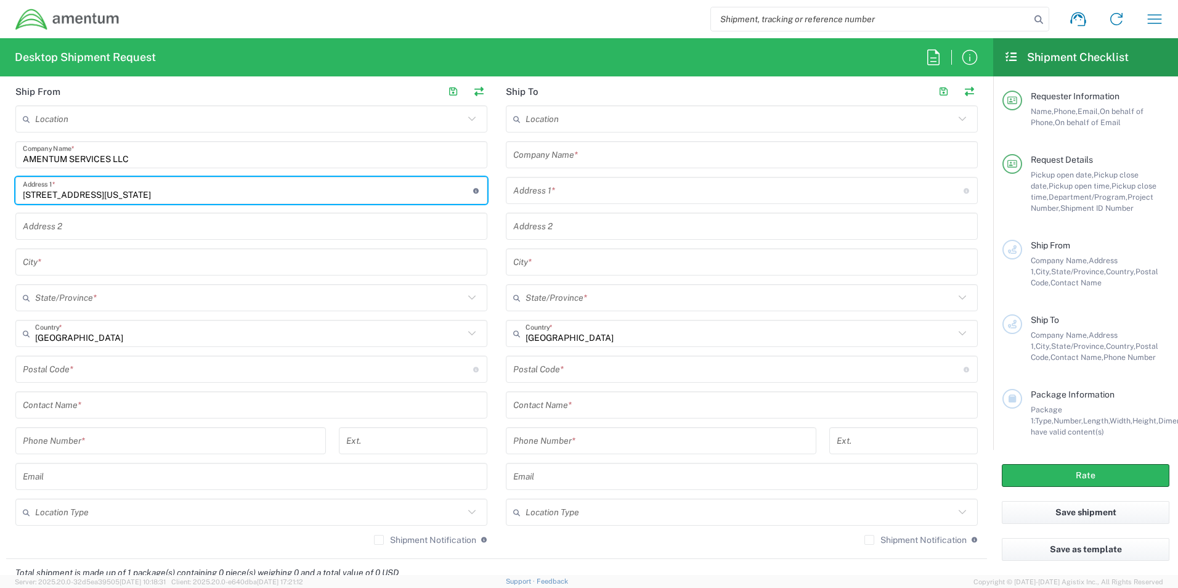
type input "[STREET_ADDRESS][US_STATE]"
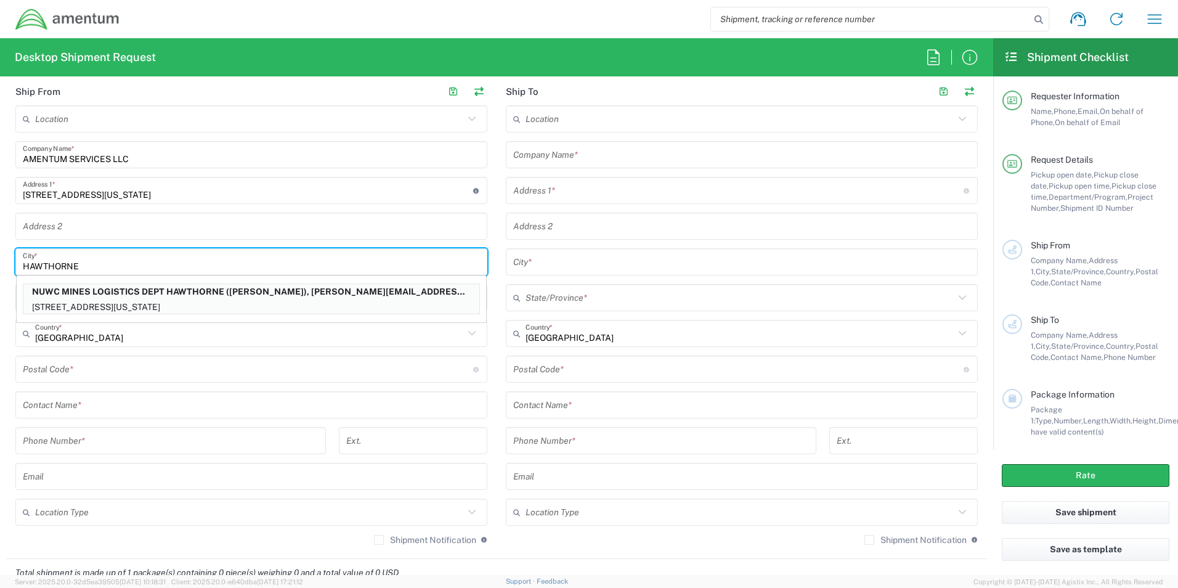
type input "HAWTHORNE"
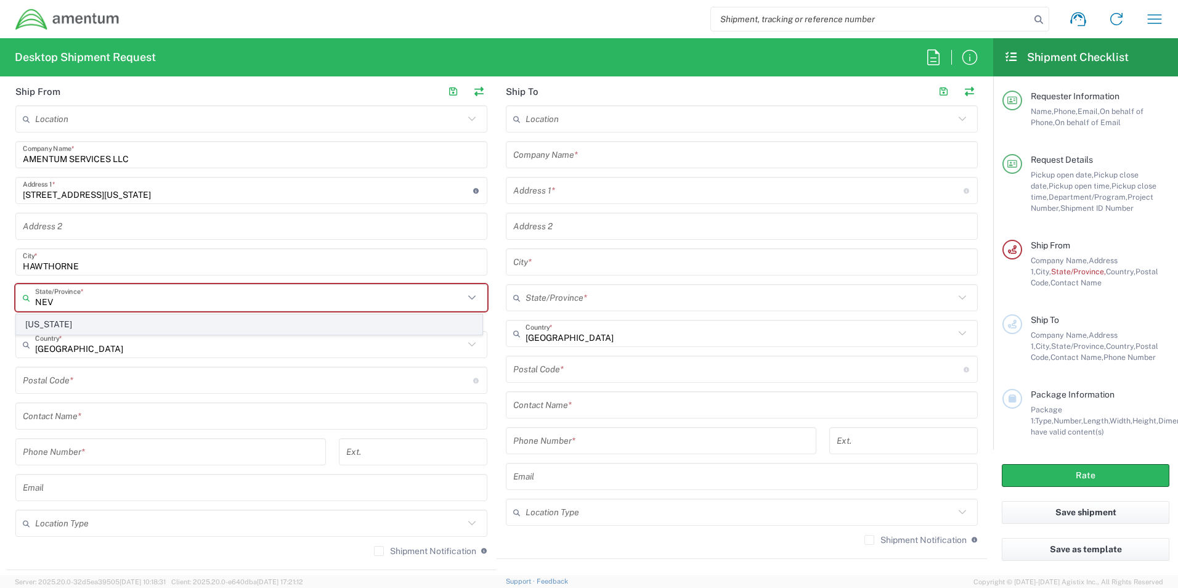
click at [41, 323] on span "[US_STATE]" at bounding box center [249, 324] width 465 height 19
type input "[US_STATE]"
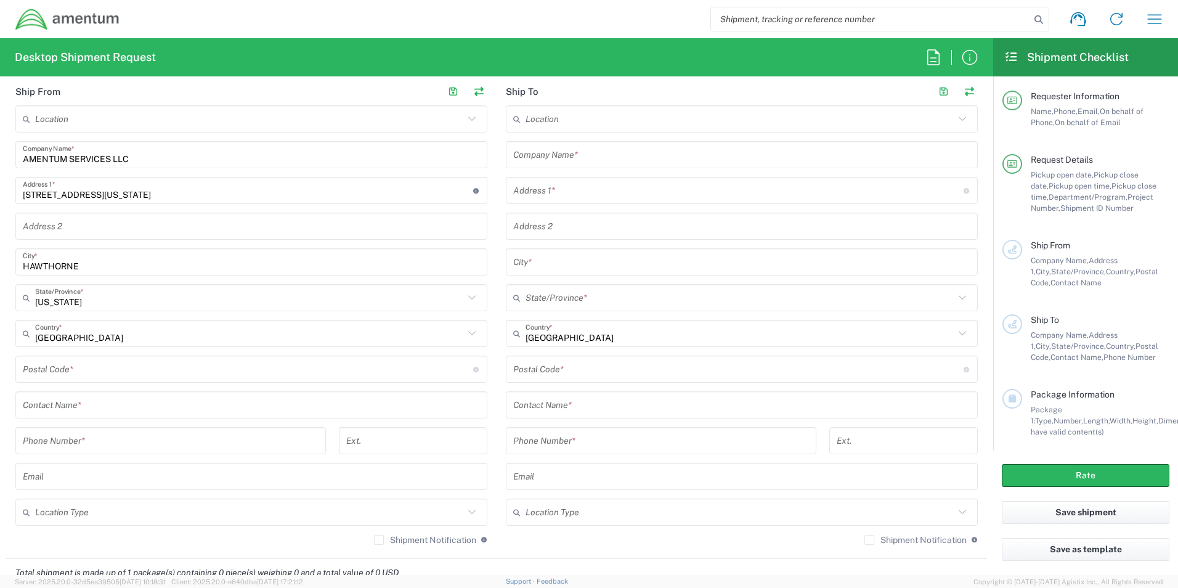
click at [124, 364] on input "undefined" at bounding box center [248, 370] width 451 height 22
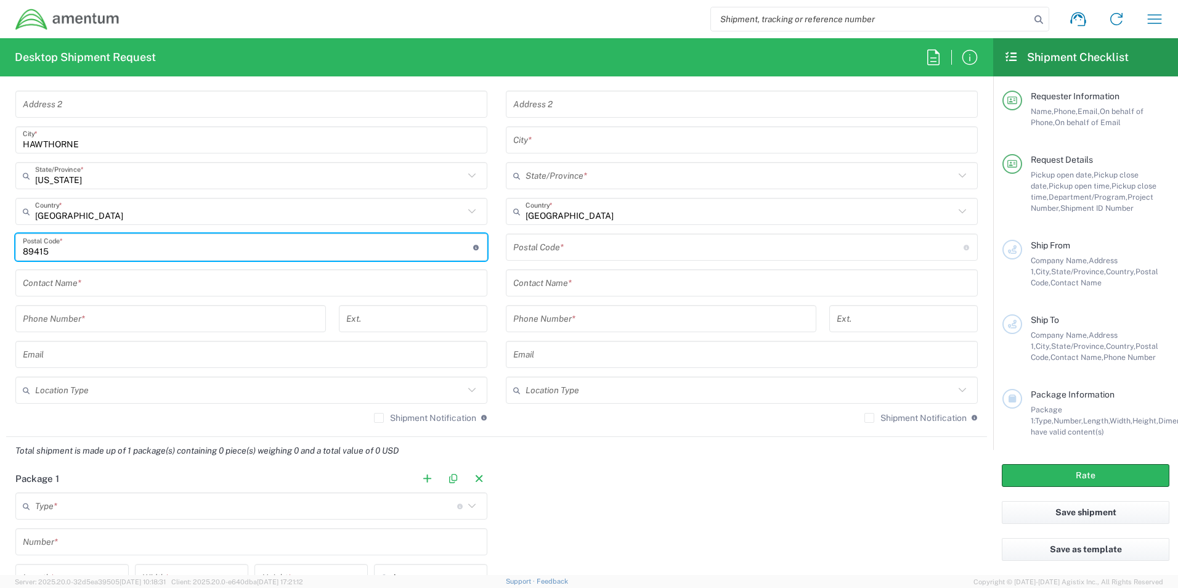
scroll to position [678, 0]
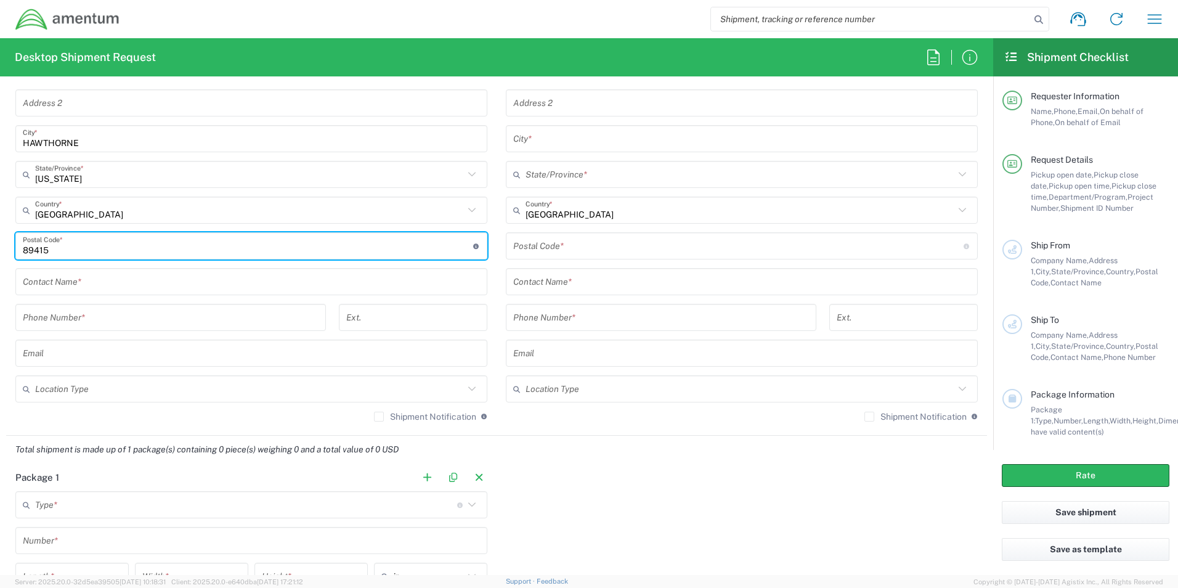
type input "89415"
click at [124, 284] on input "text" at bounding box center [251, 282] width 457 height 22
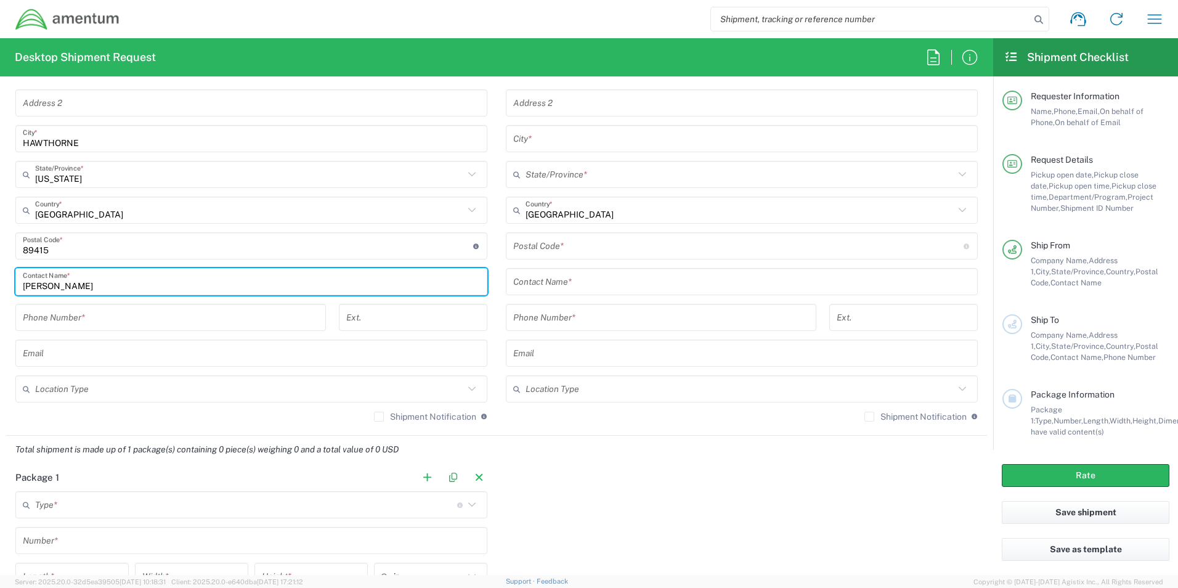
type input "[PERSON_NAME]"
click at [132, 316] on input "tel" at bounding box center [171, 318] width 296 height 22
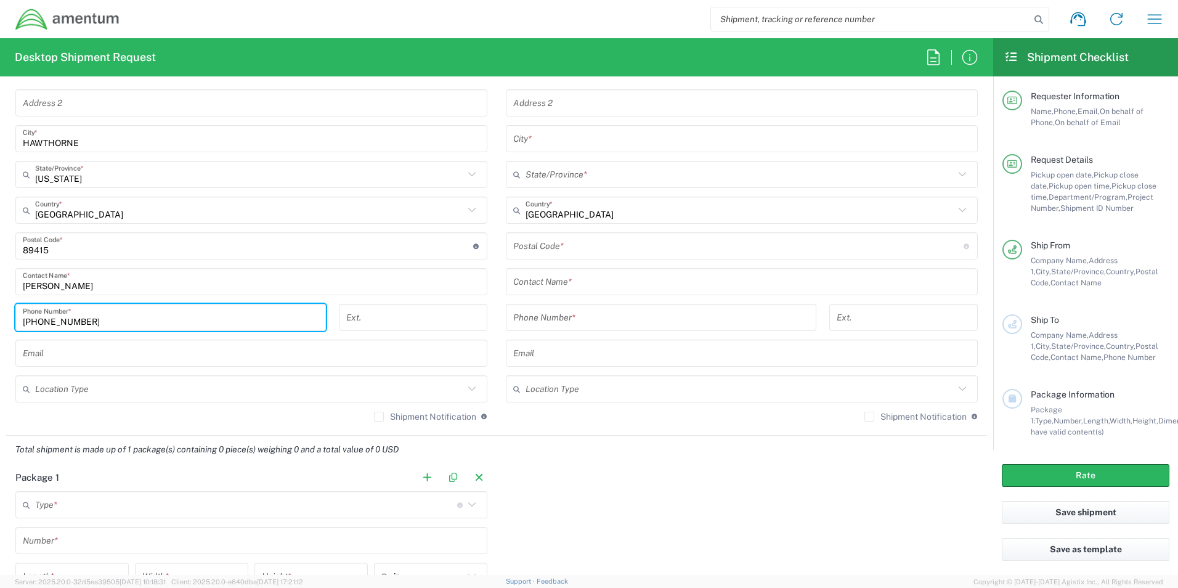
type input "[PHONE_NUMBER]"
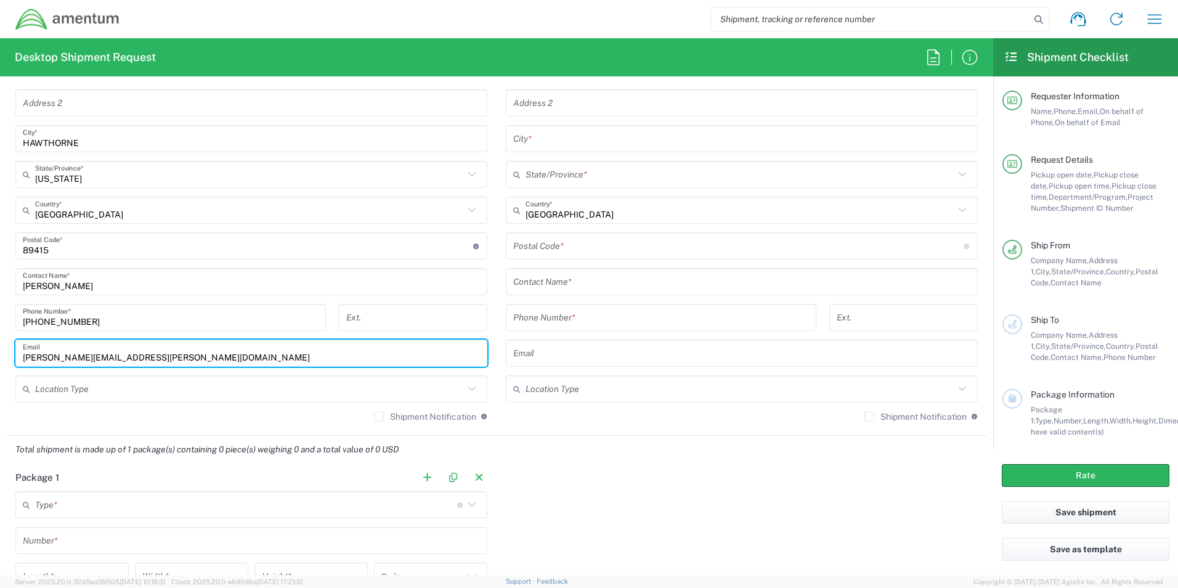
type input "[PERSON_NAME][EMAIL_ADDRESS][PERSON_NAME][DOMAIN_NAME]"
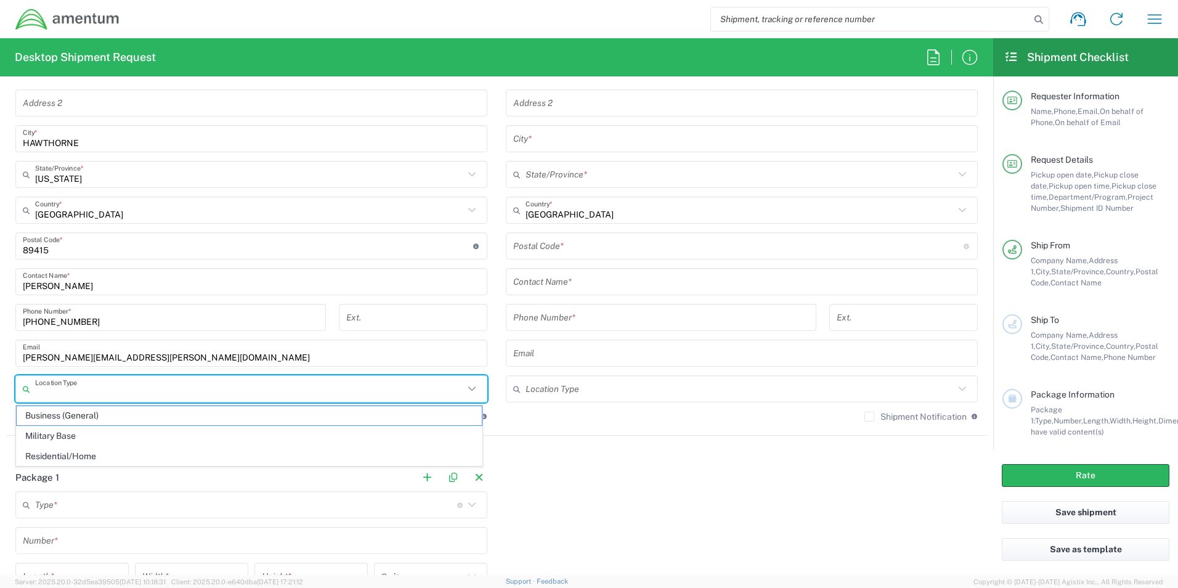
click at [154, 390] on input "text" at bounding box center [249, 389] width 429 height 22
click at [121, 416] on span "Business (General)" at bounding box center [249, 415] width 465 height 19
type input "Business (General)"
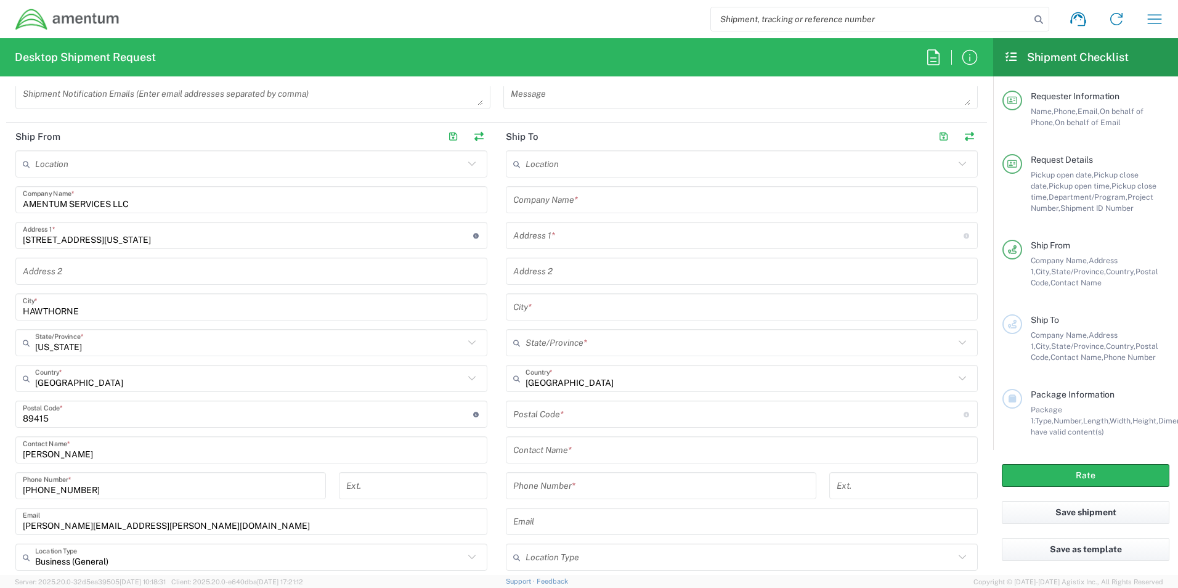
scroll to position [493, 0]
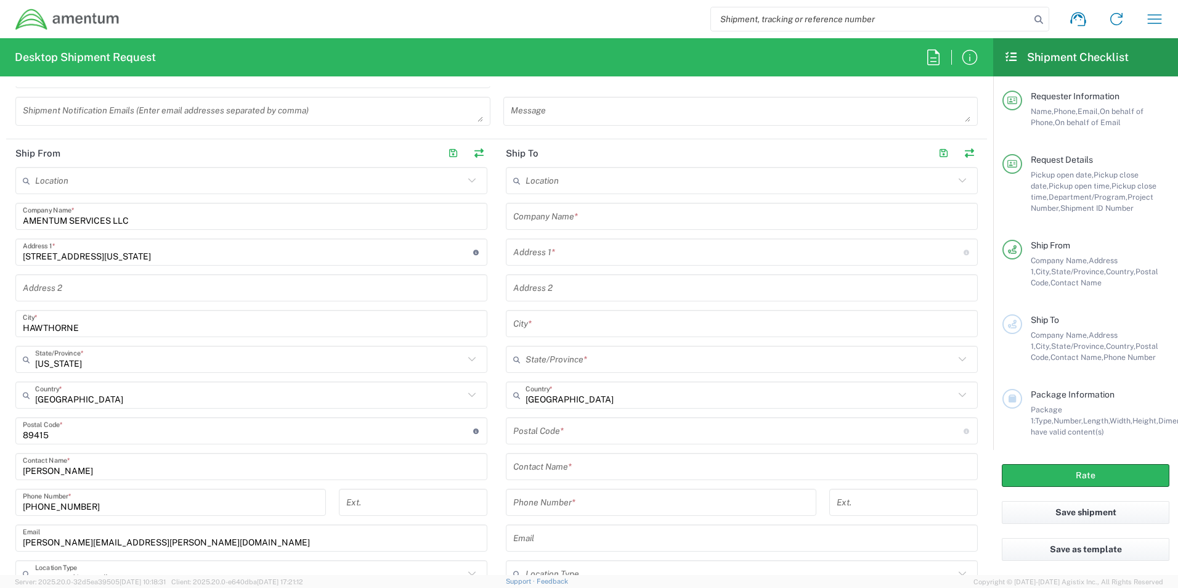
click at [600, 214] on input "text" at bounding box center [741, 217] width 457 height 22
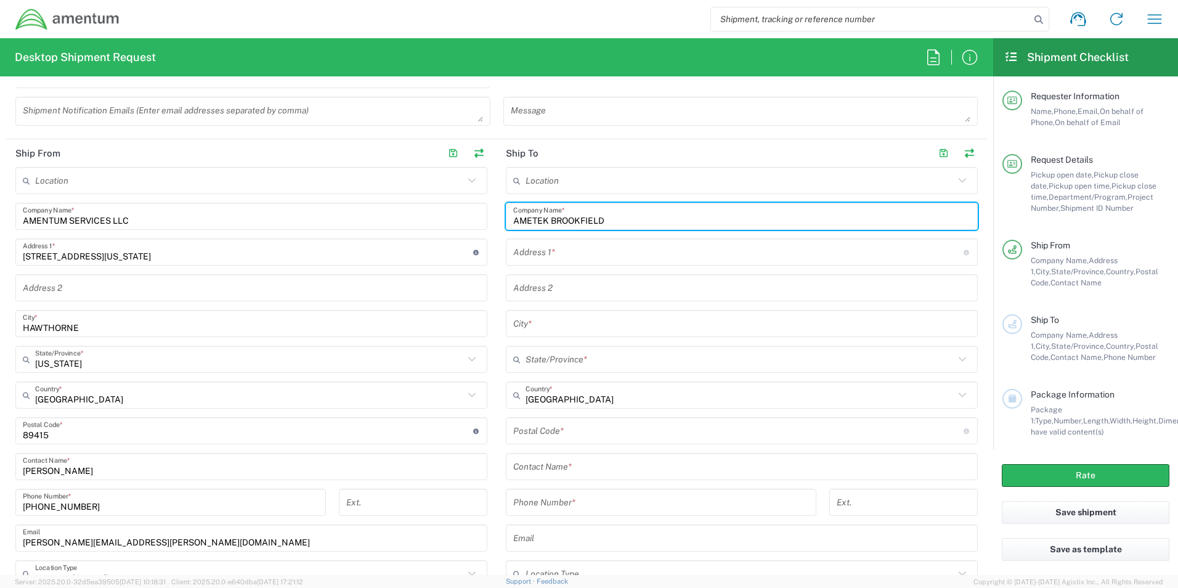
type input "AMETEK BROOKFIELD"
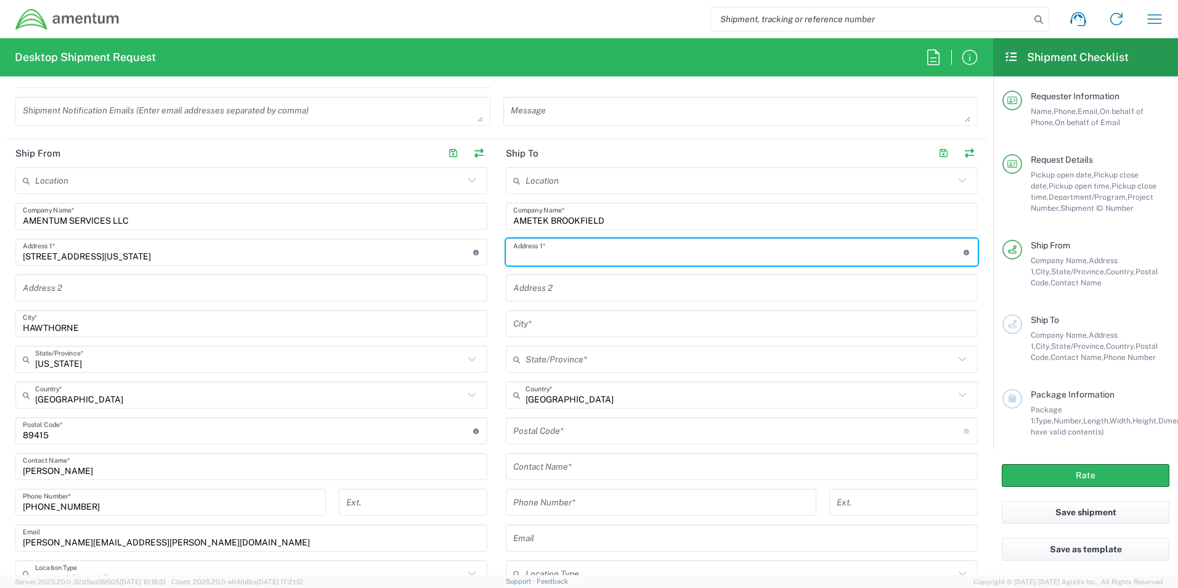
click at [594, 261] on input "text" at bounding box center [738, 253] width 451 height 22
type input "[STREET_ADDRESS][US_STATE]"
type input "[PERSON_NAME]"
type input "[US_STATE]"
type input "85201"
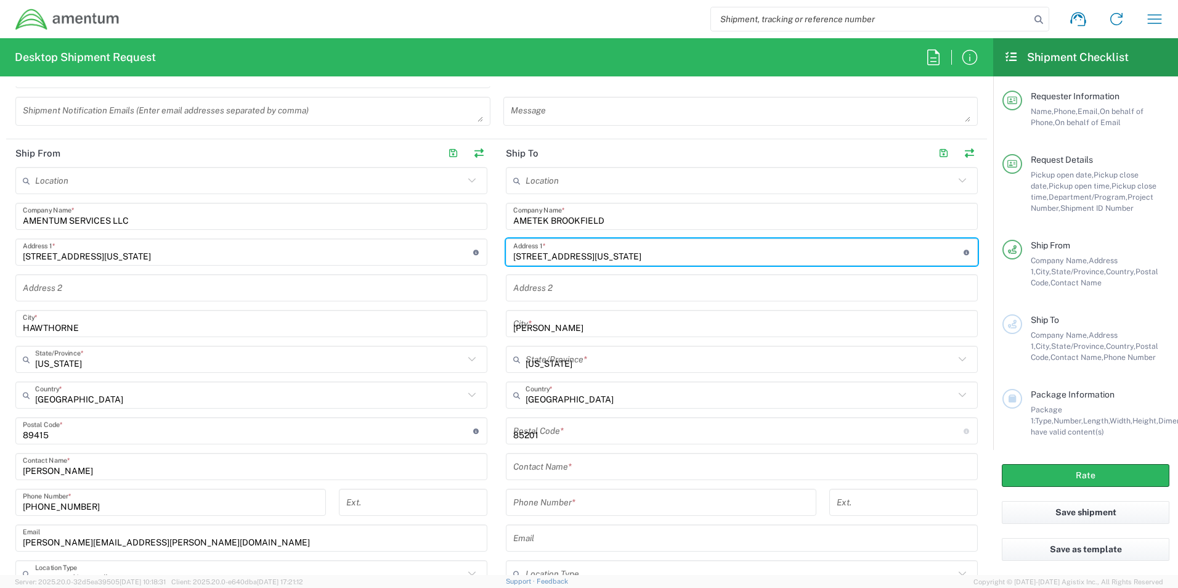
type input "[PHONE_NUMBER]"
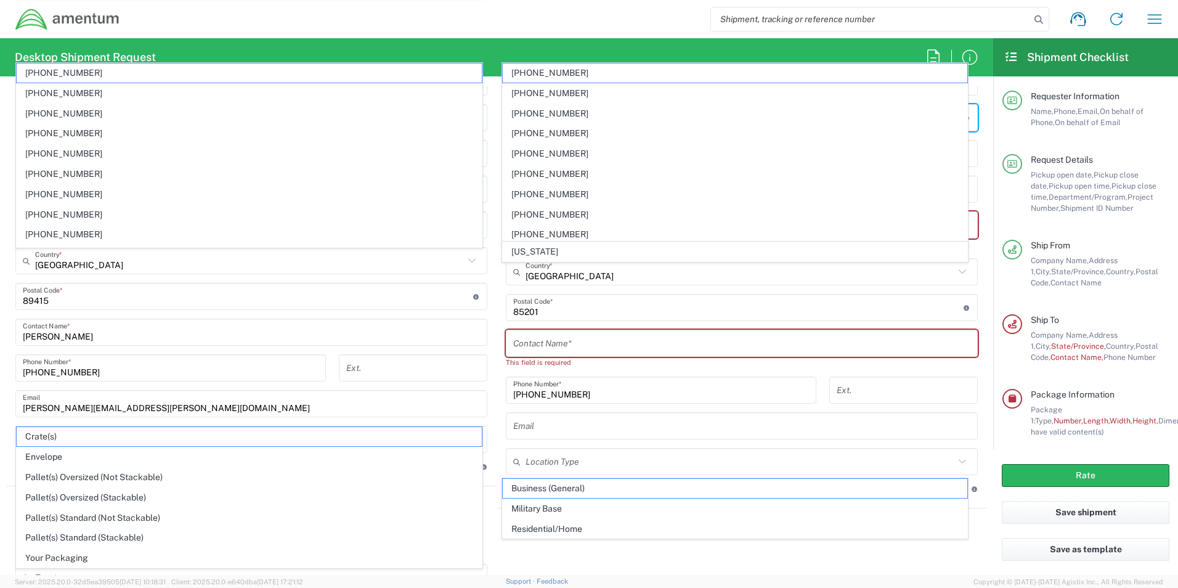
scroll to position [555, 0]
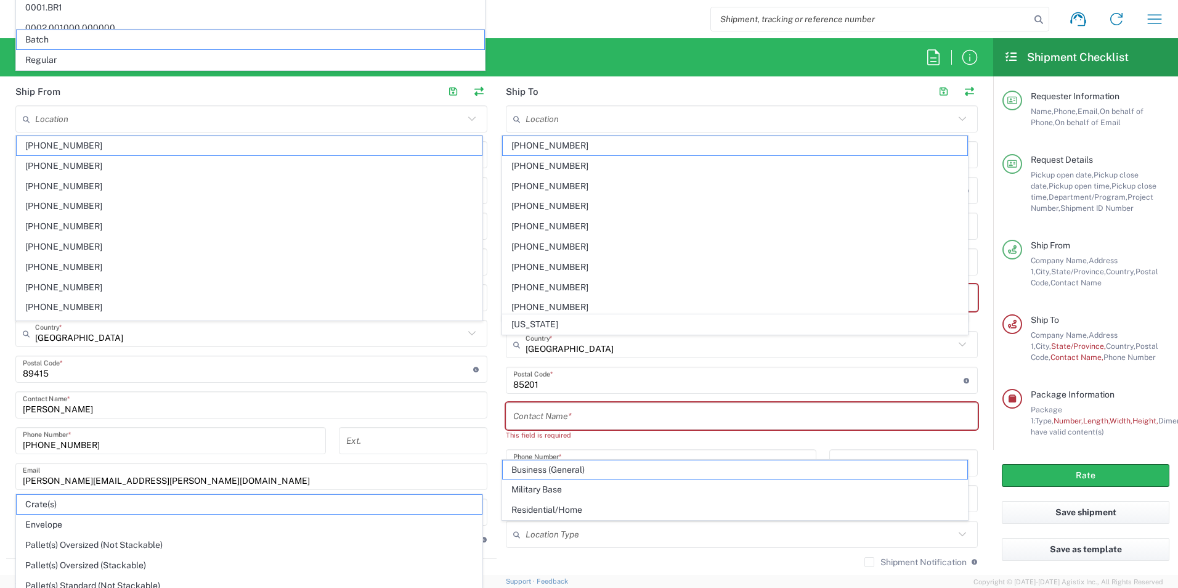
click at [697, 560] on div "Shipment Notification If checked, a shipment notification email will be sent to…" at bounding box center [742, 567] width 472 height 20
type input "HWAD"
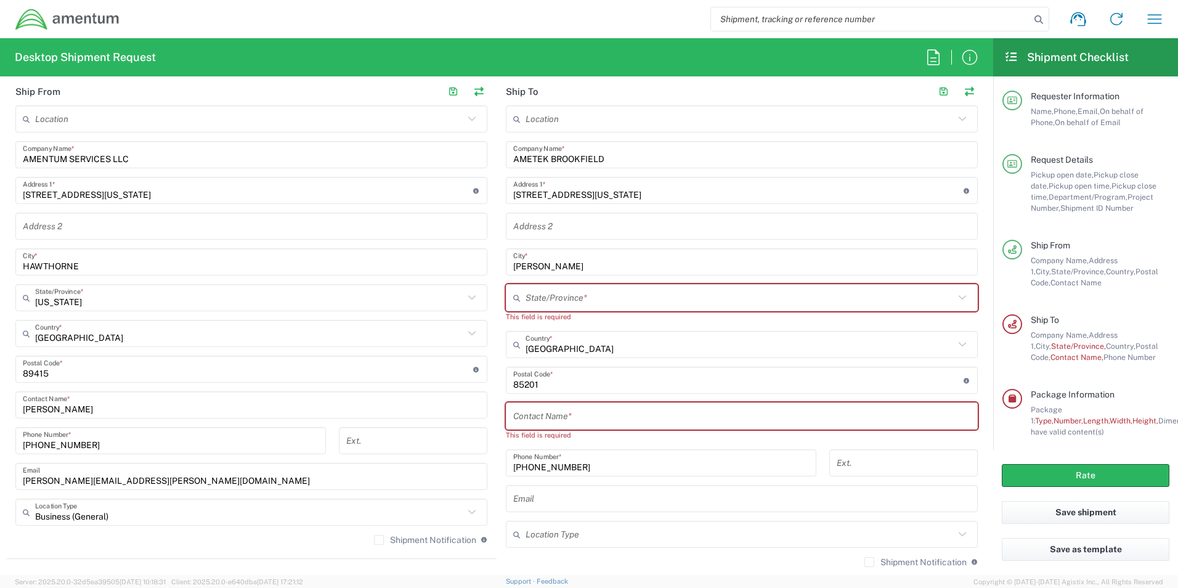
click at [610, 302] on input "text" at bounding box center [740, 298] width 429 height 22
click at [527, 321] on span "[US_STATE]" at bounding box center [735, 324] width 465 height 19
type input "[US_STATE]"
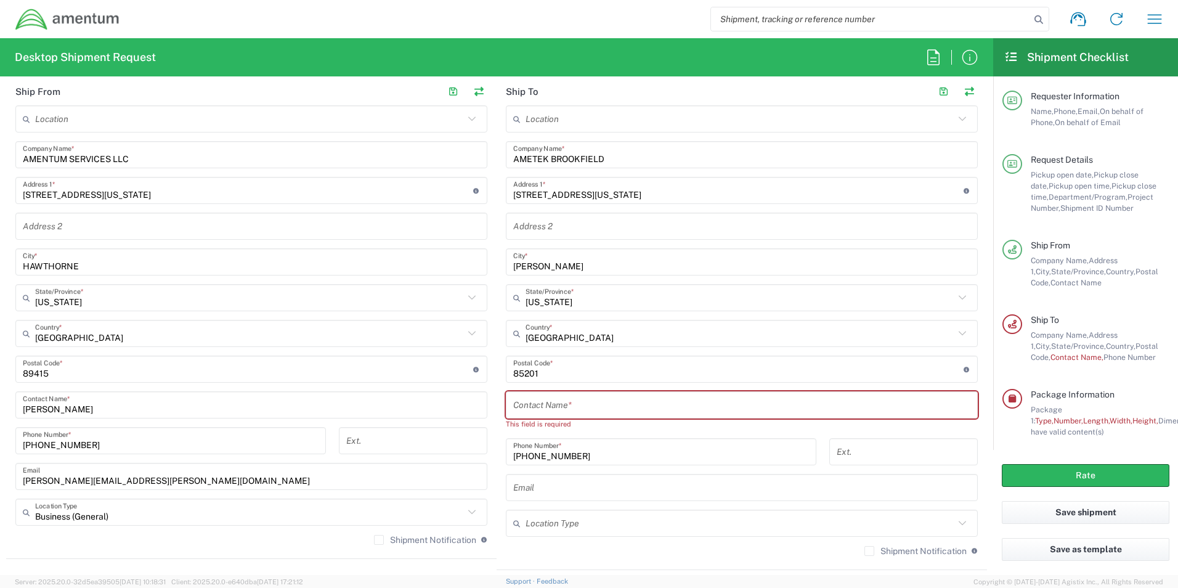
click at [558, 407] on input "text" at bounding box center [741, 405] width 457 height 22
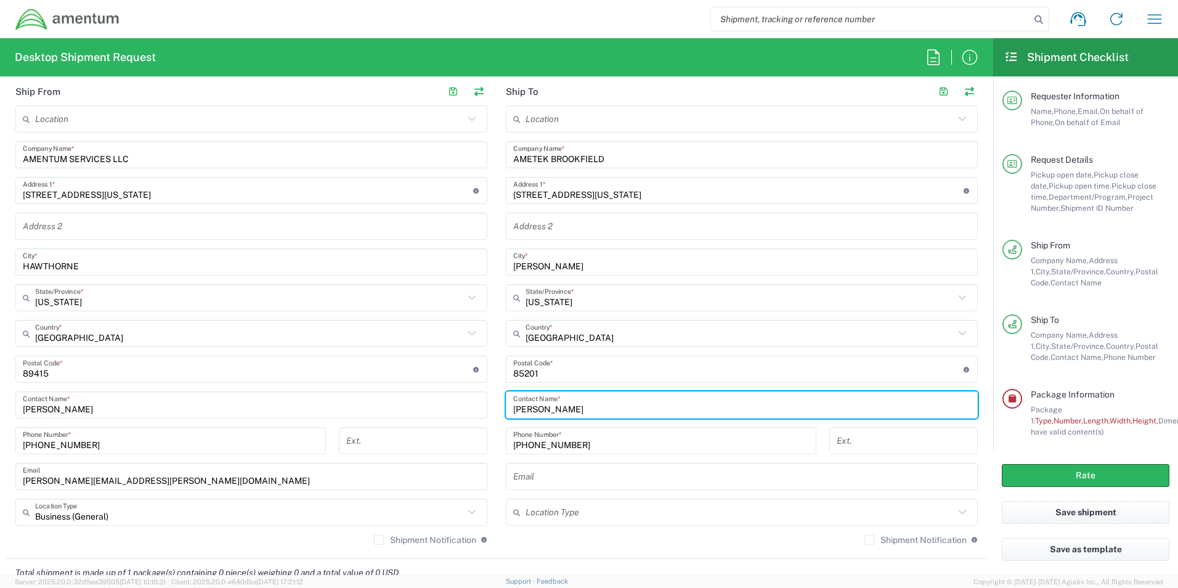
type input "[PERSON_NAME]"
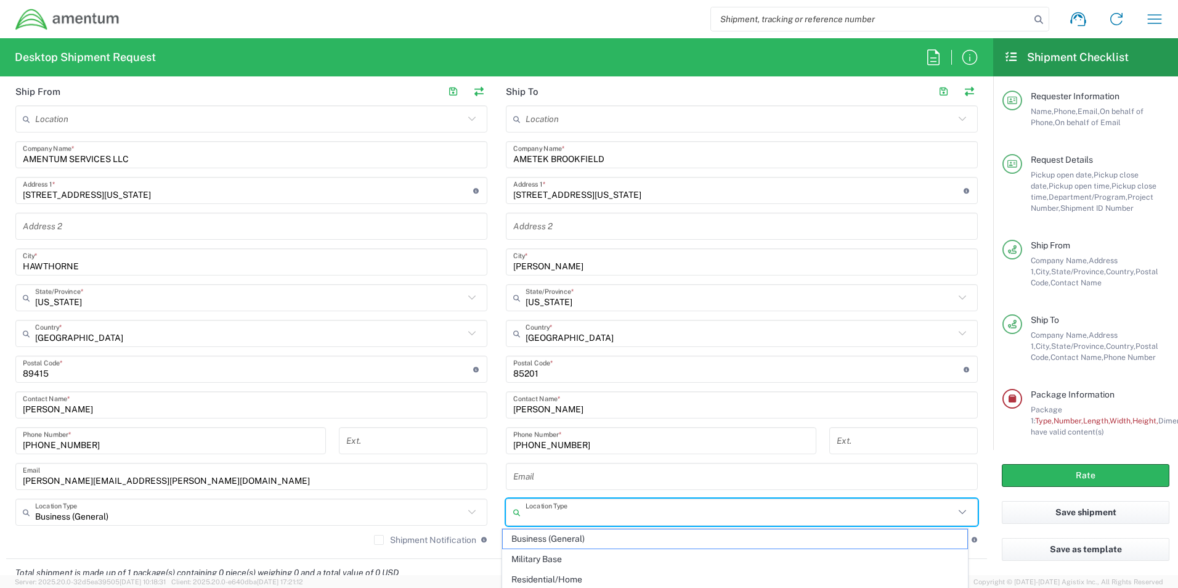
click at [602, 513] on input "text" at bounding box center [740, 513] width 429 height 22
click at [576, 539] on span "Business (General)" at bounding box center [735, 538] width 465 height 19
type input "Business (General)"
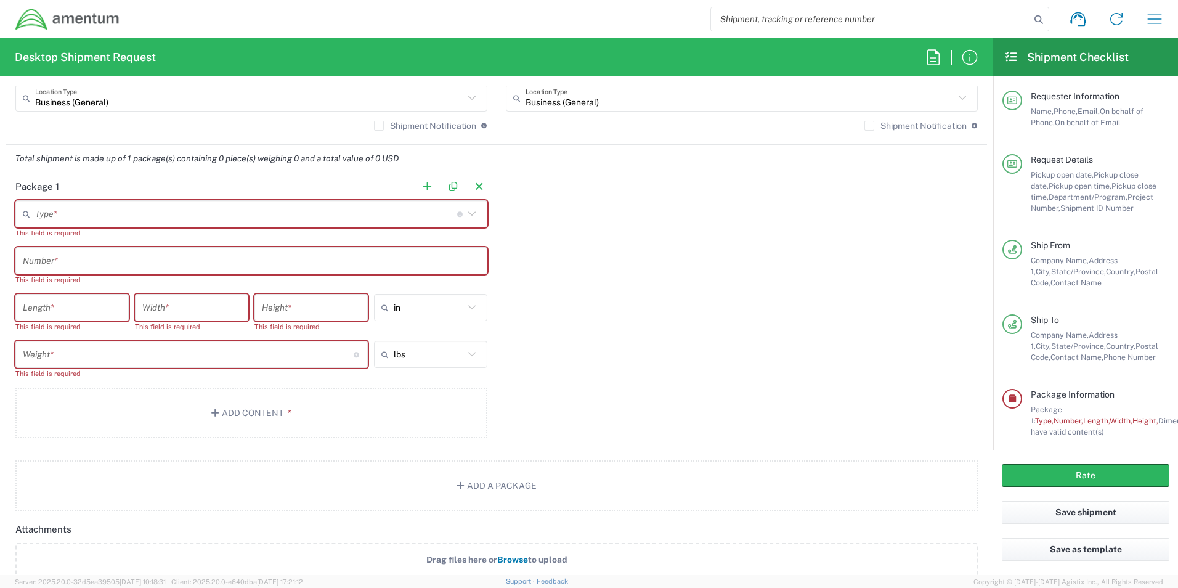
scroll to position [986, 0]
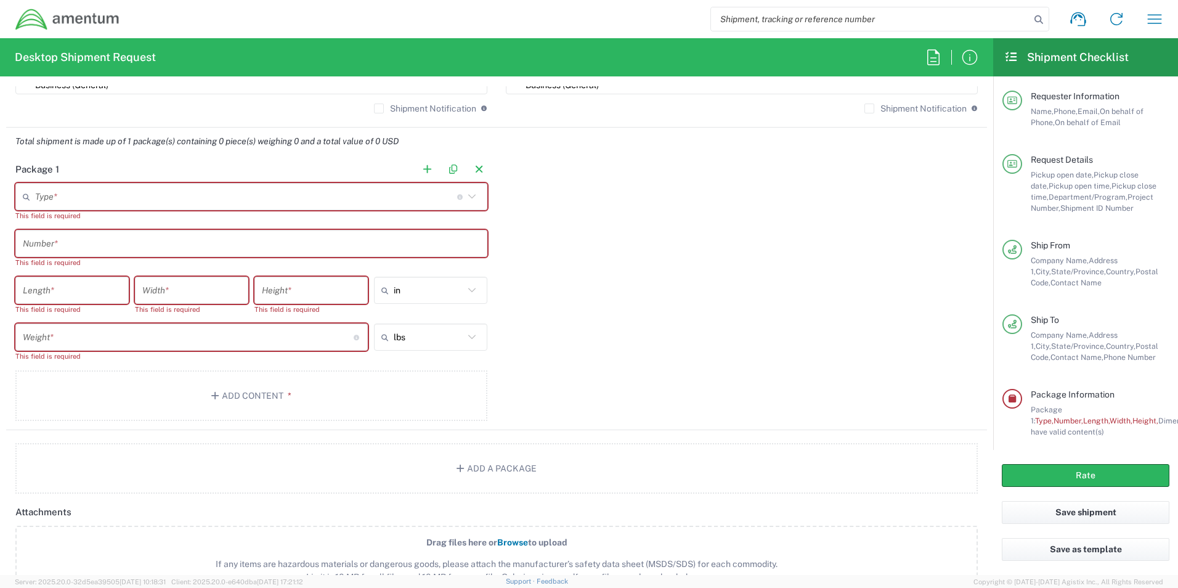
click at [83, 186] on input "text" at bounding box center [246, 197] width 422 height 22
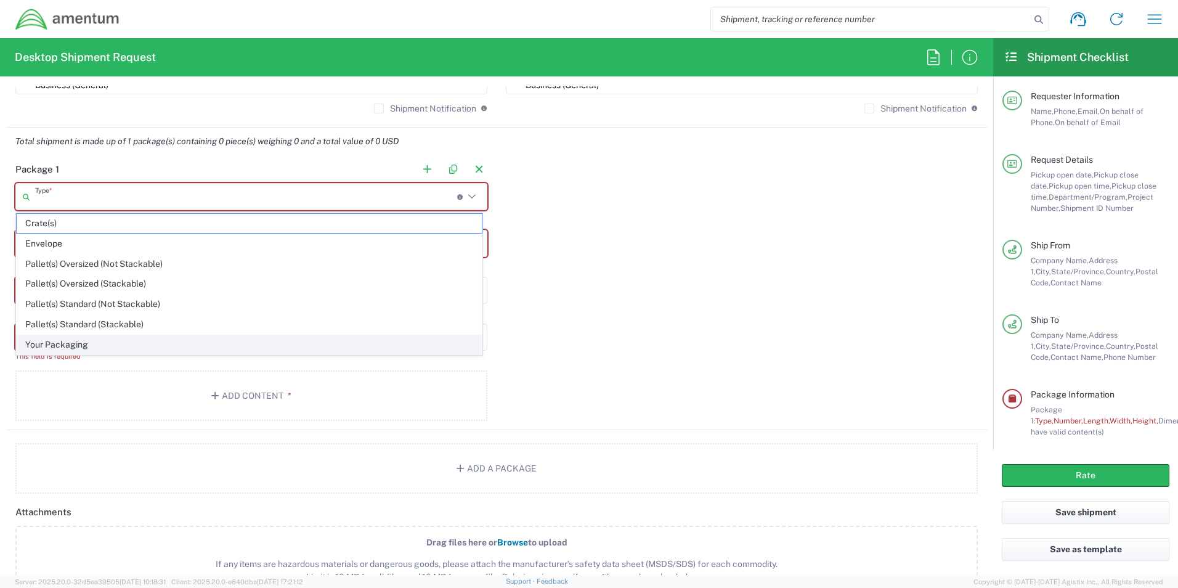
click at [82, 343] on span "Your Packaging" at bounding box center [249, 344] width 465 height 19
type input "Your Packaging"
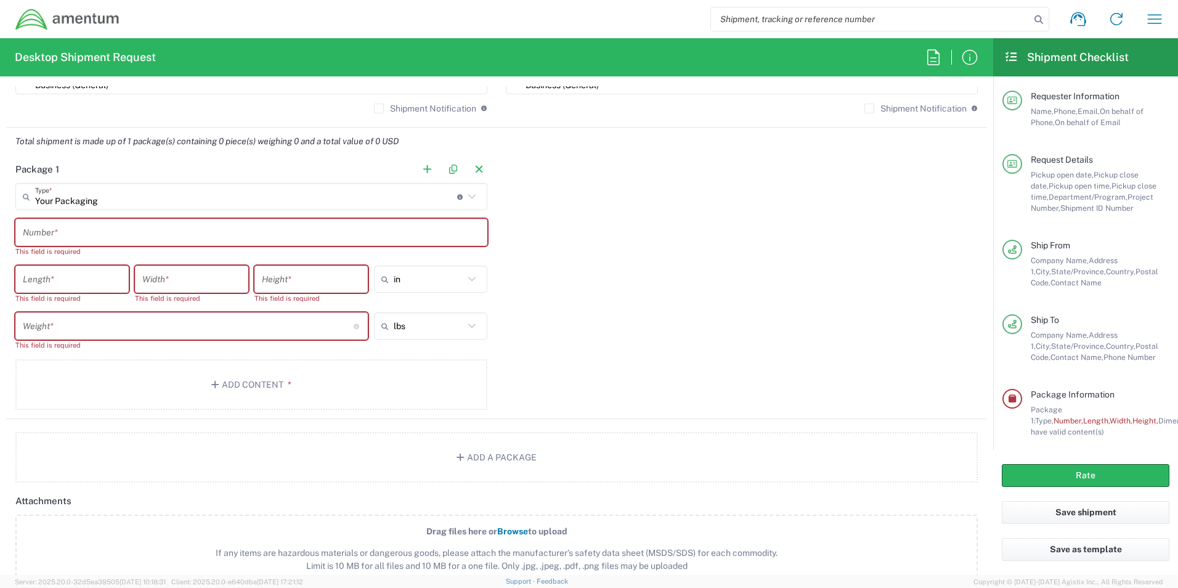
click at [90, 238] on input "text" at bounding box center [251, 233] width 457 height 22
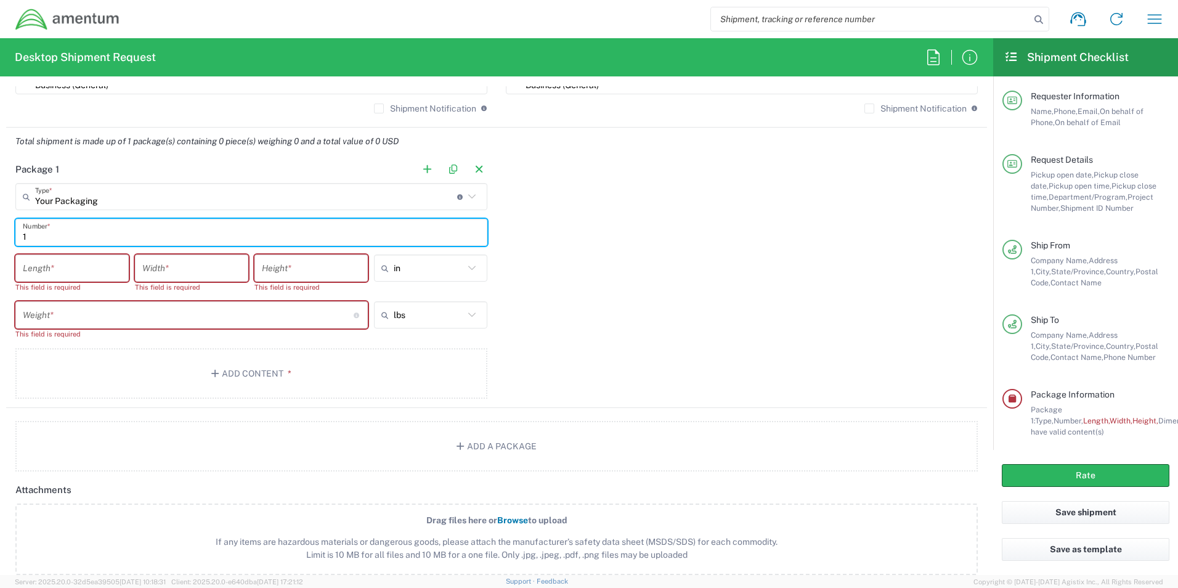
type input "1"
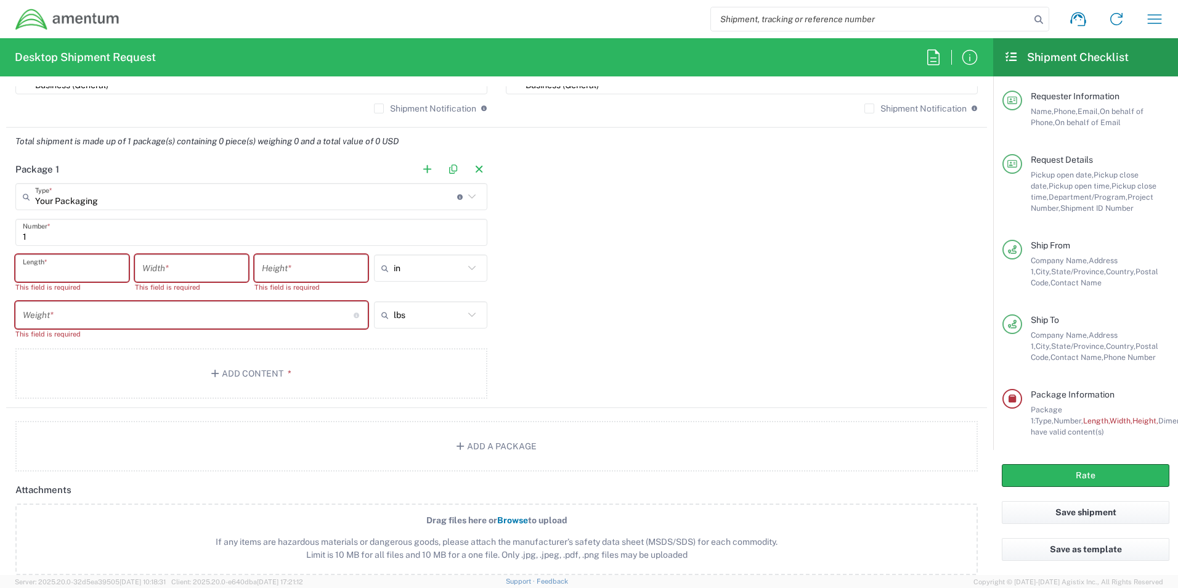
click at [85, 267] on input "number" at bounding box center [72, 269] width 99 height 22
type input "18"
click at [166, 274] on input "number" at bounding box center [191, 269] width 99 height 22
type input "12.5"
click at [301, 265] on input "number" at bounding box center [311, 269] width 99 height 22
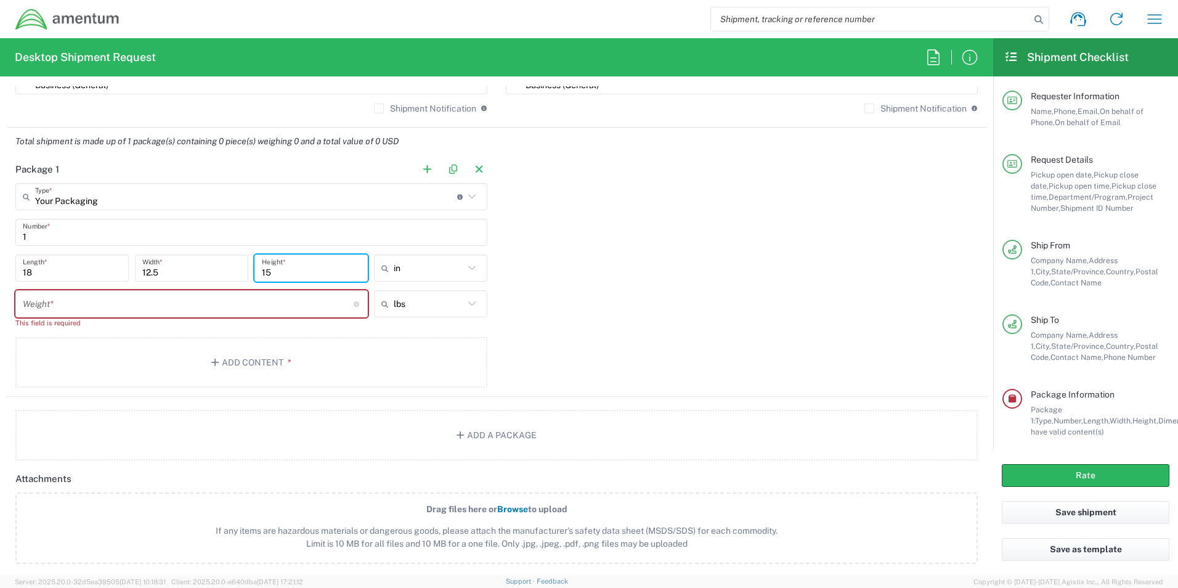
type input "15"
click at [250, 314] on input "number" at bounding box center [188, 304] width 331 height 22
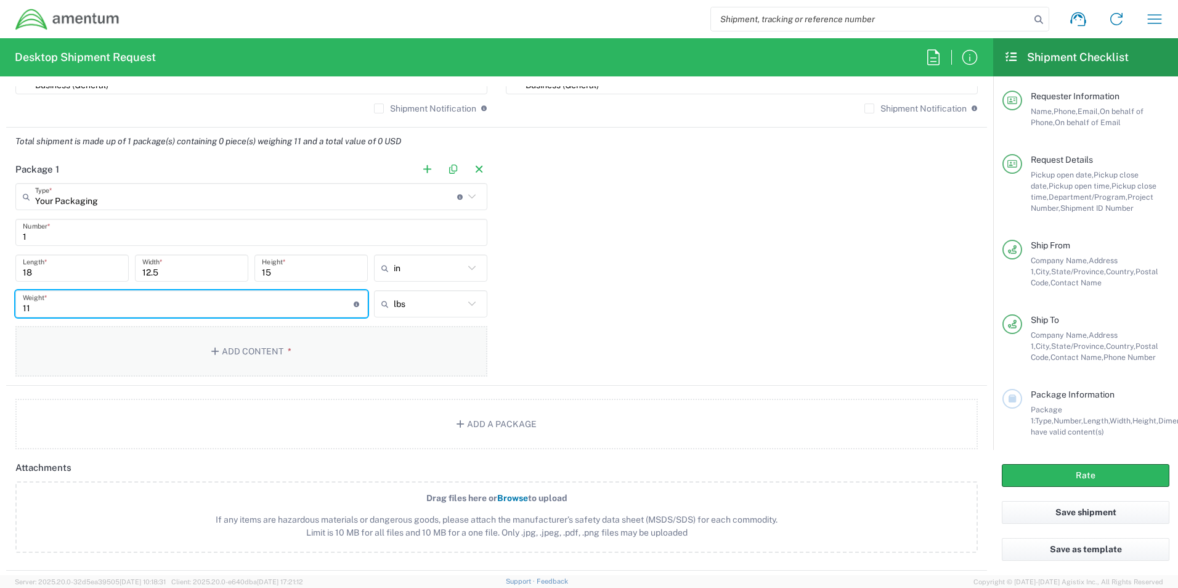
type input "11"
click at [295, 338] on button "Add Content *" at bounding box center [251, 351] width 472 height 51
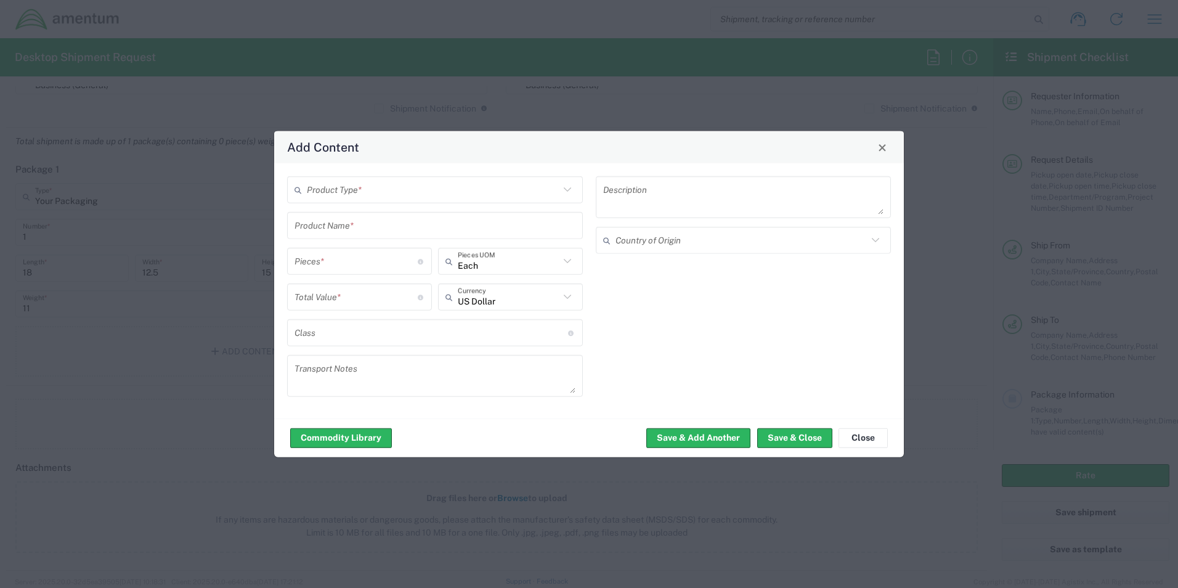
click at [360, 190] on input "text" at bounding box center [433, 190] width 253 height 22
click at [357, 234] on span "General Commodity" at bounding box center [434, 236] width 293 height 19
type input "General Commodity"
click at [359, 222] on input "text" at bounding box center [435, 225] width 281 height 22
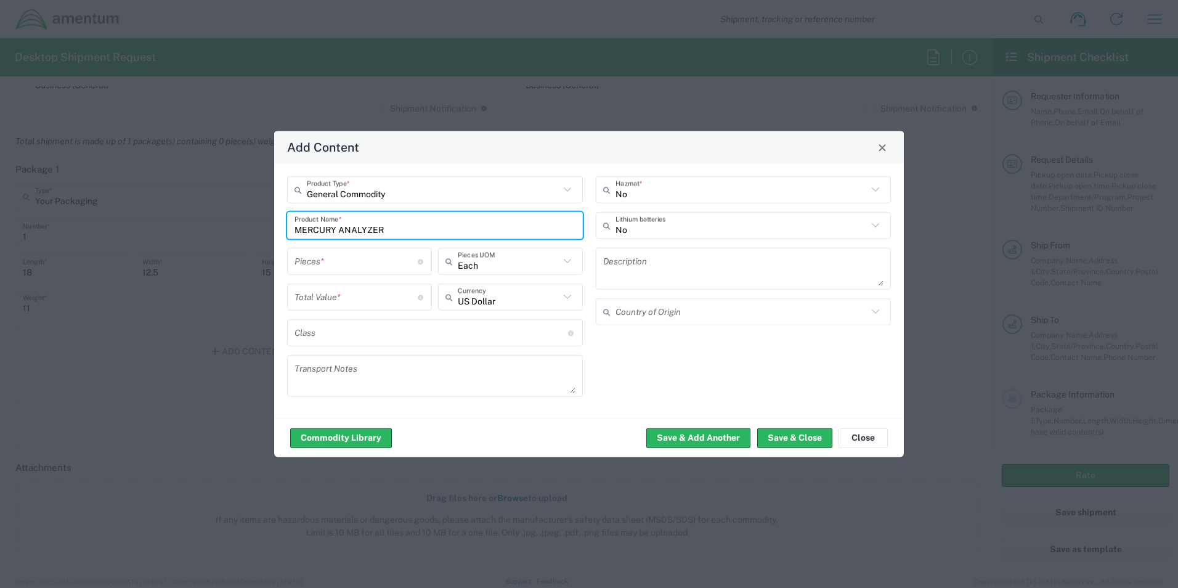
type input "MERCURY ANALYZER"
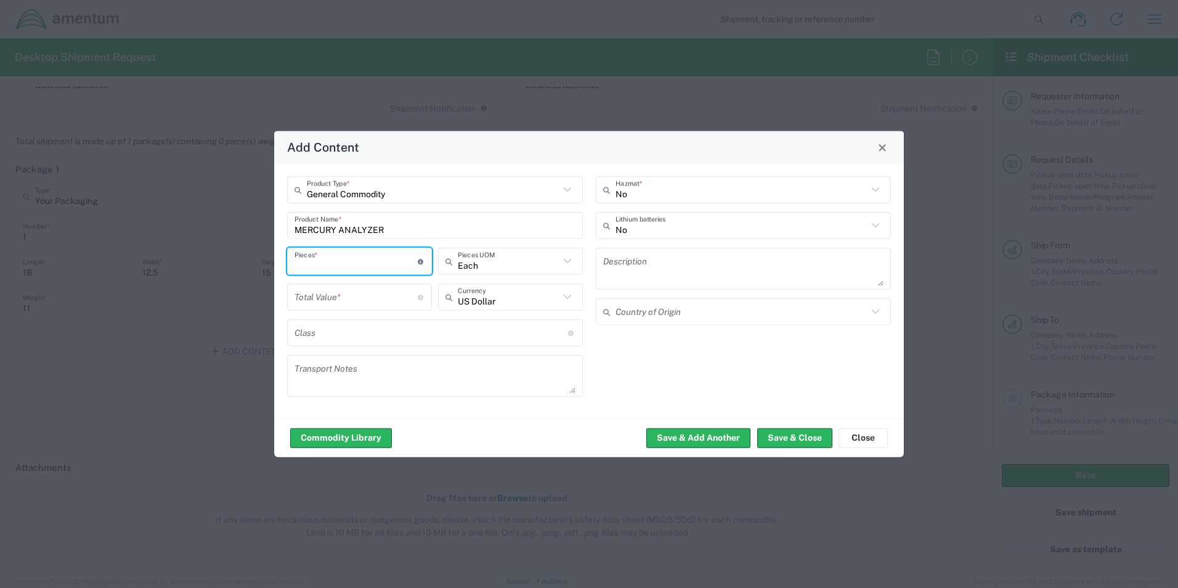
click at [364, 267] on input "number" at bounding box center [356, 261] width 123 height 22
type input "1"
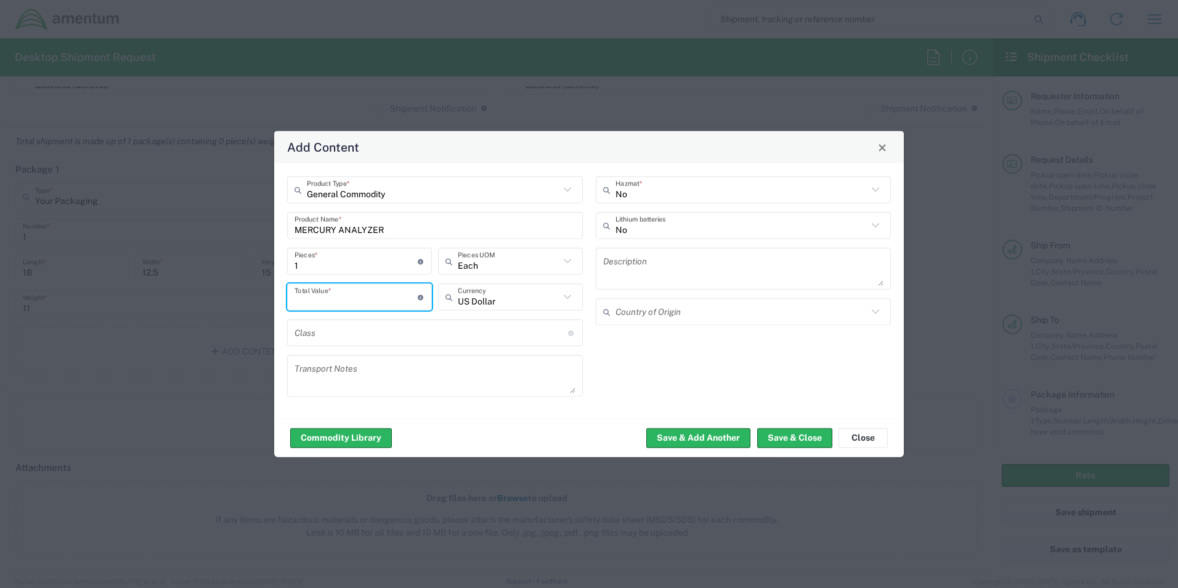
click at [381, 298] on input "number" at bounding box center [356, 297] width 123 height 22
type input "5000"
click at [805, 431] on button "Save & Close" at bounding box center [794, 438] width 75 height 20
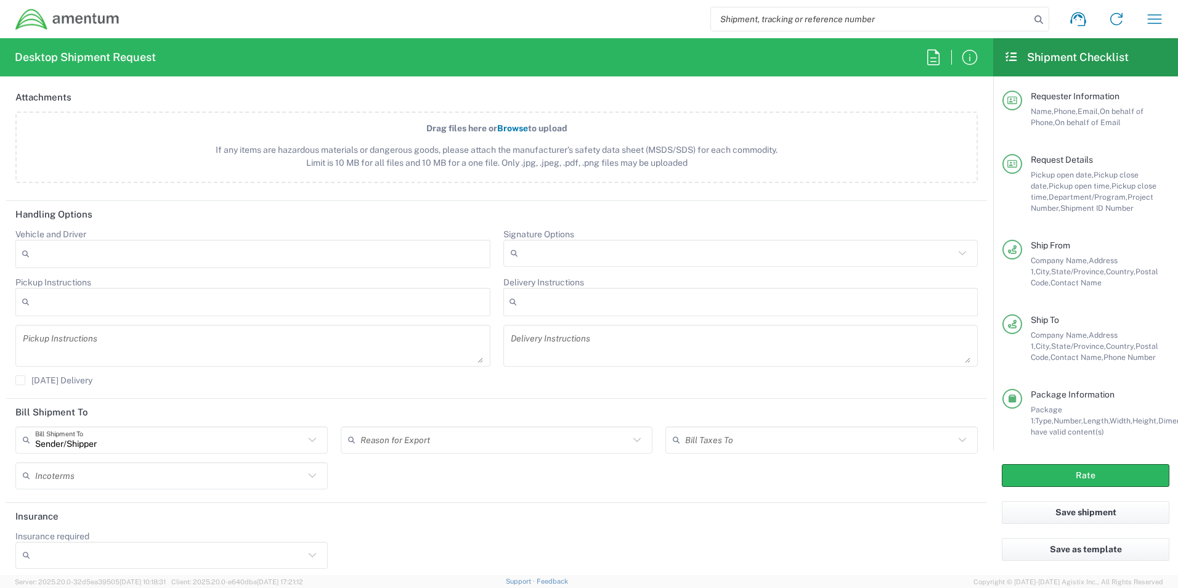
scroll to position [1436, 0]
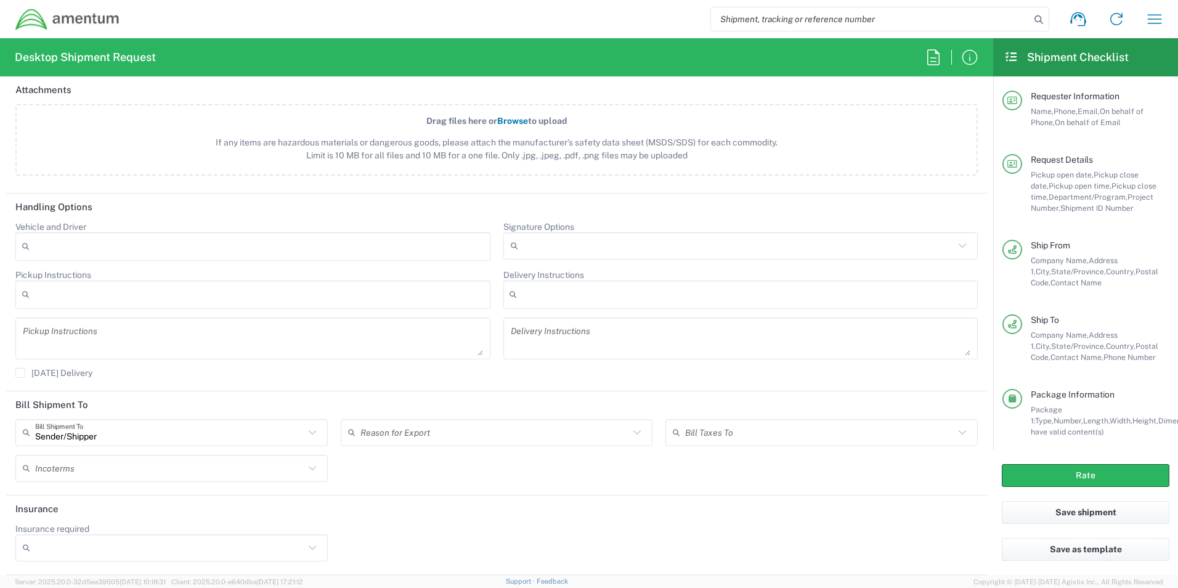
click at [119, 552] on input "Insurance required" at bounding box center [169, 548] width 269 height 20
click at [102, 521] on span "Yes" at bounding box center [170, 523] width 307 height 19
type input "Yes"
click at [449, 548] on input "Insurance Value" at bounding box center [497, 548] width 298 height 20
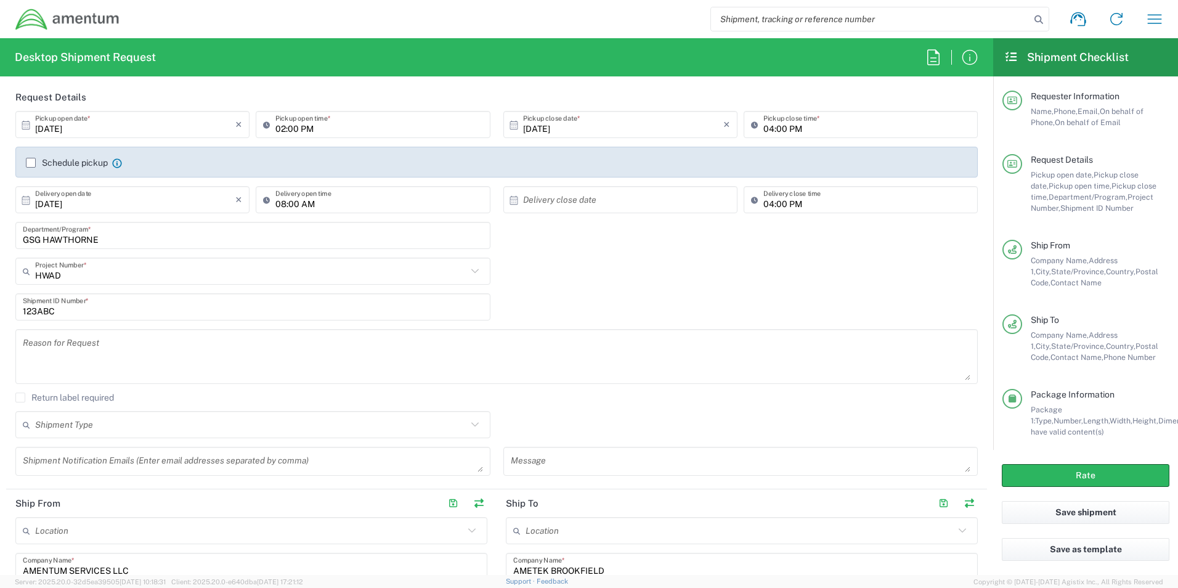
scroll to position [142, 0]
type input "5000"
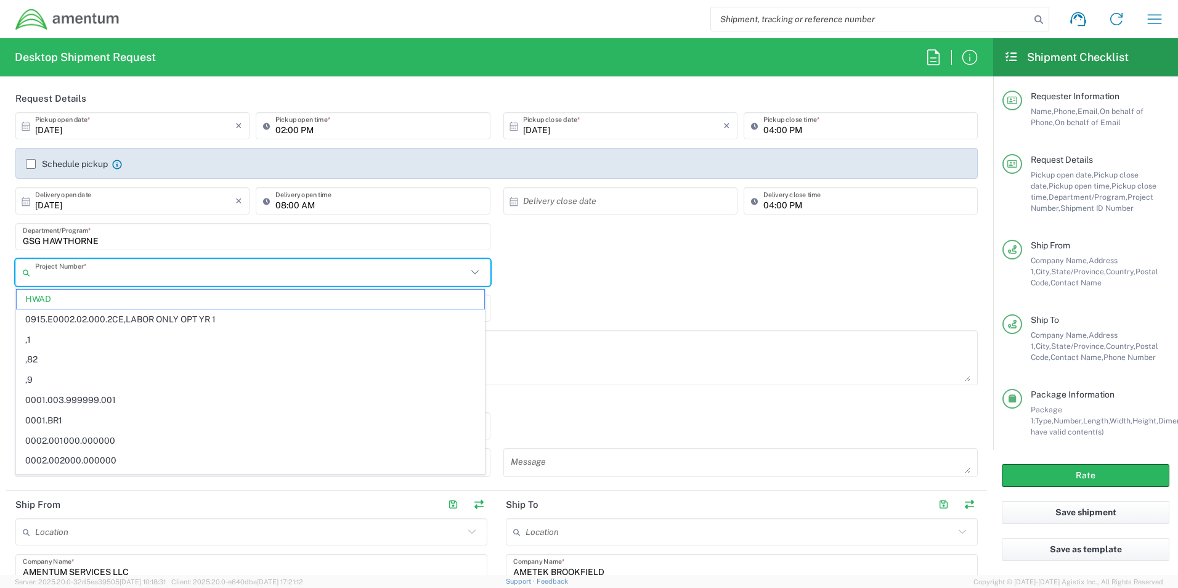
click at [114, 276] on input "text" at bounding box center [251, 273] width 432 height 22
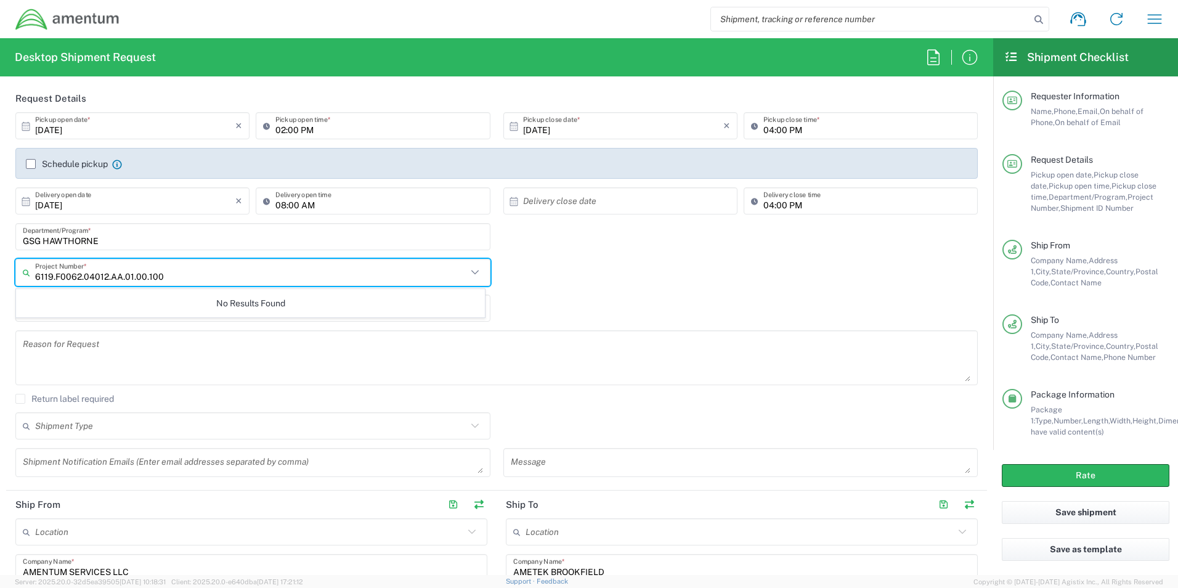
type input "6119.F0062.04012.AA.01.00.100"
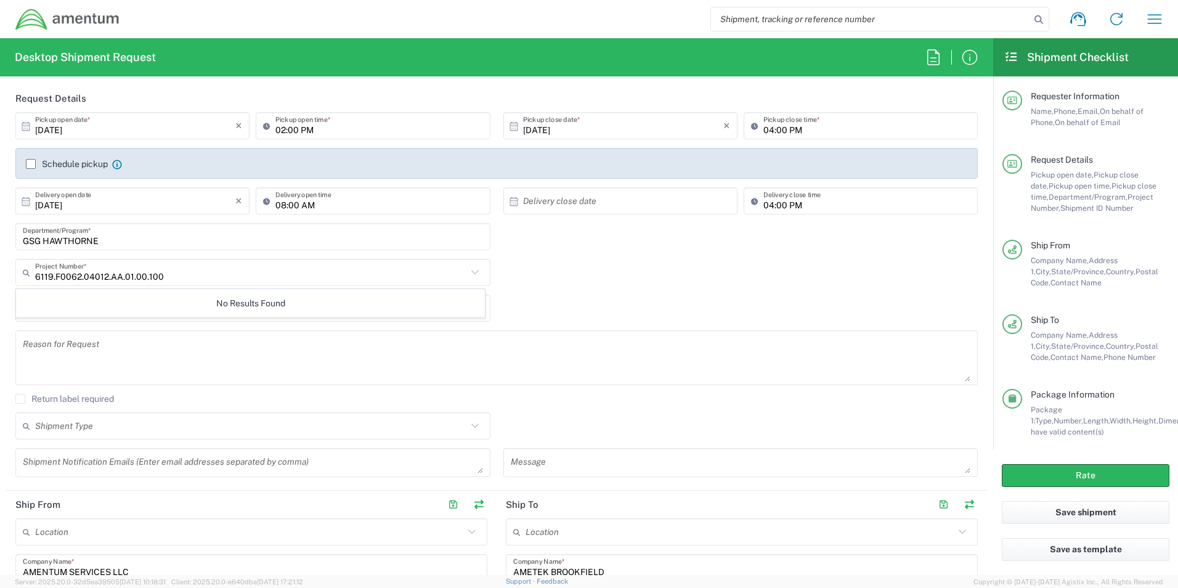
click at [471, 272] on icon at bounding box center [475, 272] width 16 height 16
drag, startPoint x: 468, startPoint y: 272, endPoint x: -176, endPoint y: 259, distance: 643.6
click at [0, 259] on html "Shipment request Shipment tracking Shipment estimator Desktop shipment request …" at bounding box center [589, 294] width 1178 height 588
drag, startPoint x: 710, startPoint y: 244, endPoint x: 259, endPoint y: 293, distance: 453.2
click at [709, 244] on div "GSG HAWTHORNE Department/Program *" at bounding box center [497, 241] width 976 height 36
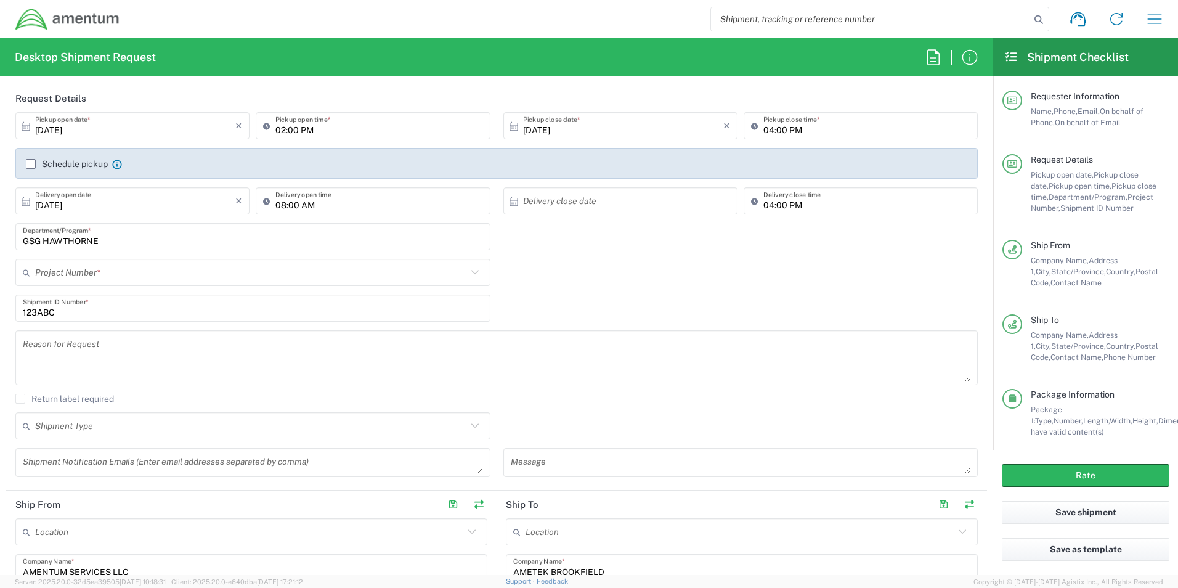
click at [89, 274] on input "text" at bounding box center [251, 273] width 432 height 22
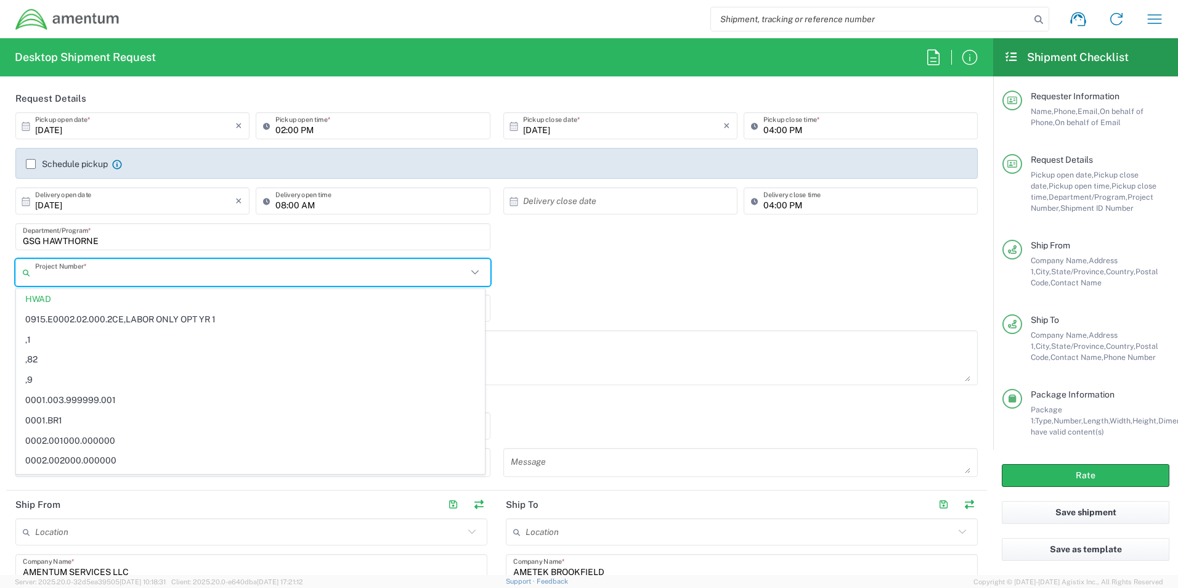
type input "1"
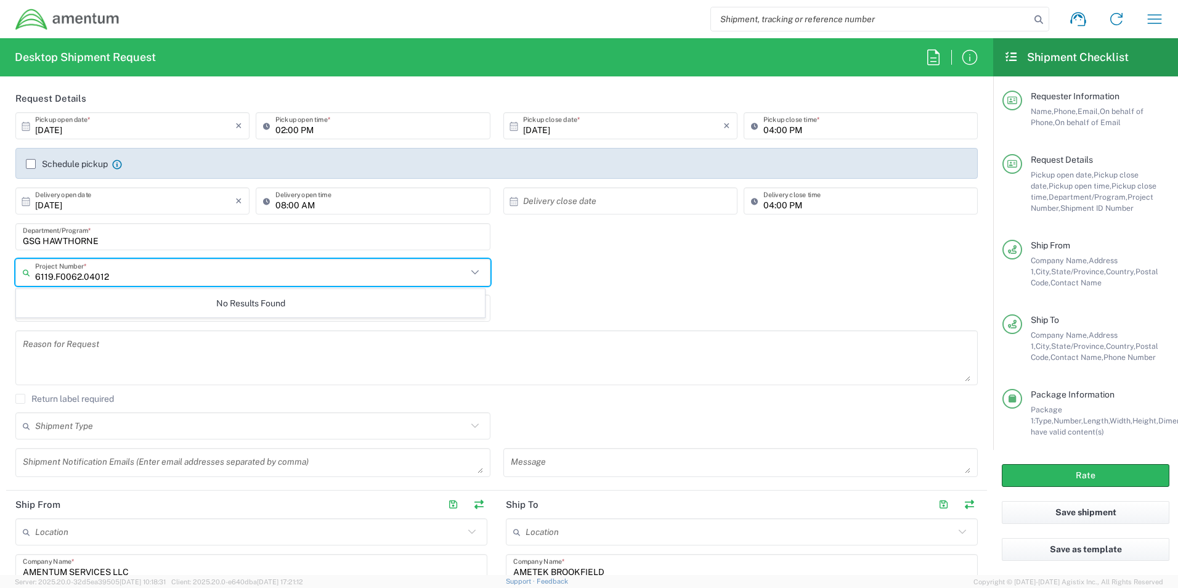
type input "6119.F0062.04012"
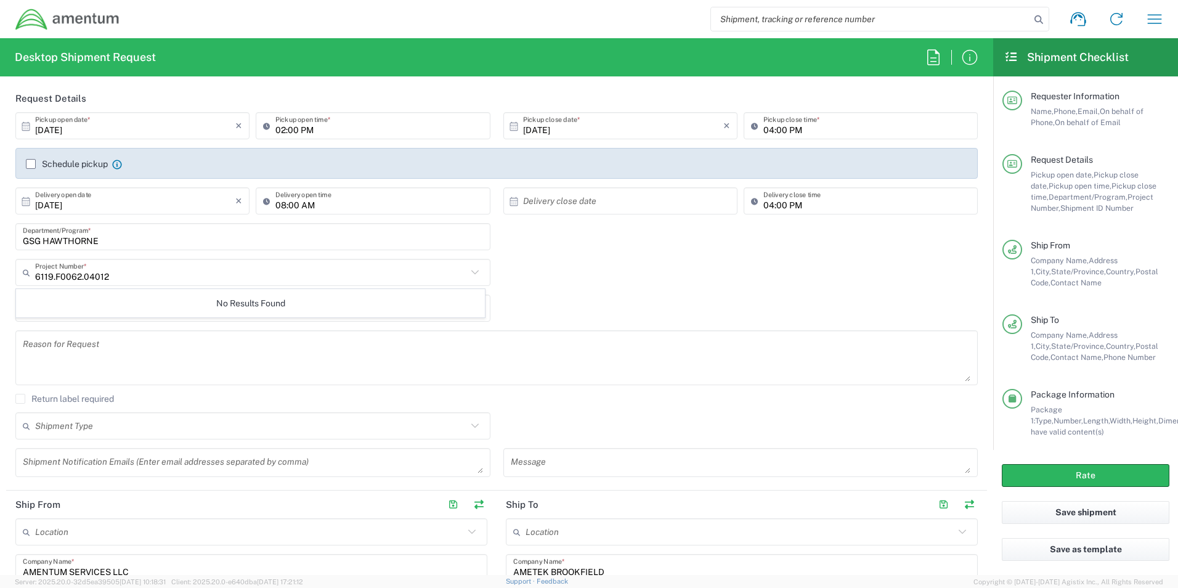
click at [515, 308] on div "123ABC Shipment ID Number *" at bounding box center [497, 313] width 976 height 36
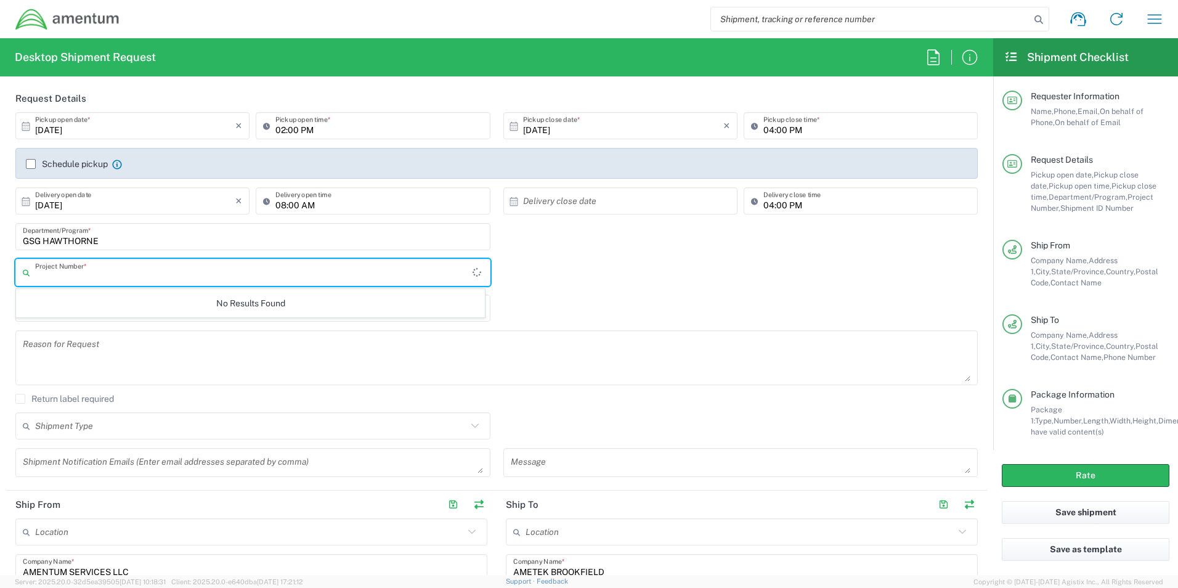
click at [160, 270] on input "text" at bounding box center [254, 273] width 438 height 22
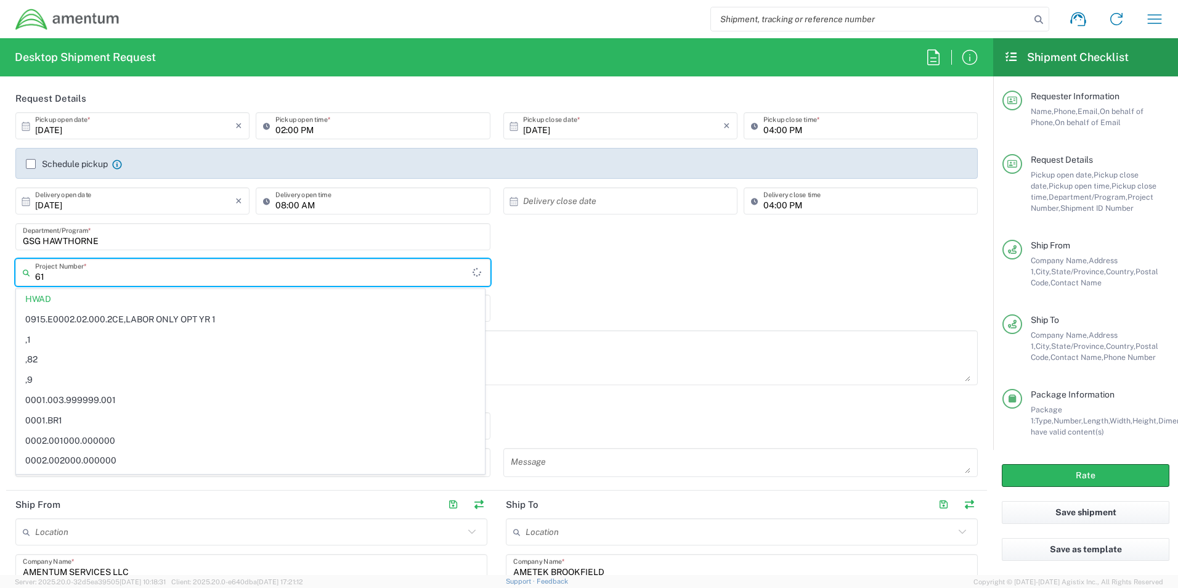
type input "6"
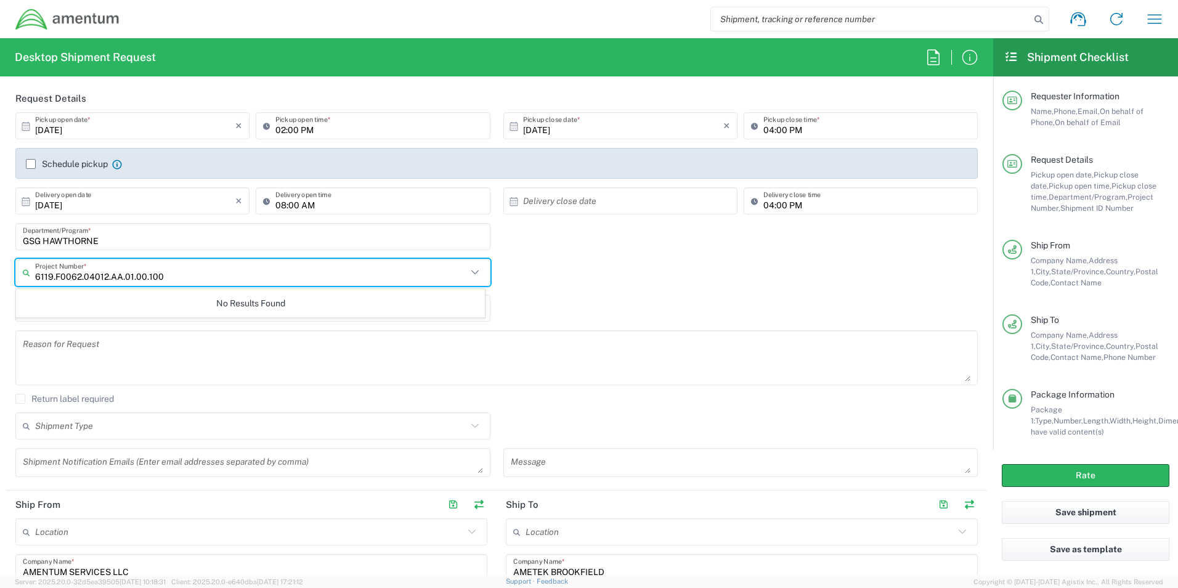
click at [210, 277] on input "6119.F0062.04012.AA.01.00.100" at bounding box center [251, 273] width 432 height 22
click at [211, 277] on input "6119.F0062.04012.AA.01.00.100" at bounding box center [251, 273] width 432 height 22
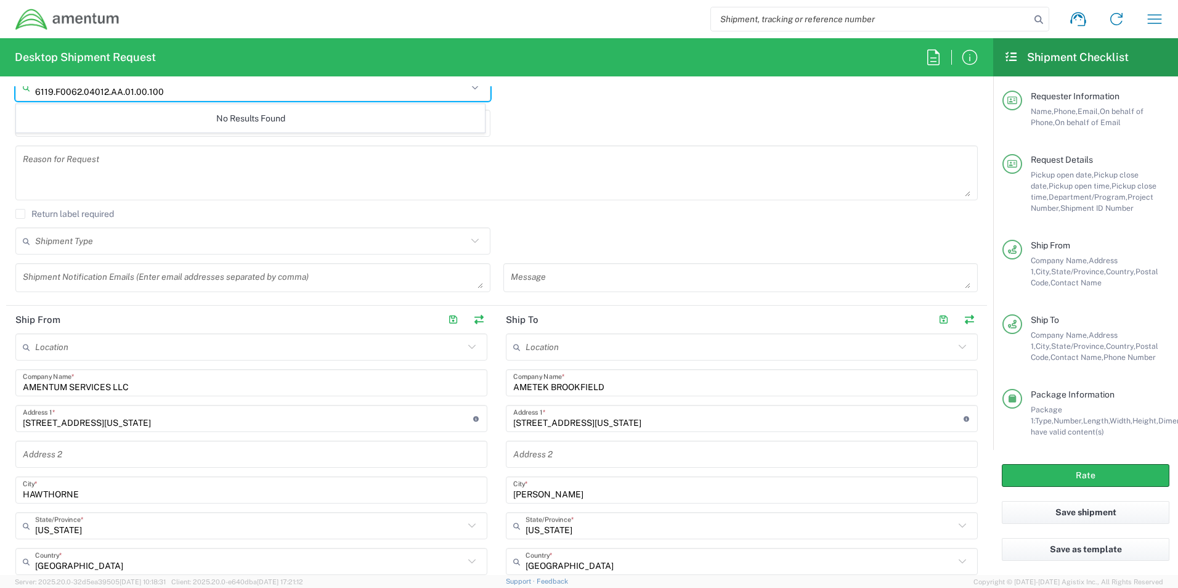
type input "6119.F0062.04012.AA.01.00.100"
click at [561, 275] on textarea at bounding box center [741, 278] width 460 height 22
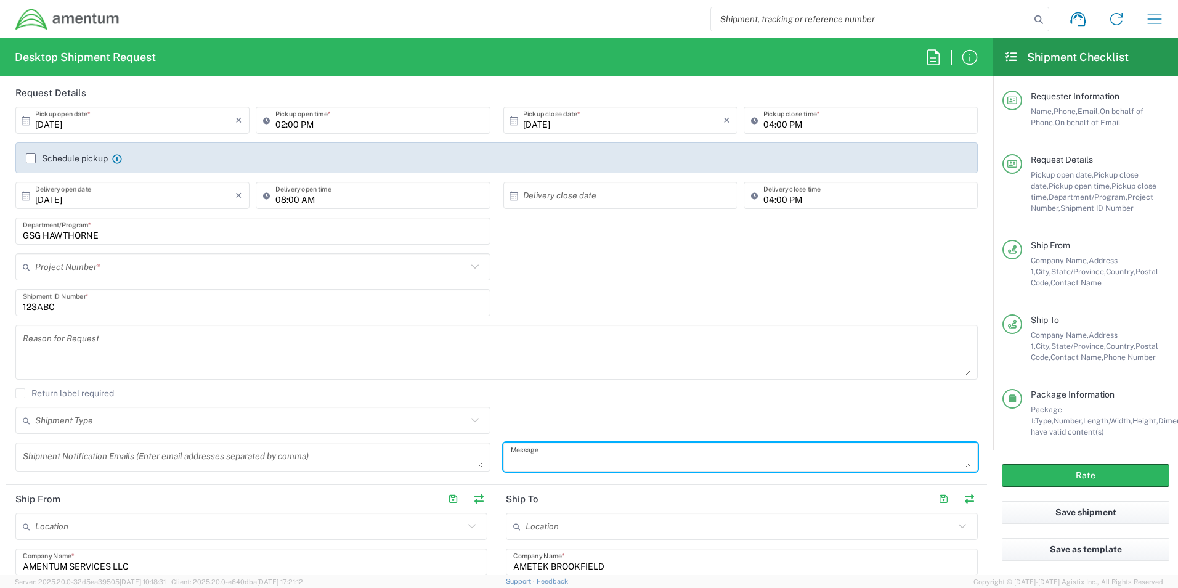
scroll to position [80, 0]
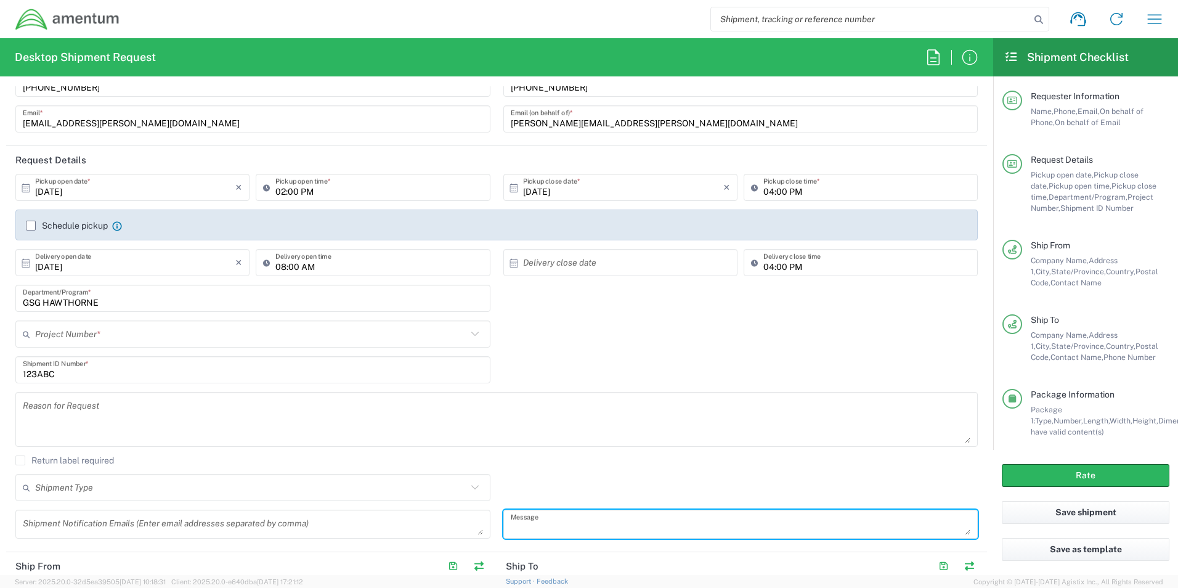
click at [168, 329] on input "text" at bounding box center [251, 335] width 432 height 22
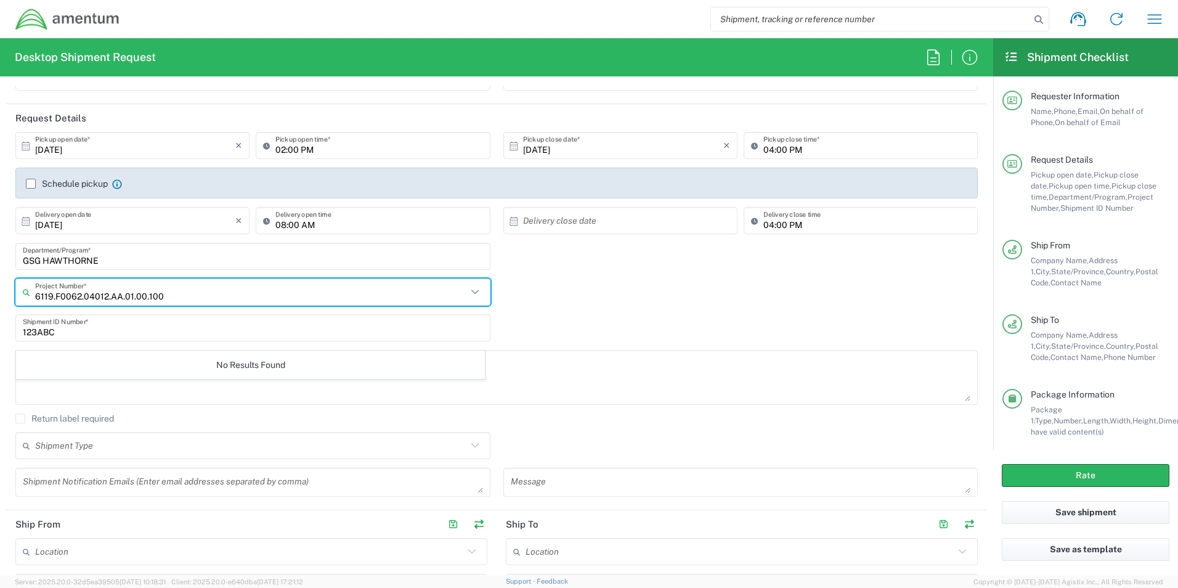
scroll to position [142, 0]
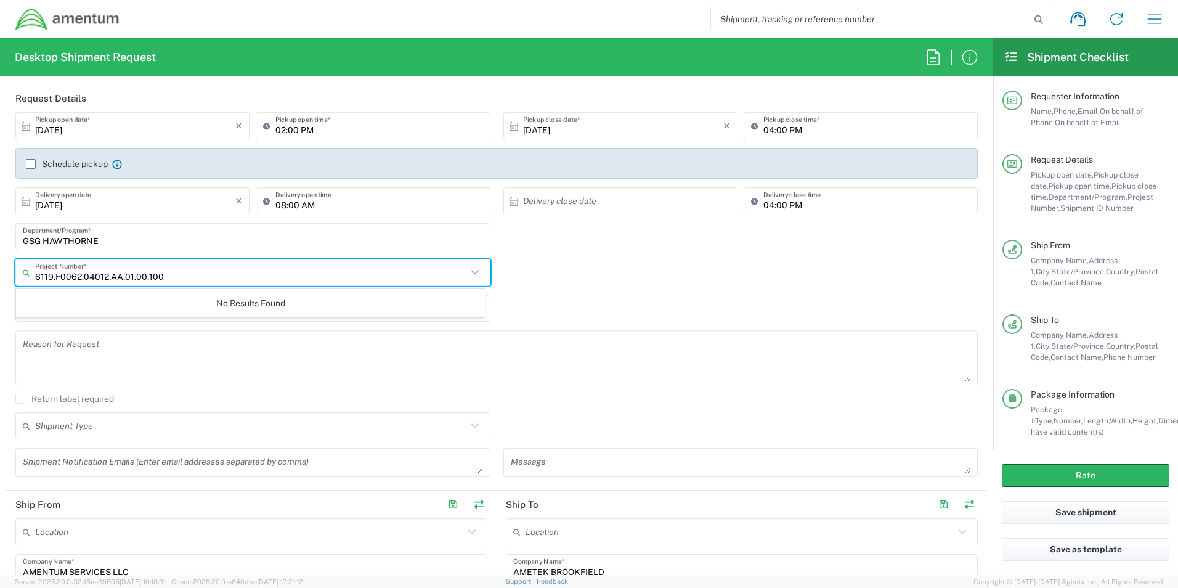
type input "6119.F0062.04012.AA.01.00.100"
click at [595, 287] on div "6119.F0062.04012.AA.01.00.100 Project Number * No Results Found" at bounding box center [497, 277] width 976 height 36
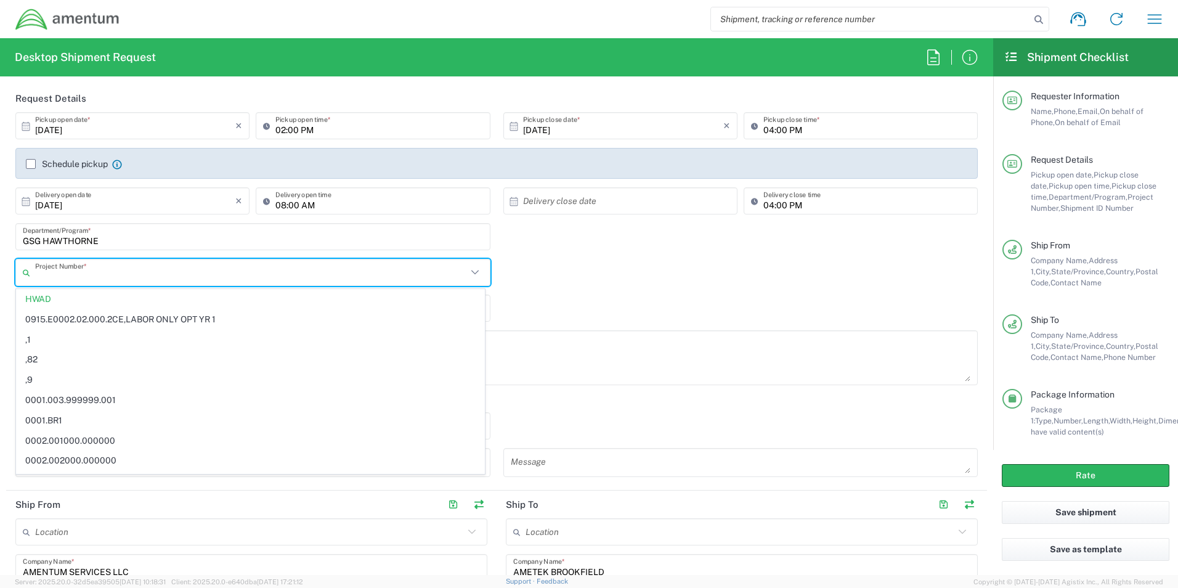
paste input "6119.F0062.04012.AA.01.00.100"
click at [298, 269] on input "6119.F0062.04012.AA.01.00.100" at bounding box center [251, 273] width 432 height 22
click at [470, 271] on icon at bounding box center [475, 272] width 16 height 16
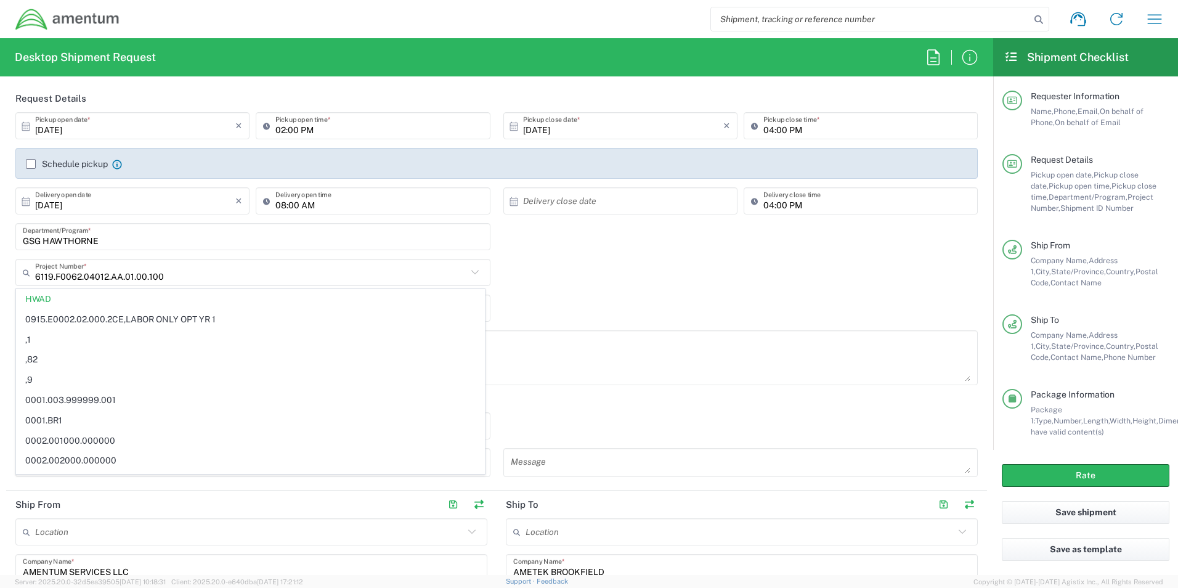
click at [470, 271] on icon at bounding box center [475, 272] width 16 height 16
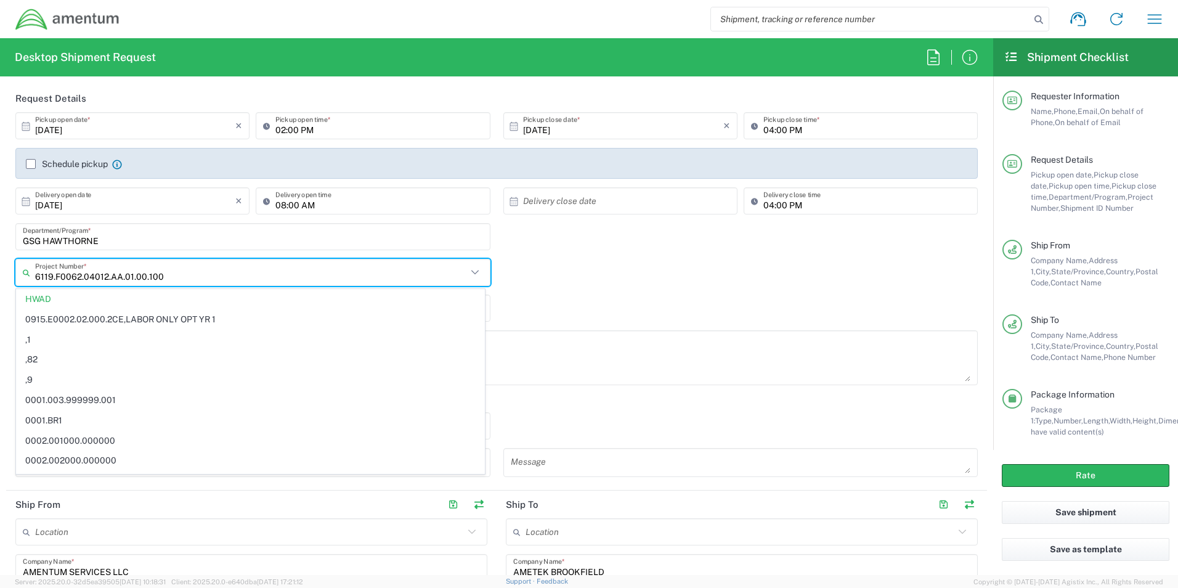
click at [213, 277] on input "6119.F0062.04012.AA.01.00.100" at bounding box center [251, 273] width 432 height 22
type input "6119.F0062.04012.AA.01.00.100"
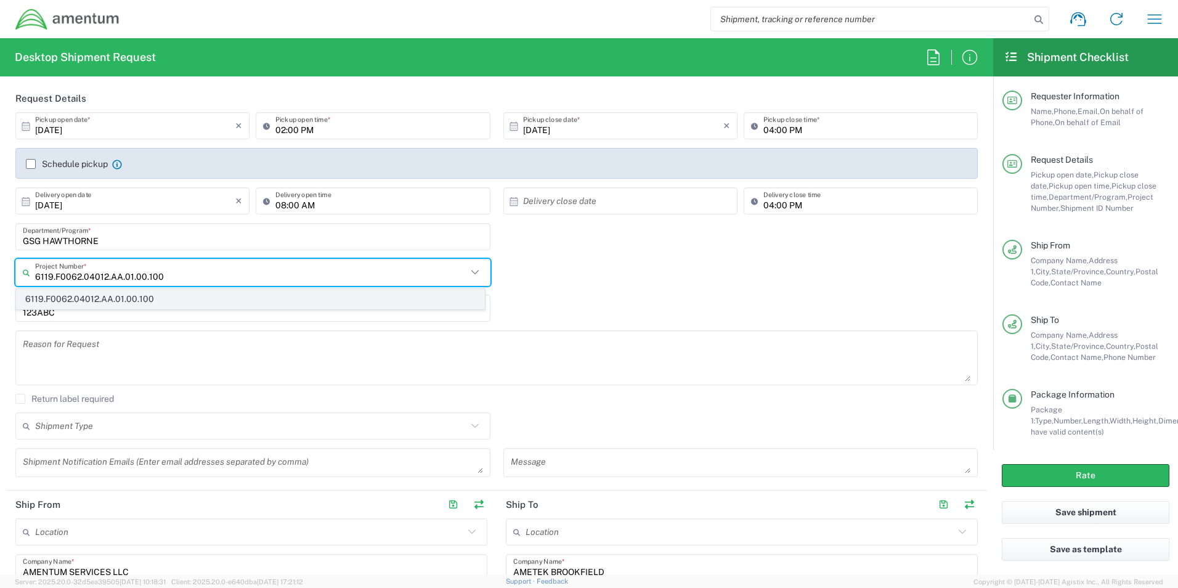
click at [165, 295] on span "6119.F0062.04012.AA.01.00.100" at bounding box center [251, 299] width 468 height 19
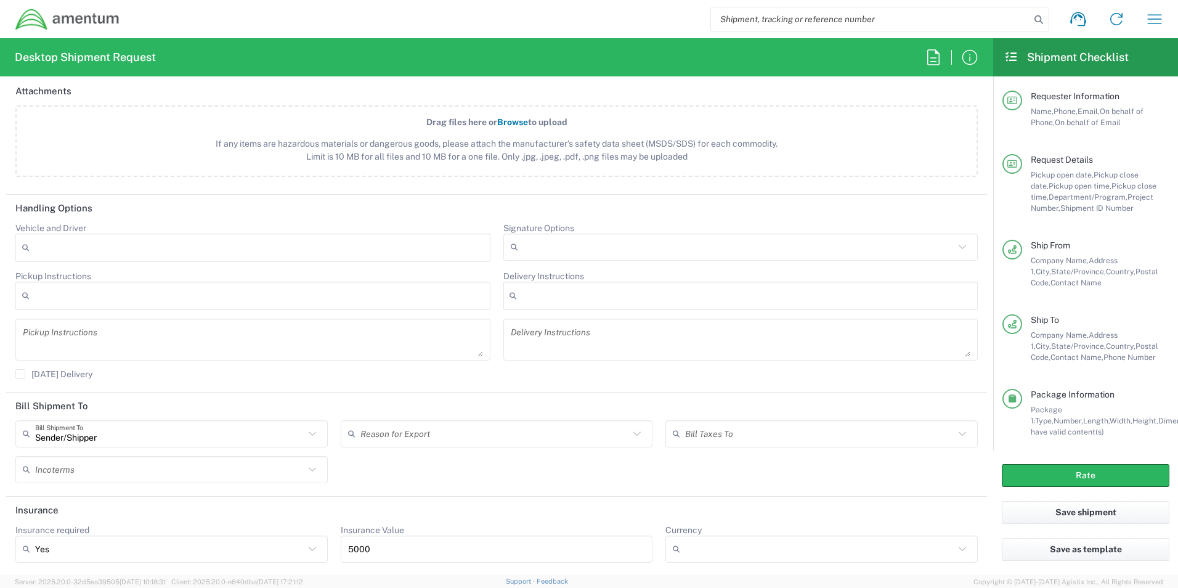
scroll to position [1436, 0]
click at [1090, 474] on button "Rate" at bounding box center [1086, 475] width 168 height 23
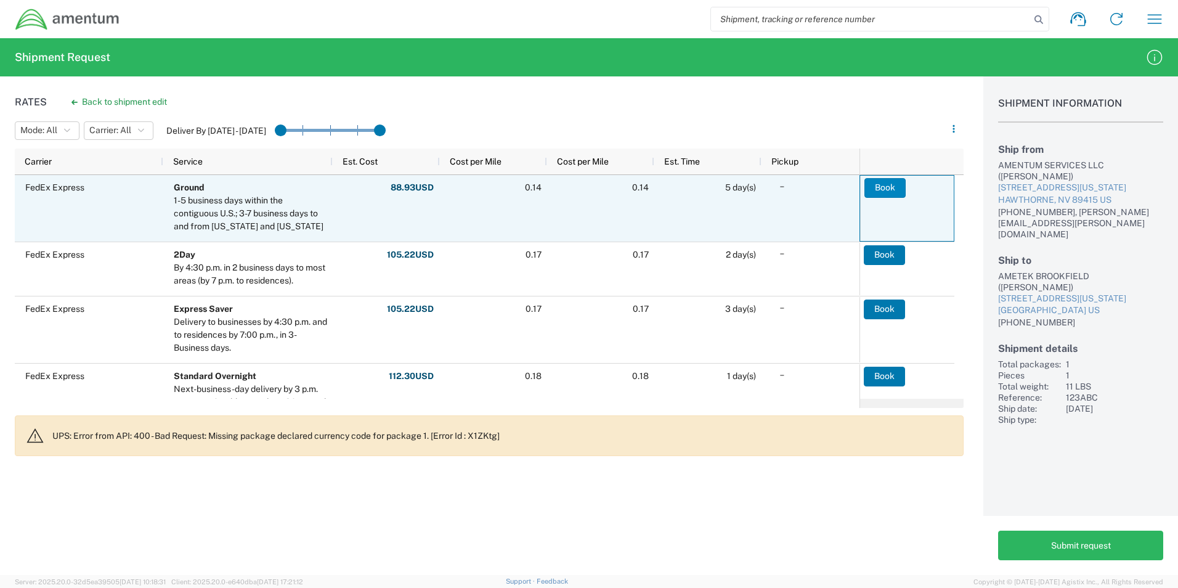
click at [881, 188] on button "Book" at bounding box center [885, 188] width 41 height 20
